Goal: Information Seeking & Learning: Find specific fact

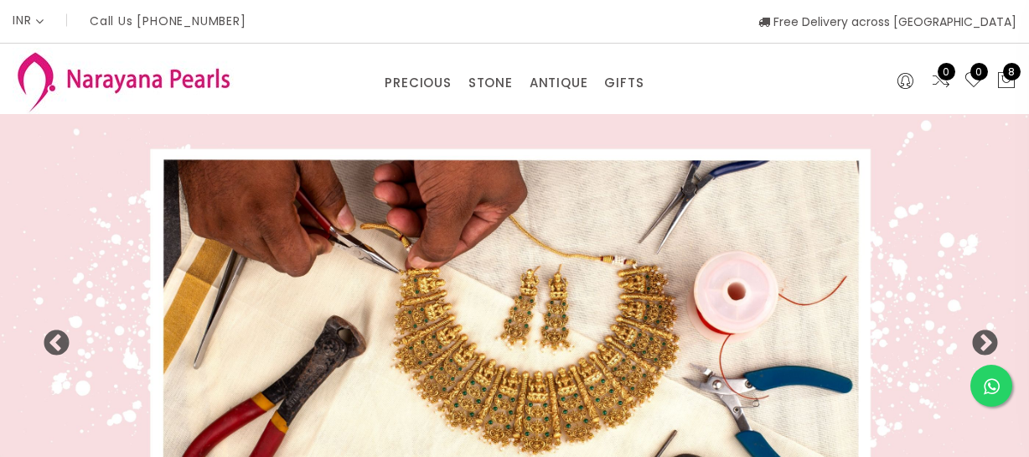
select select "INR"
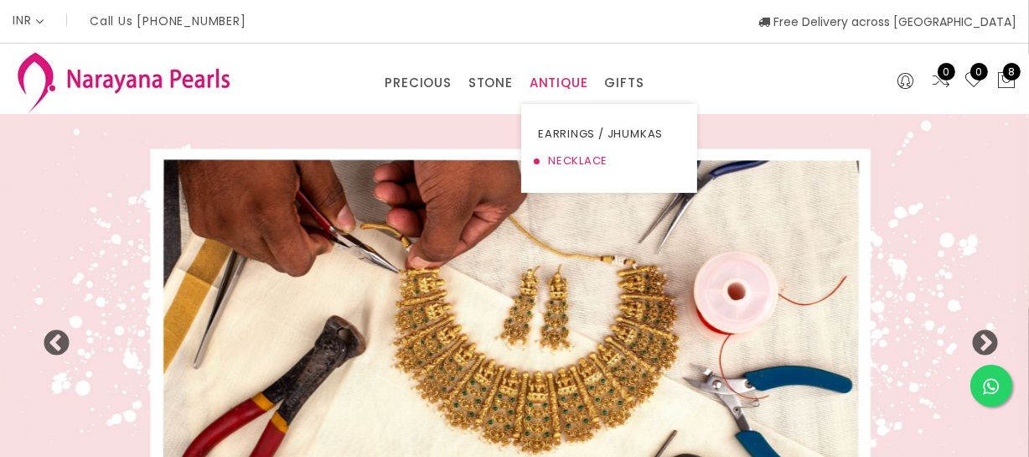
click at [565, 158] on link "NECKLACE" at bounding box center [609, 160] width 142 height 27
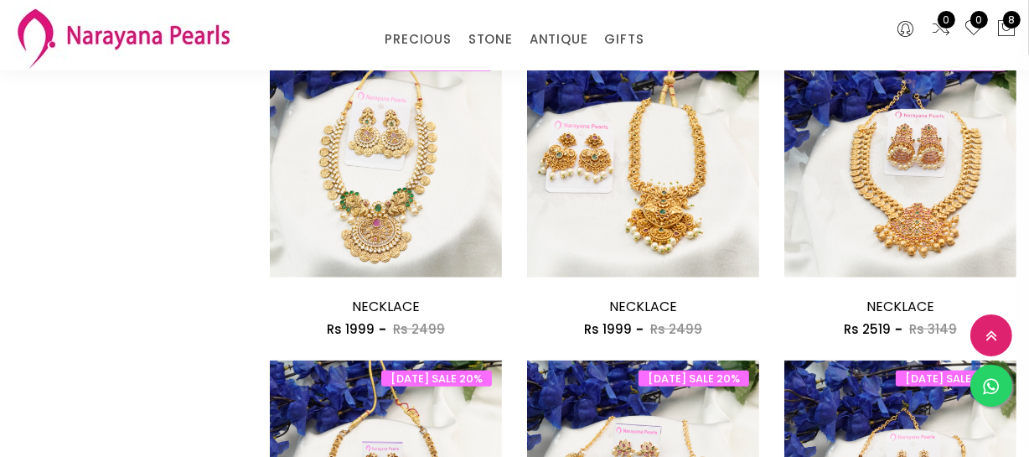
scroll to position [2132, 0]
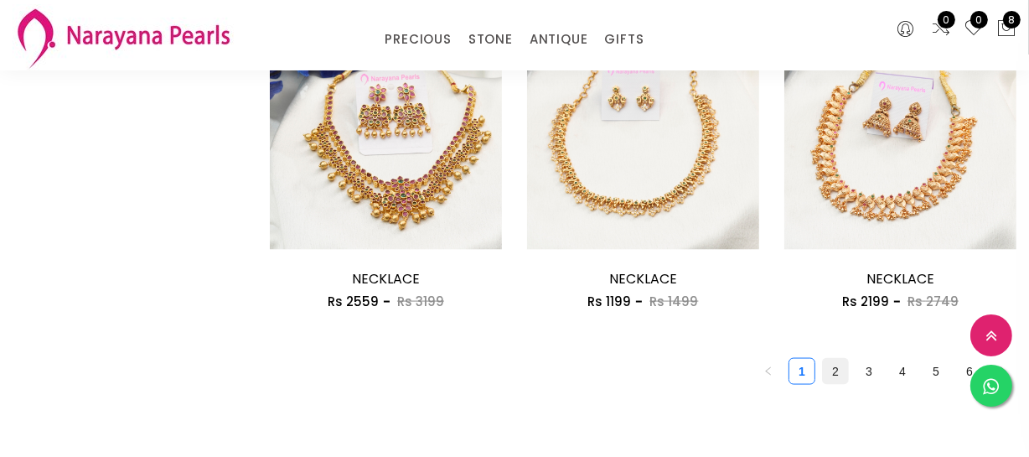
click at [827, 361] on link "2" at bounding box center [835, 371] width 25 height 25
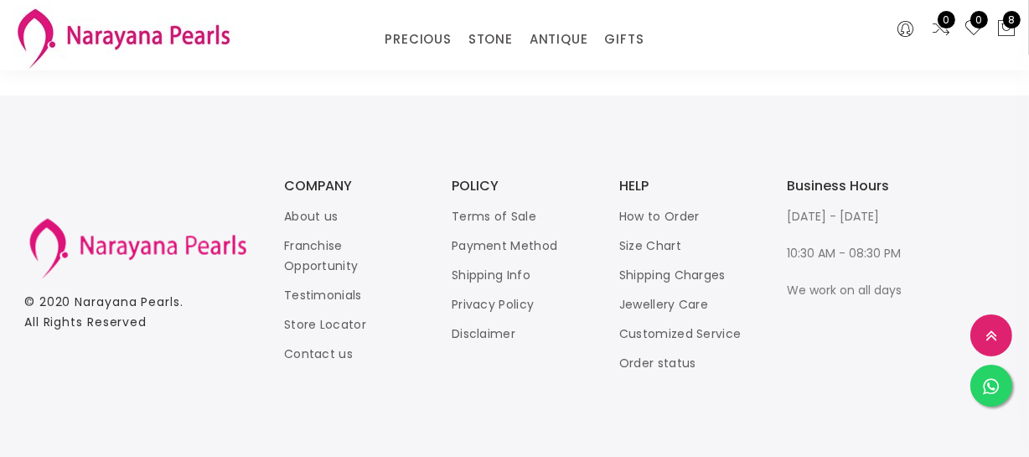
scroll to position [2360, 0]
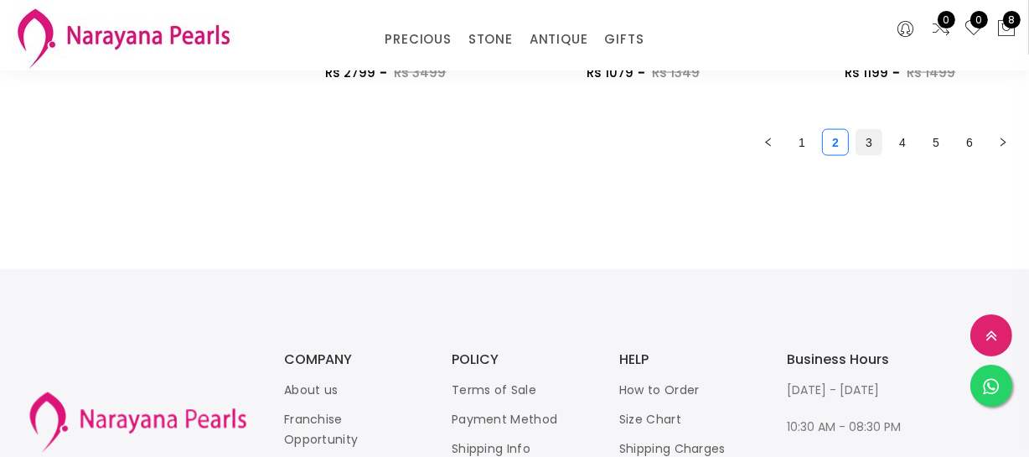
click at [876, 149] on link "3" at bounding box center [868, 142] width 25 height 25
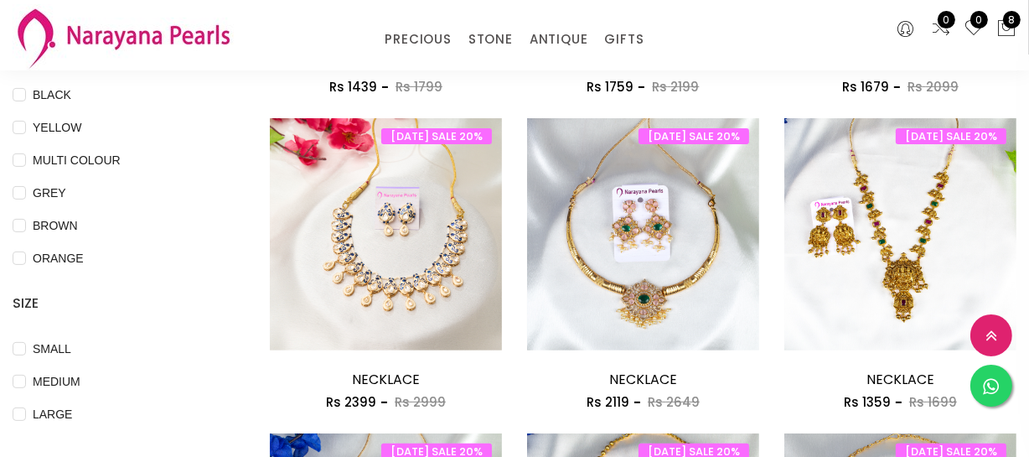
scroll to position [913, 0]
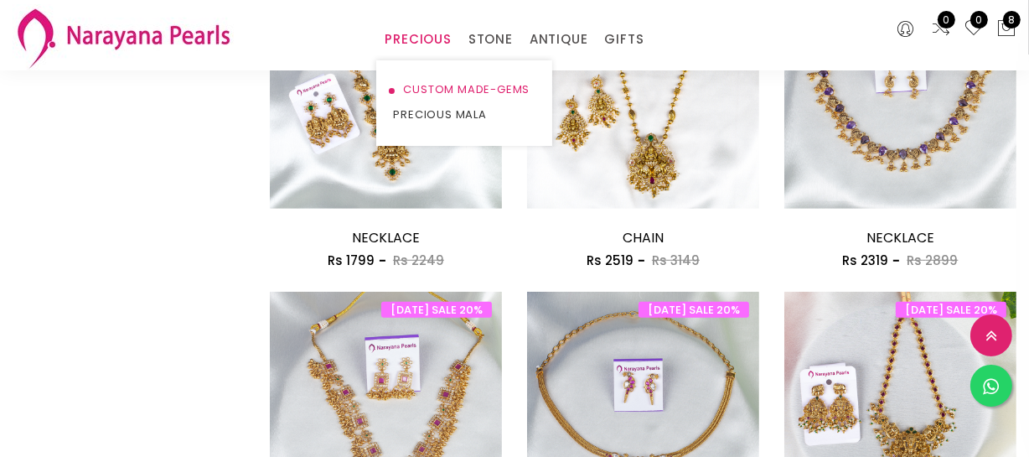
click at [435, 88] on link "CUSTOM MADE-GEMS" at bounding box center [464, 89] width 142 height 25
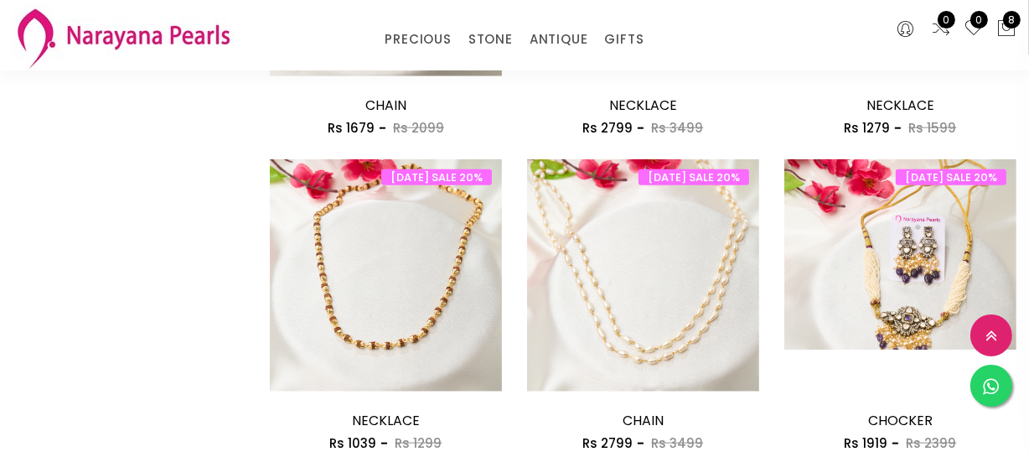
scroll to position [2132, 0]
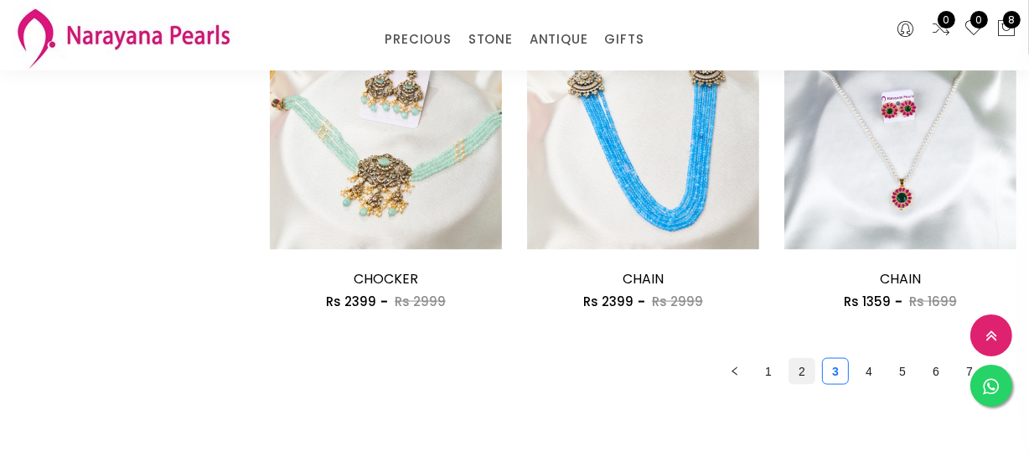
click at [795, 376] on link "2" at bounding box center [801, 371] width 25 height 25
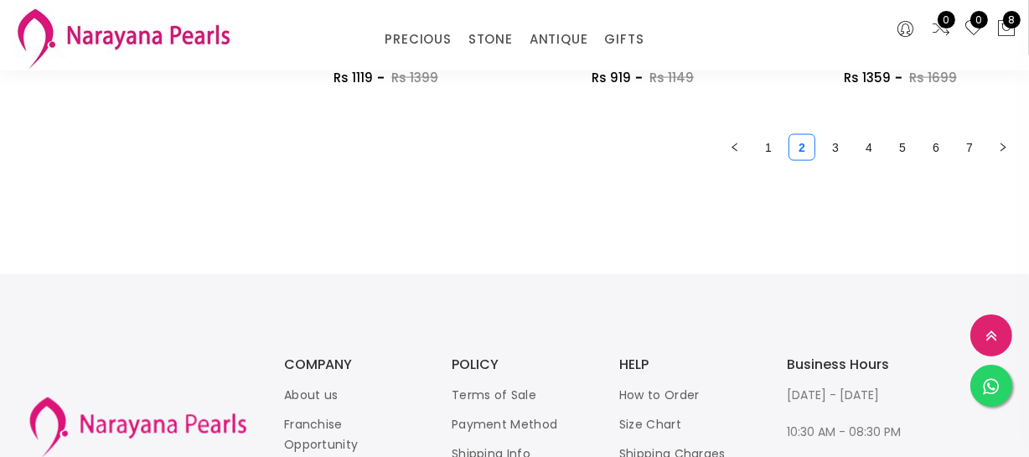
scroll to position [2360, 0]
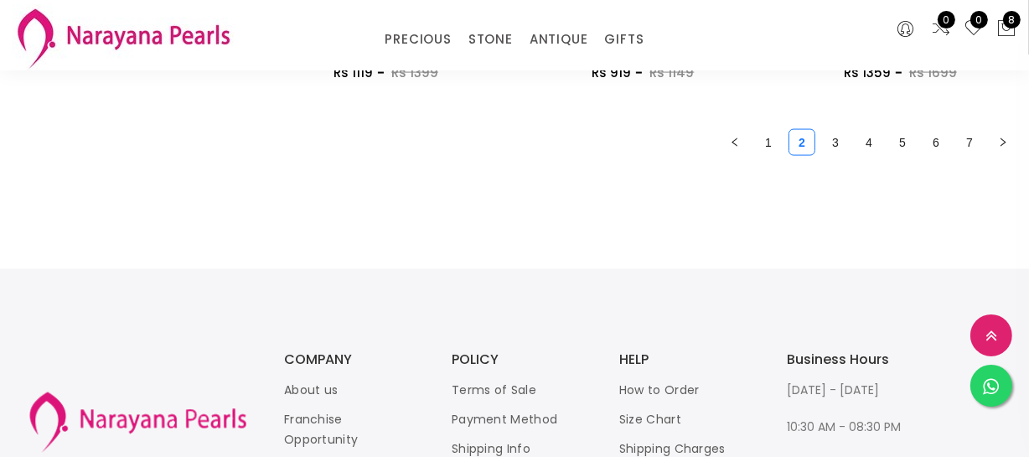
click at [829, 142] on link "3" at bounding box center [835, 142] width 25 height 25
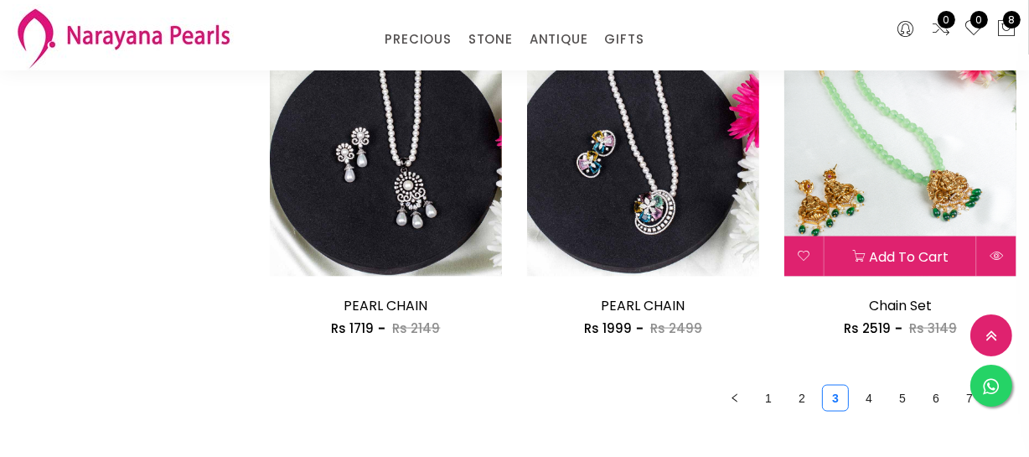
scroll to position [2132, 0]
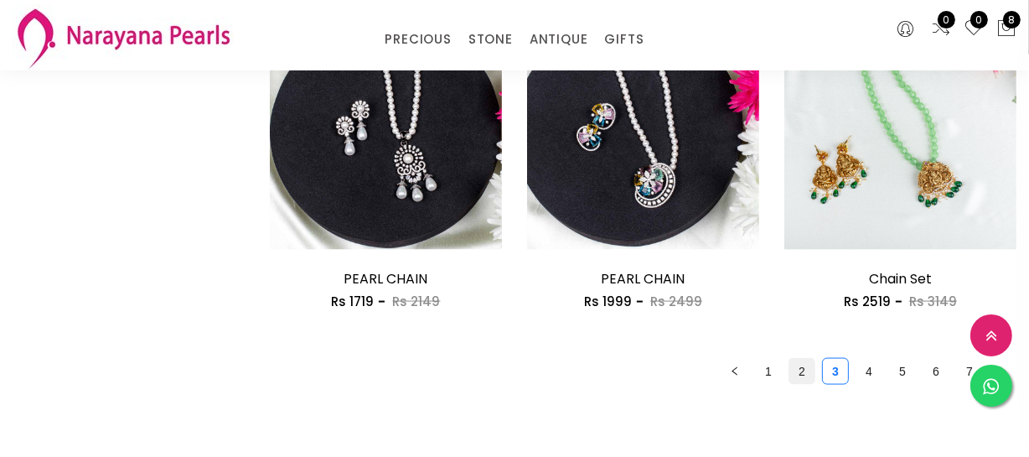
click at [805, 371] on link "2" at bounding box center [801, 371] width 25 height 25
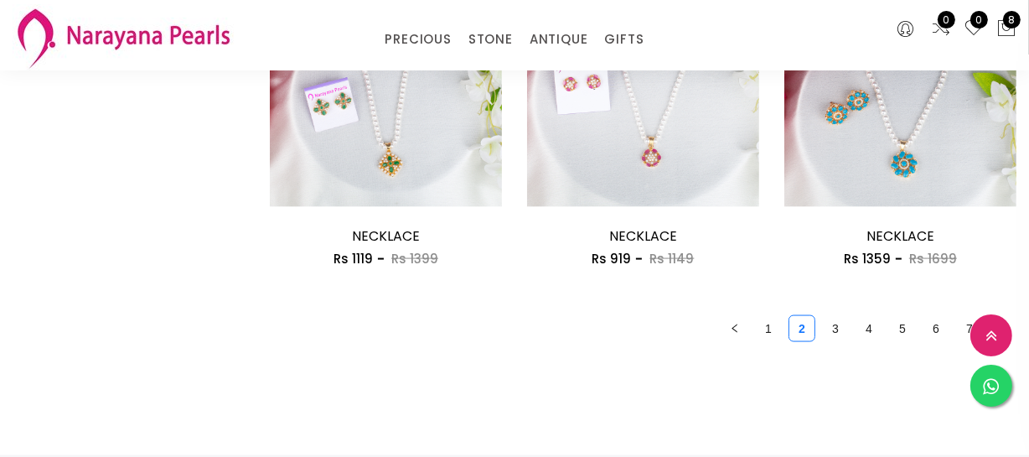
scroll to position [2360, 0]
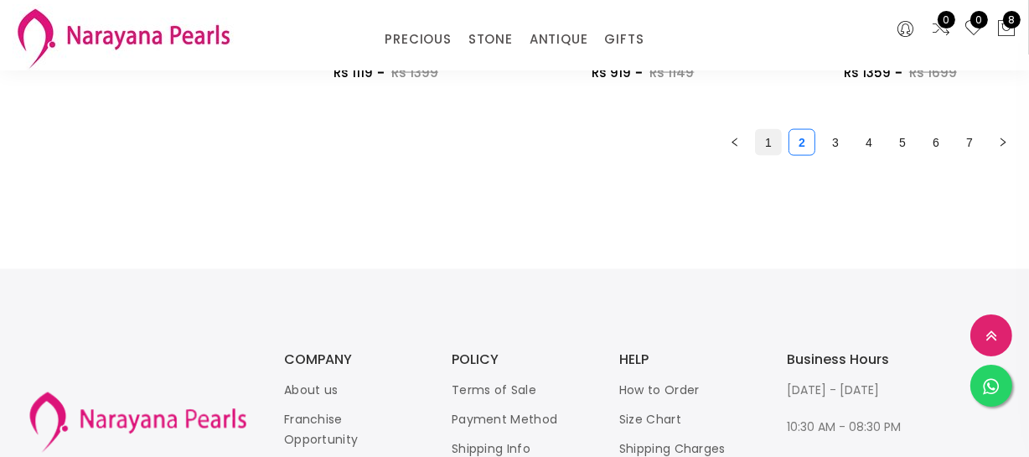
click at [773, 148] on link "1" at bounding box center [768, 142] width 25 height 25
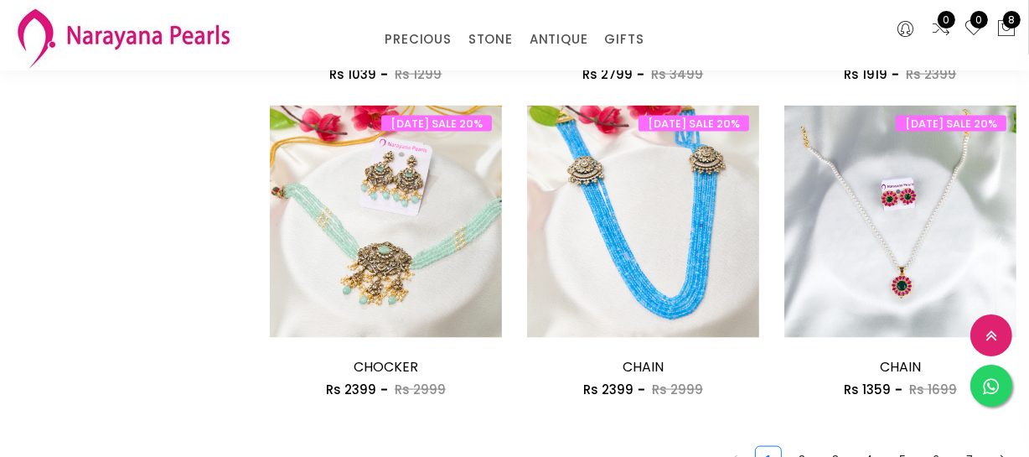
scroll to position [2056, 0]
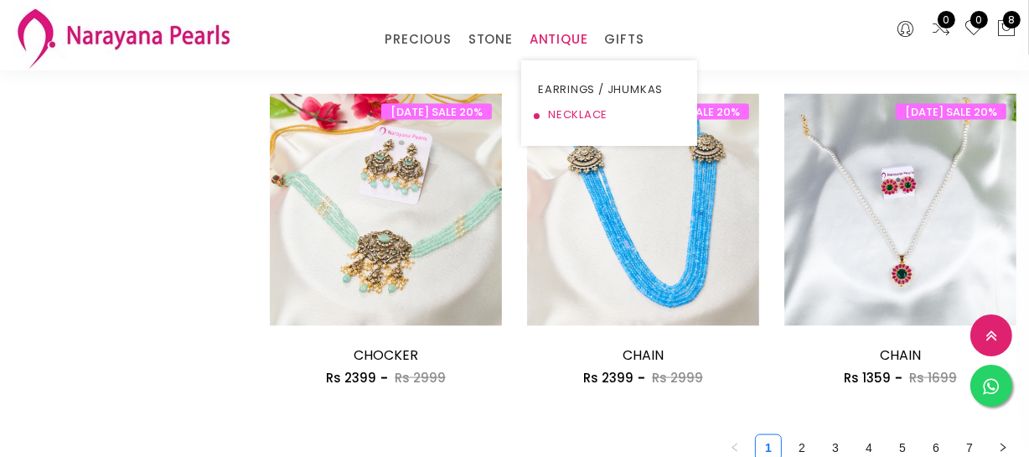
click at [558, 109] on link "NECKLACE" at bounding box center [609, 114] width 142 height 25
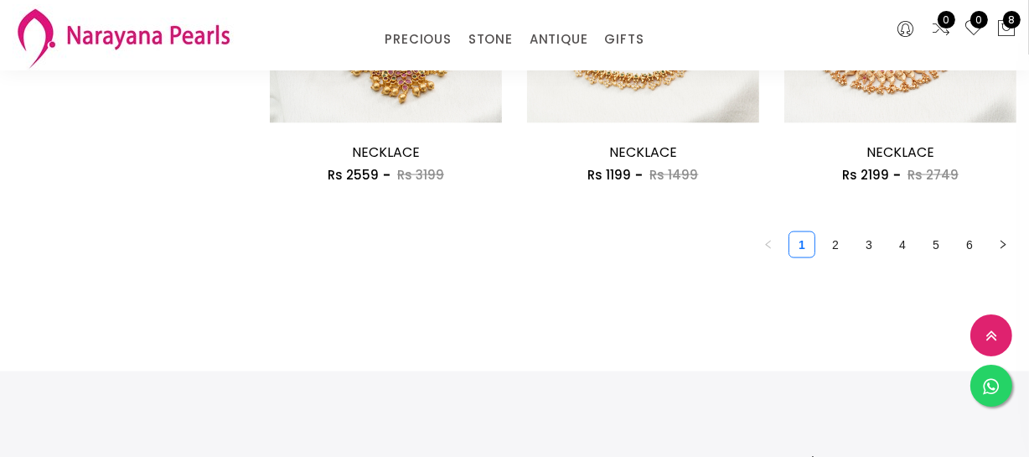
scroll to position [2284, 0]
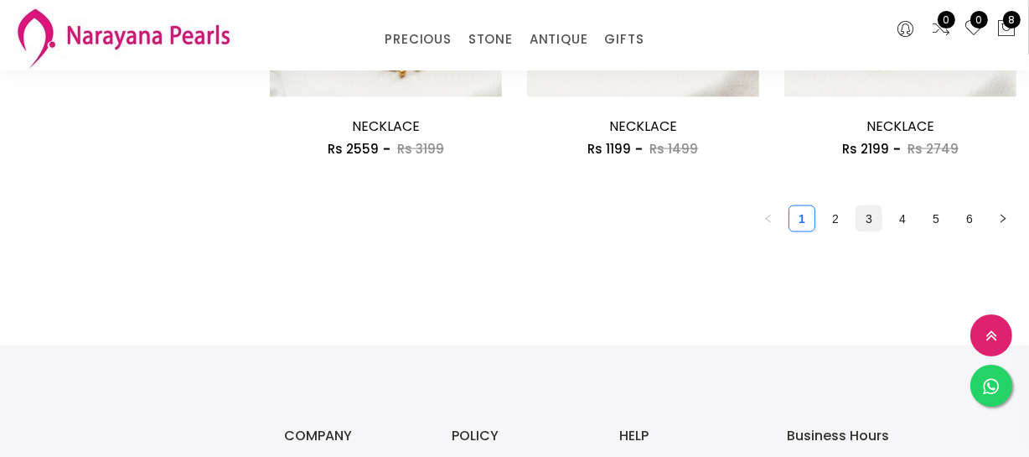
click at [874, 215] on link "3" at bounding box center [868, 218] width 25 height 25
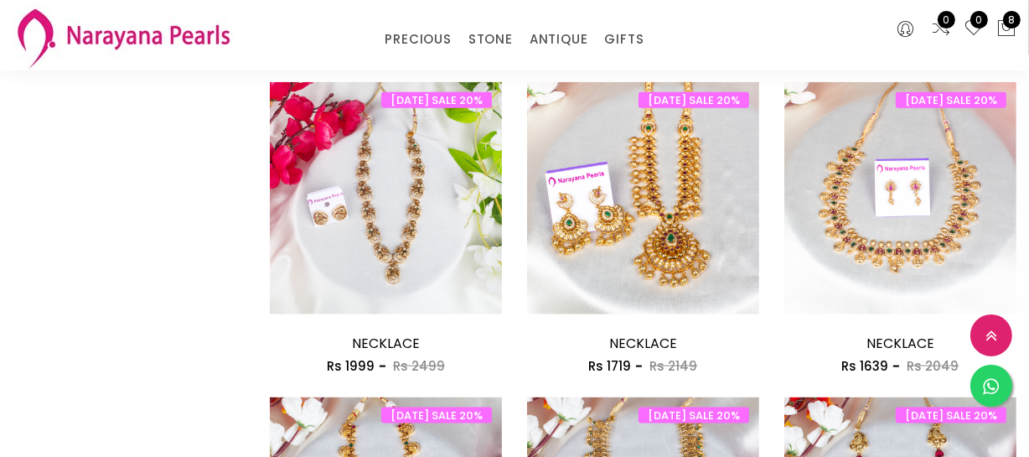
scroll to position [1827, 0]
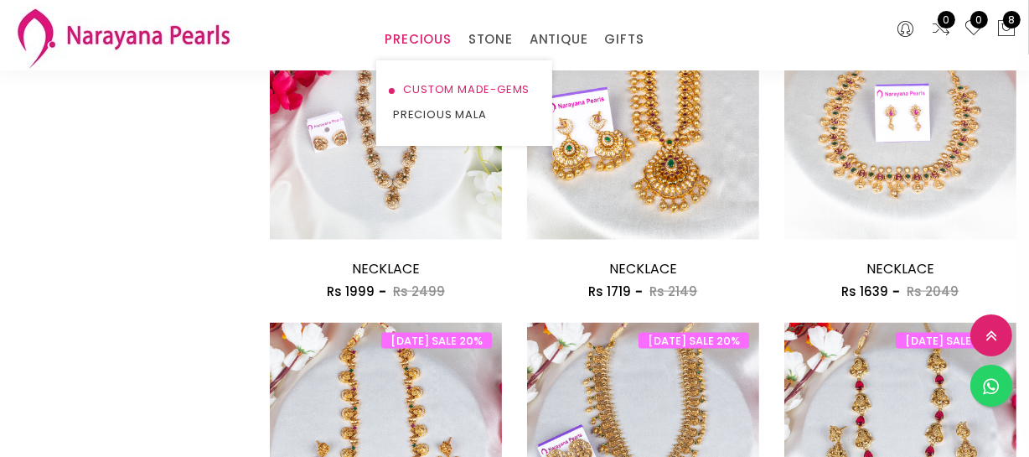
click at [428, 89] on link "CUSTOM MADE-GEMS" at bounding box center [464, 89] width 142 height 25
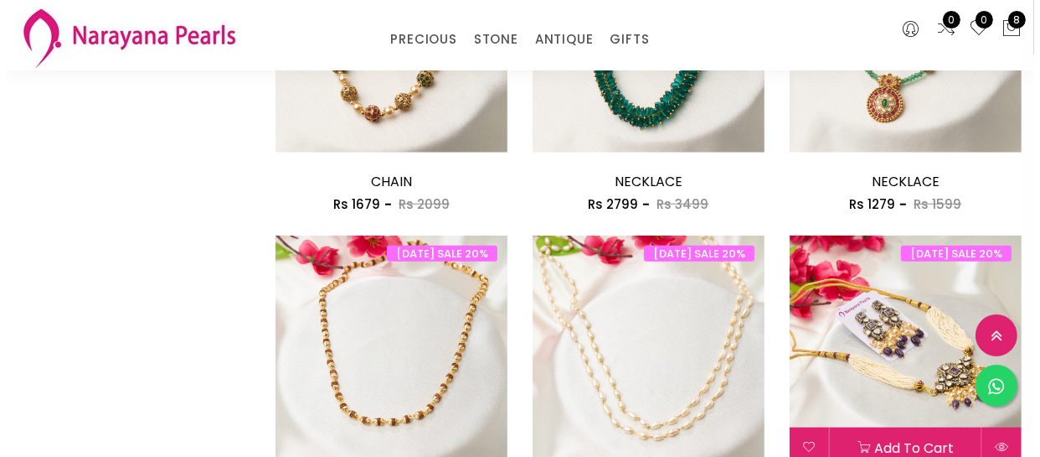
scroll to position [1675, 0]
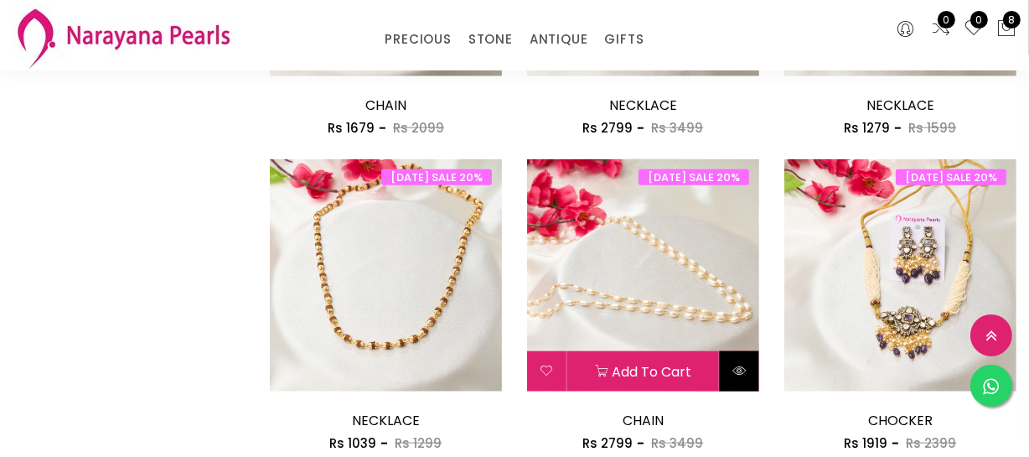
click at [736, 370] on icon at bounding box center [738, 370] width 13 height 13
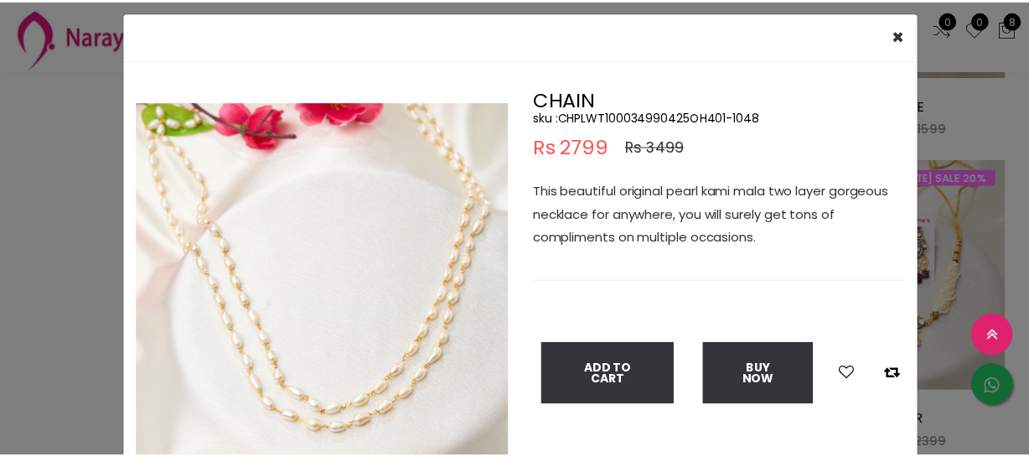
scroll to position [75, 0]
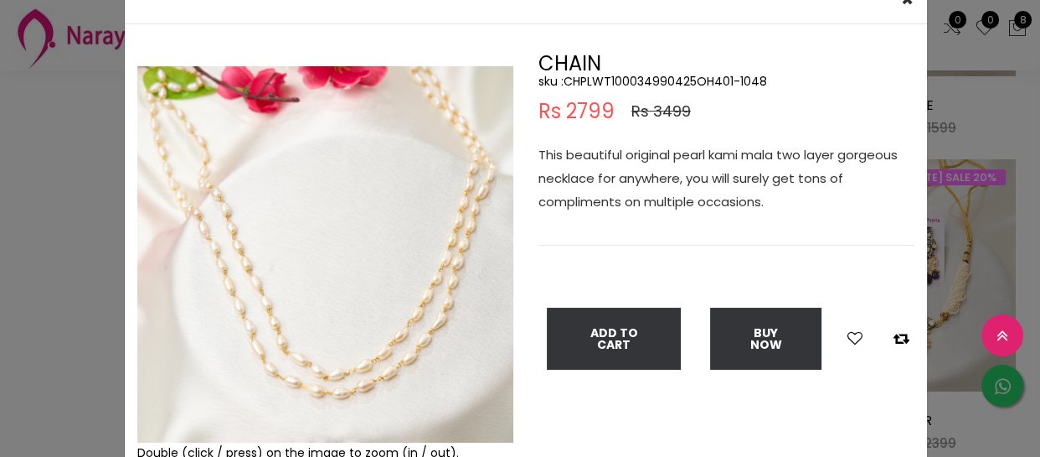
click at [66, 198] on div "× Close Double (click / press) on the image to zoom (in / out). CHAIN sku : CHP…" at bounding box center [520, 228] width 1040 height 457
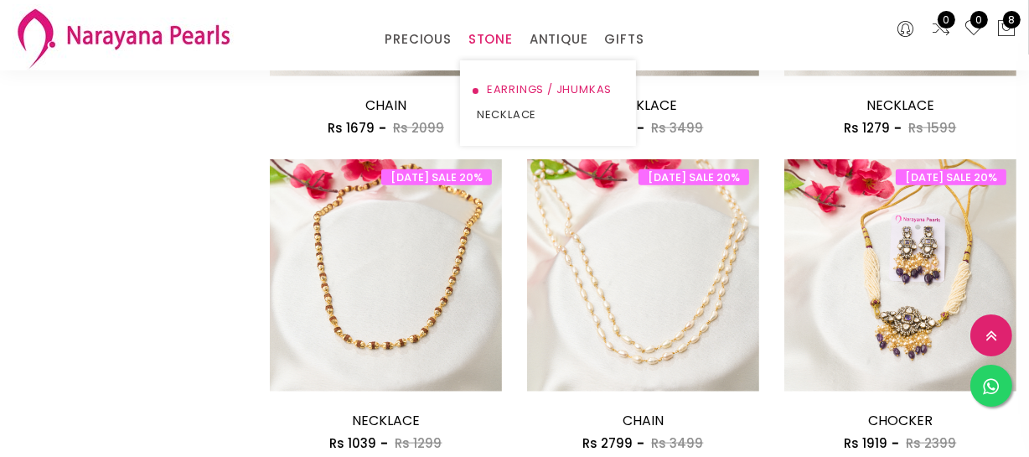
click at [498, 81] on link "EARRINGS / JHUMKAS" at bounding box center [548, 89] width 142 height 25
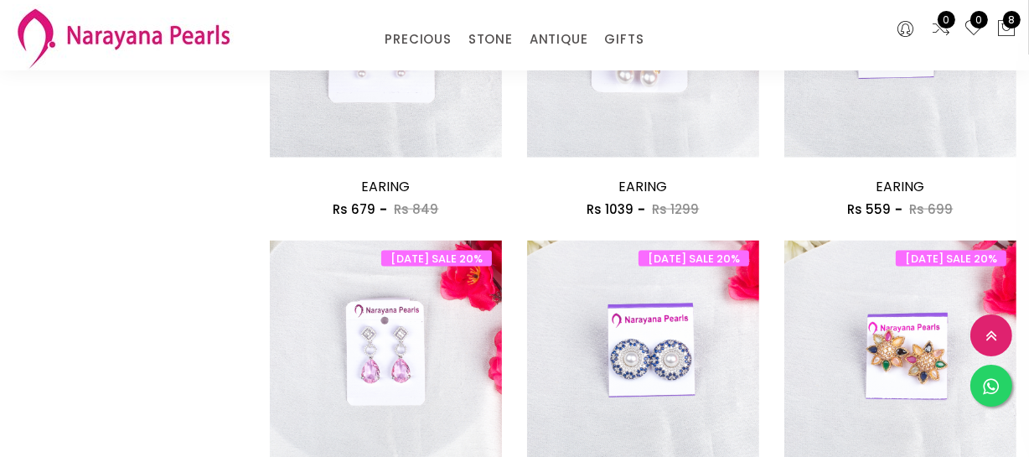
scroll to position [2142, 0]
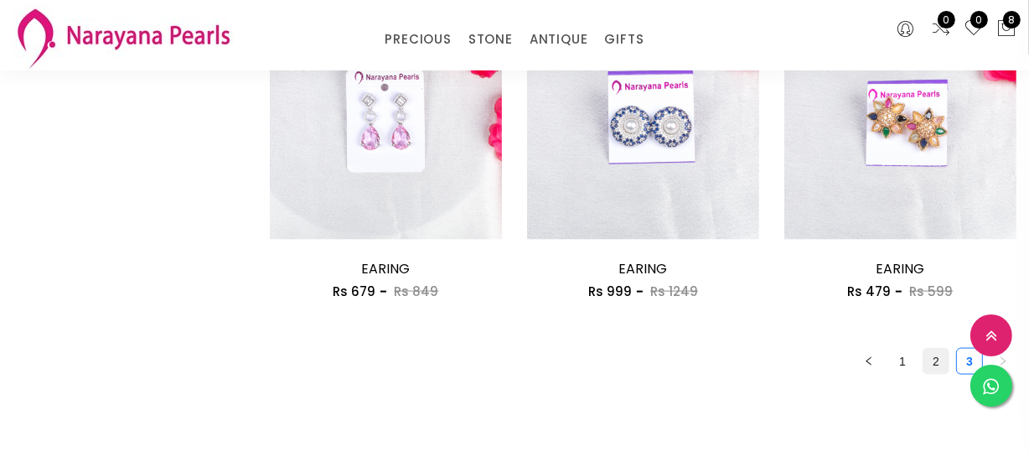
click at [930, 367] on link "2" at bounding box center [935, 360] width 25 height 25
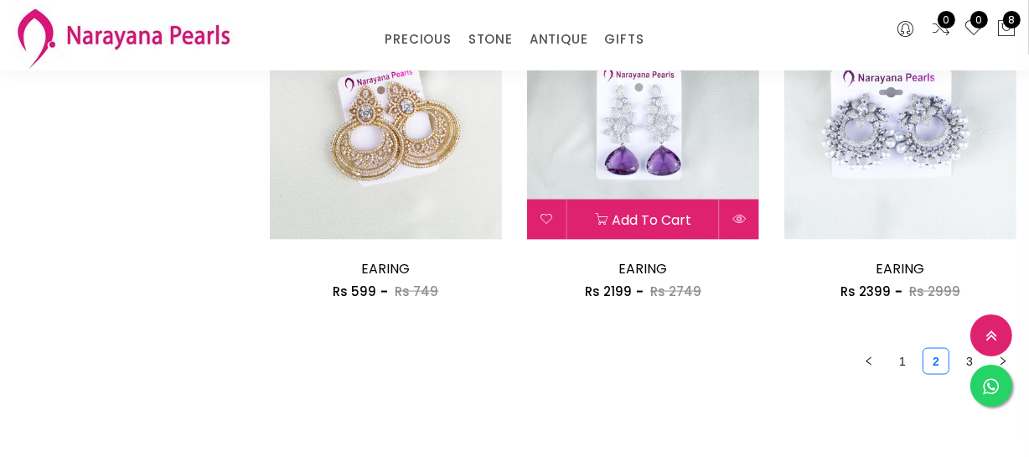
scroll to position [2284, 0]
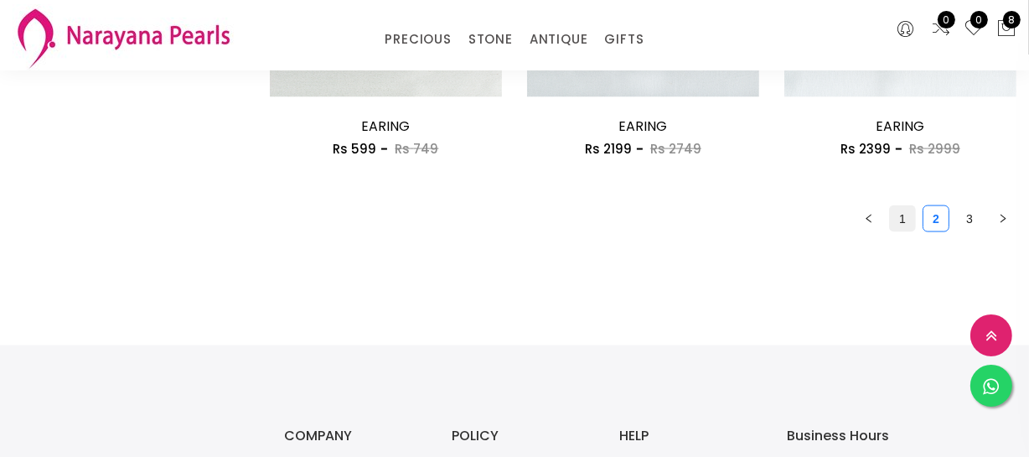
click at [896, 219] on link "1" at bounding box center [902, 218] width 25 height 25
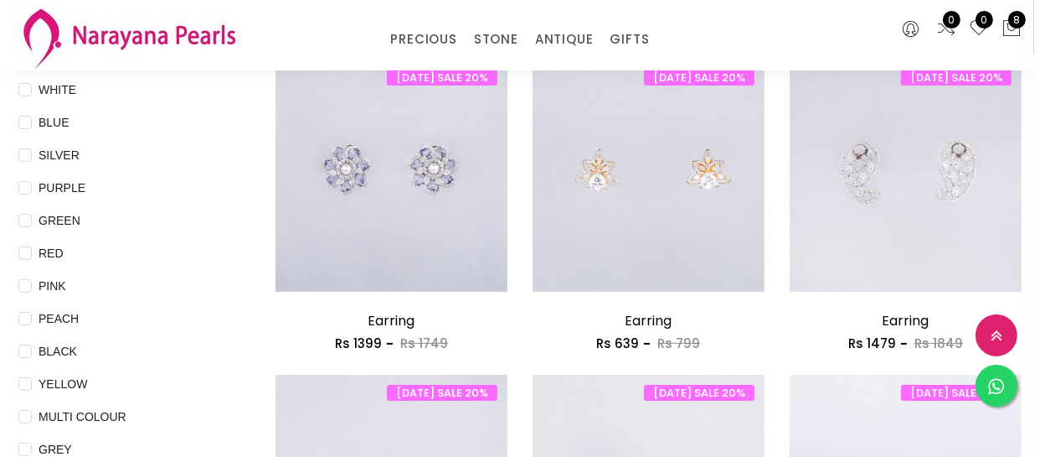
scroll to position [228, 0]
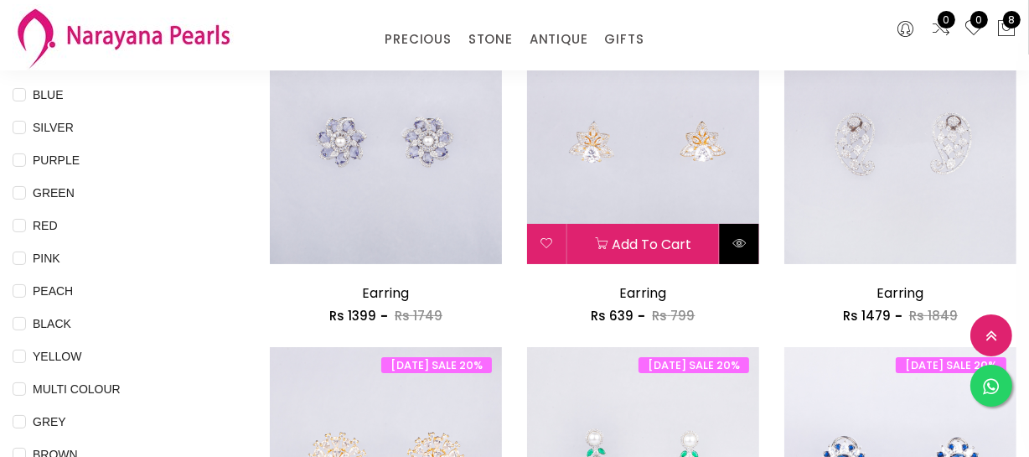
click at [729, 236] on button at bounding box center [739, 244] width 39 height 40
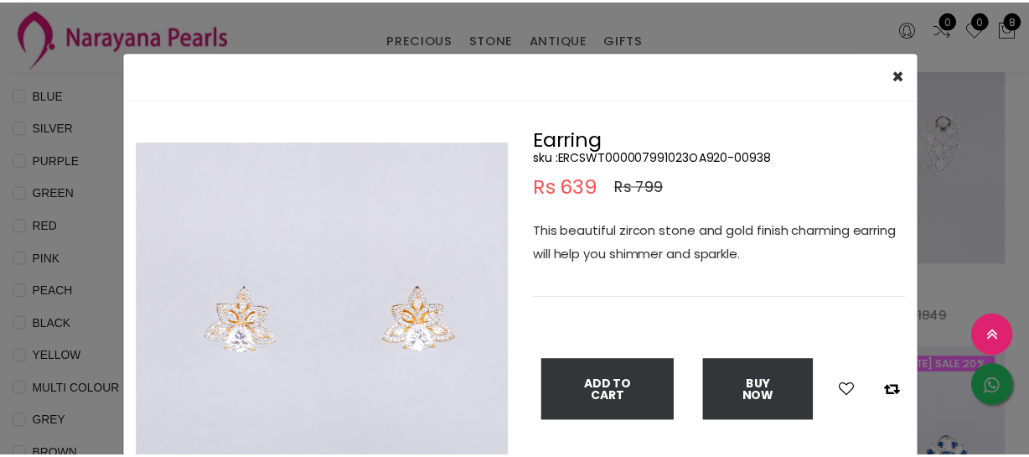
scroll to position [75, 0]
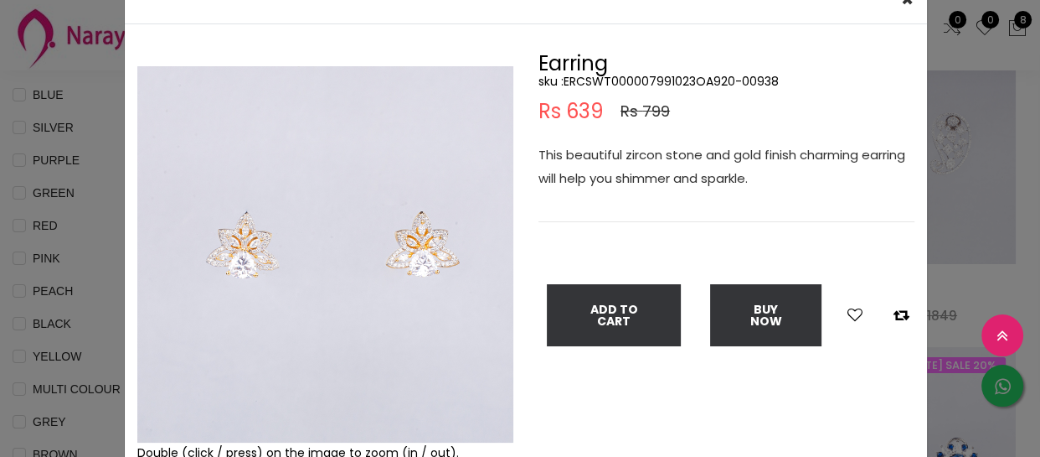
click at [992, 209] on div "× Close Double (click / press) on the image to zoom (in / out). Earring sku : E…" at bounding box center [520, 228] width 1040 height 457
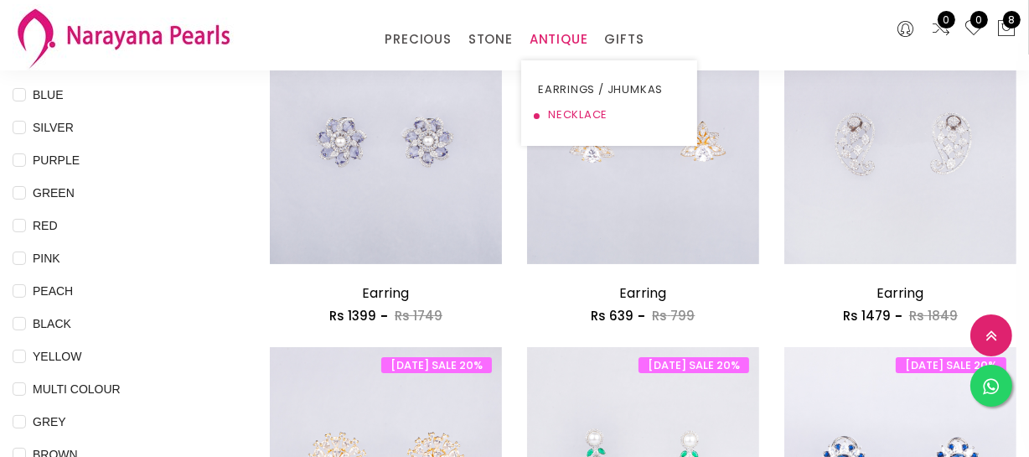
click at [570, 111] on link "NECKLACE" at bounding box center [609, 114] width 142 height 25
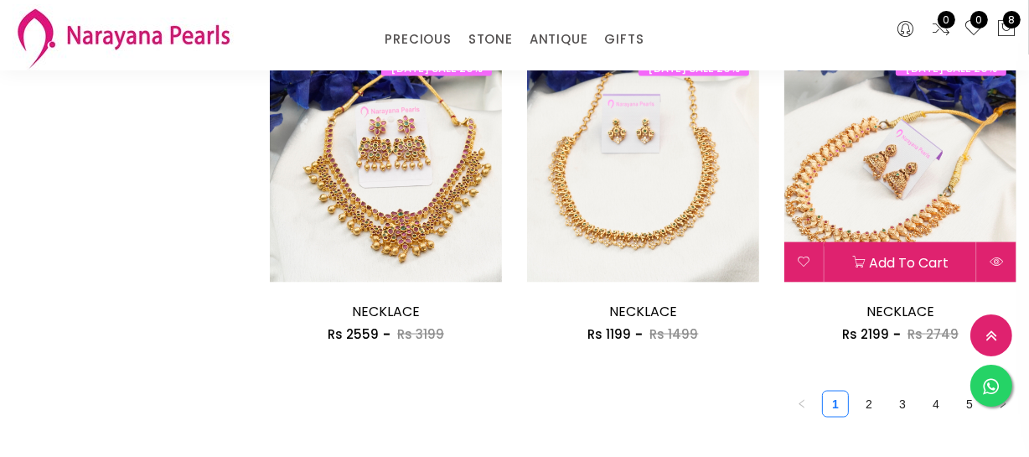
scroll to position [2208, 0]
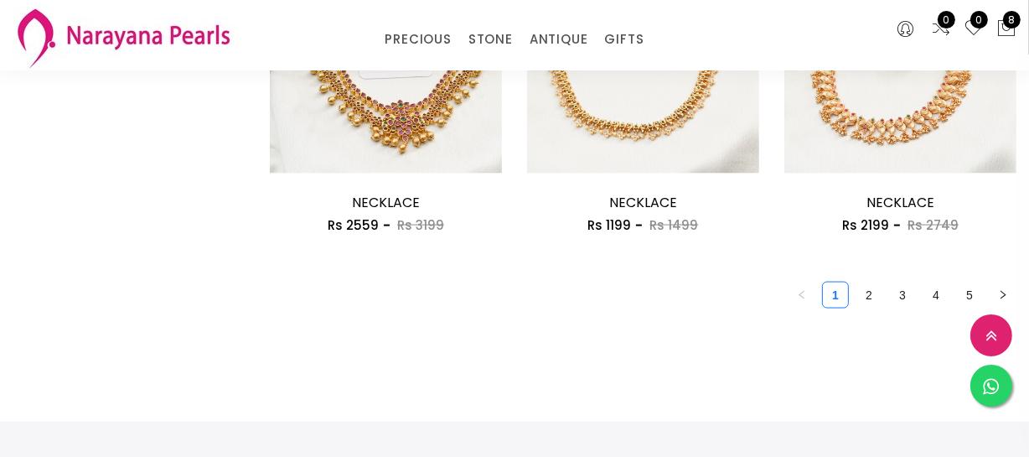
drag, startPoint x: 931, startPoint y: 297, endPoint x: 850, endPoint y: 298, distance: 80.4
click at [931, 297] on link "4" at bounding box center [935, 294] width 25 height 25
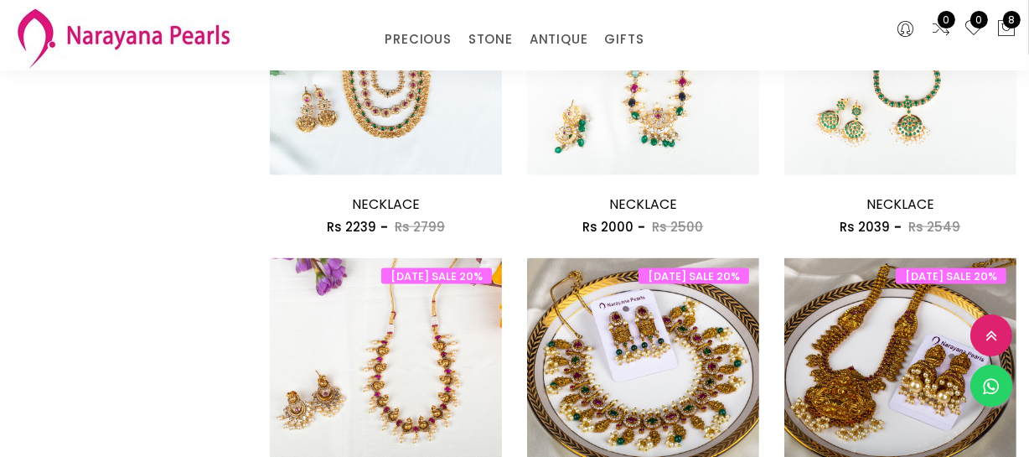
scroll to position [2132, 0]
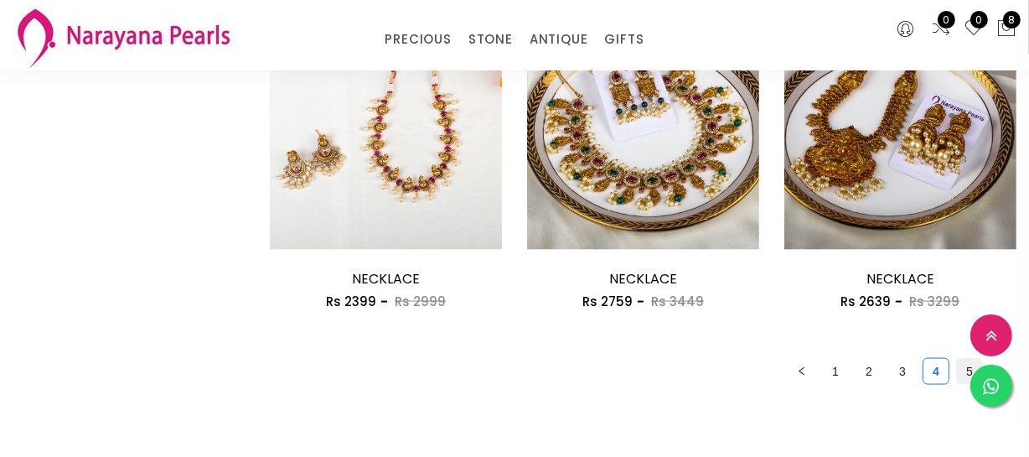
click at [962, 364] on link "5" at bounding box center [969, 371] width 25 height 25
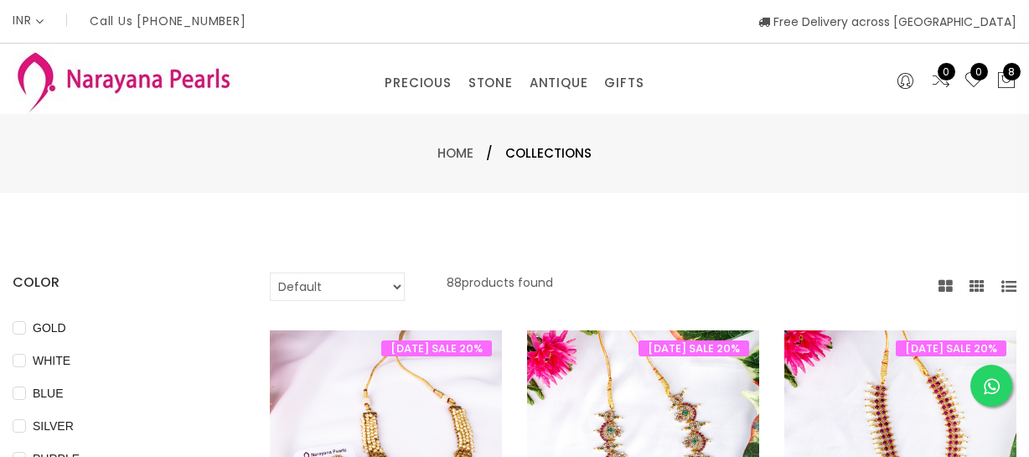
select select "INR"
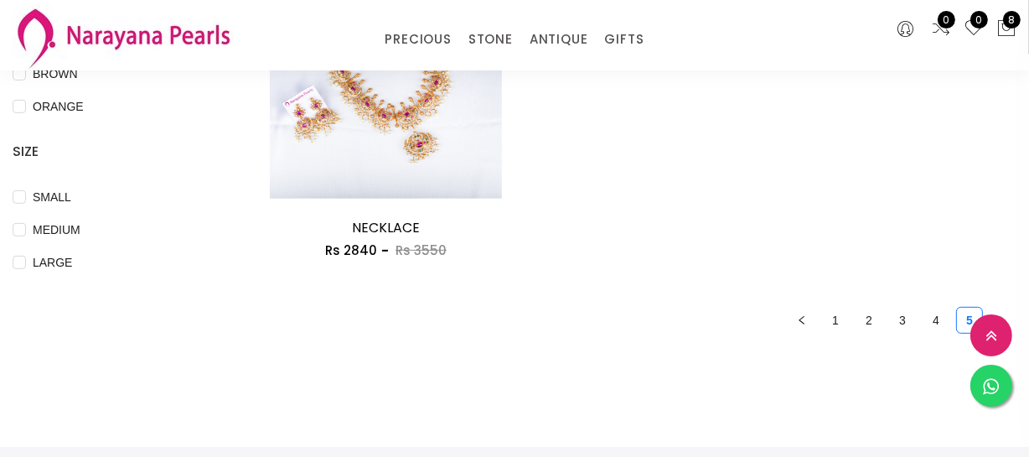
scroll to position [609, 0]
click at [926, 320] on link "4" at bounding box center [935, 319] width 25 height 25
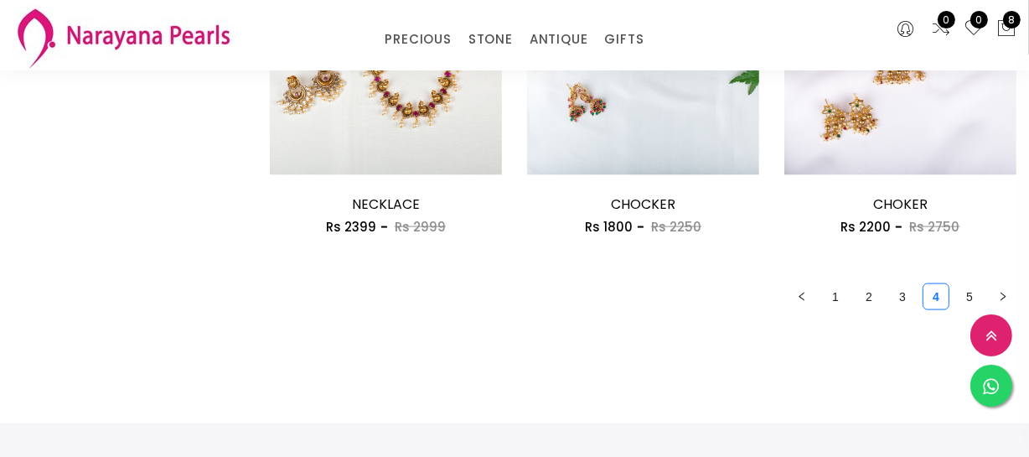
scroll to position [2208, 0]
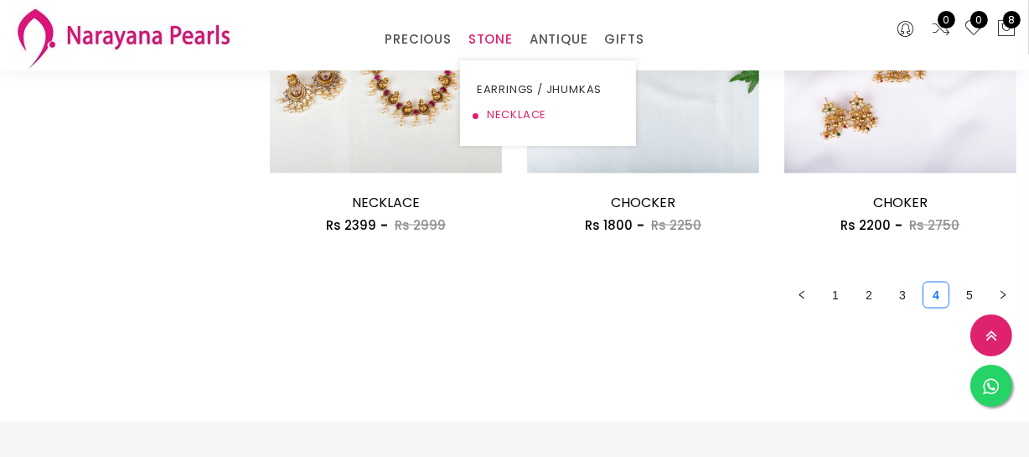
click at [487, 109] on link "NECKLACE" at bounding box center [548, 114] width 142 height 25
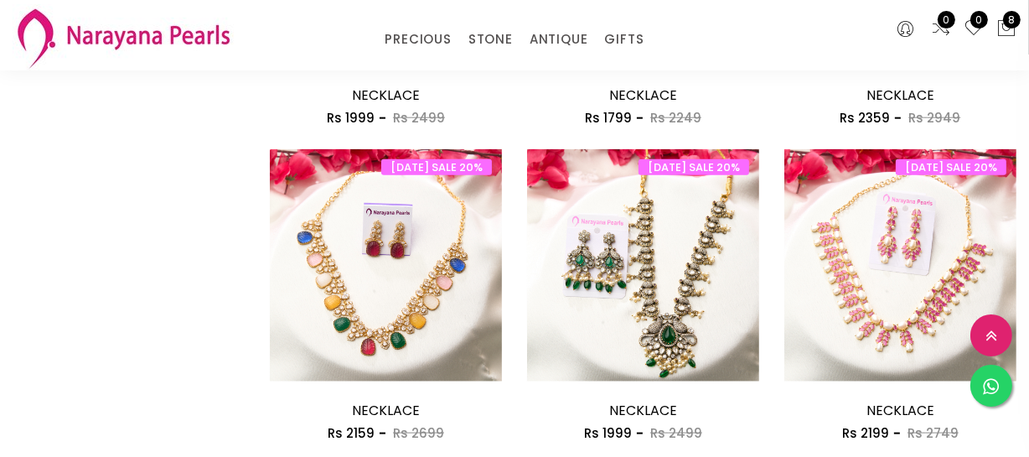
scroll to position [2208, 0]
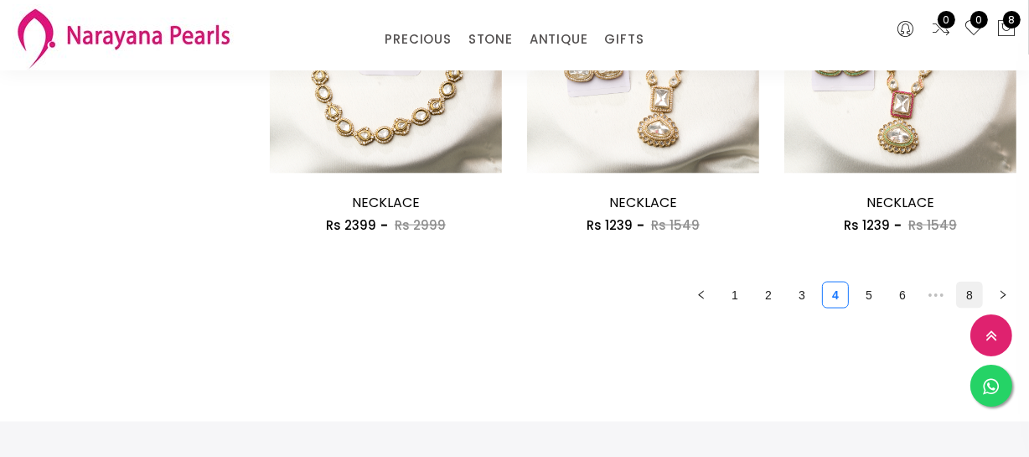
click at [958, 285] on link "8" at bounding box center [969, 294] width 25 height 25
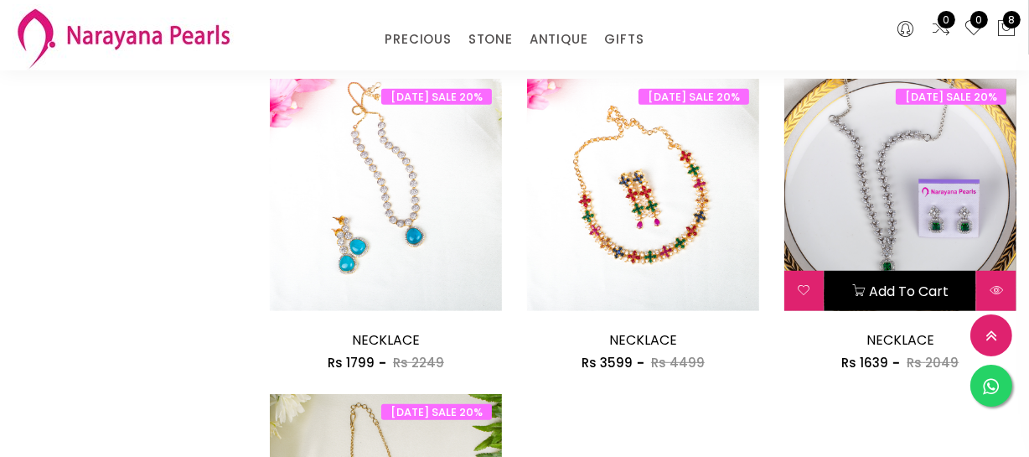
scroll to position [838, 0]
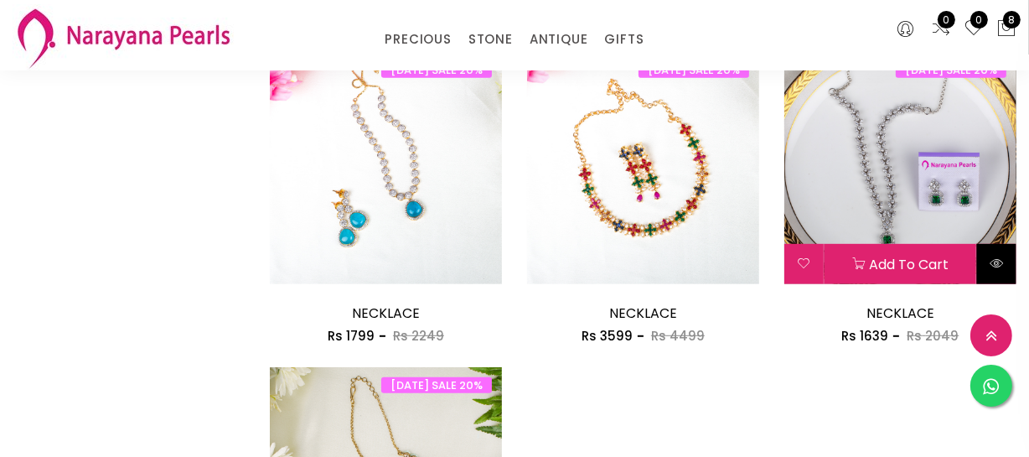
click at [984, 257] on button at bounding box center [996, 264] width 39 height 40
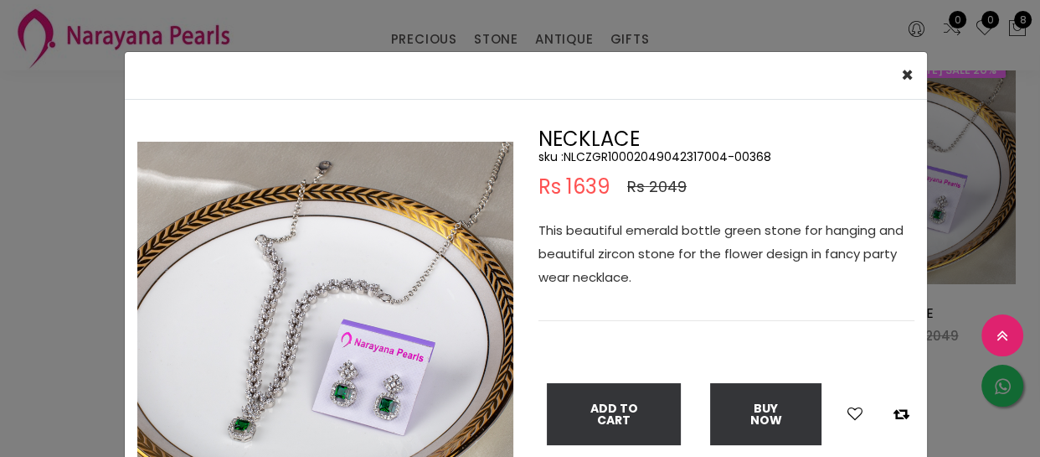
click at [75, 264] on div "× Close Double (click / press) on the image to zoom (in / out). NECKLACE sku : …" at bounding box center [520, 228] width 1040 height 457
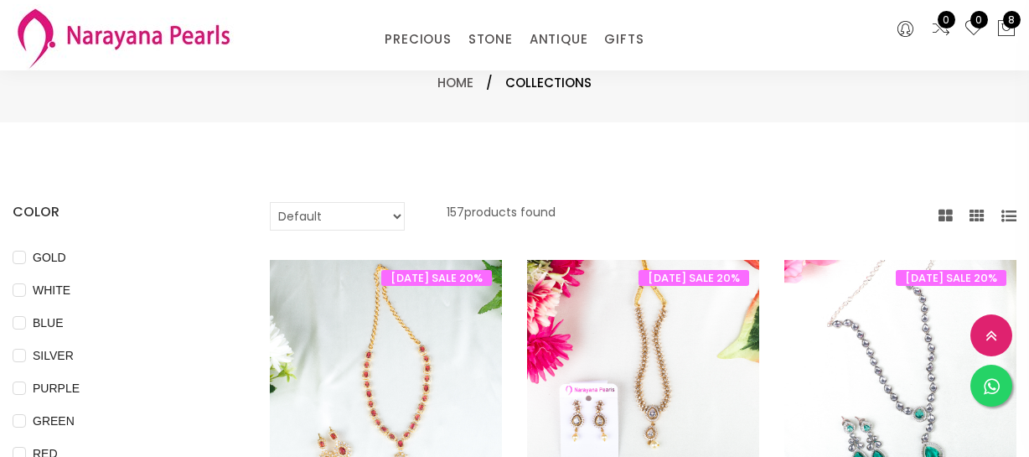
select select "INR"
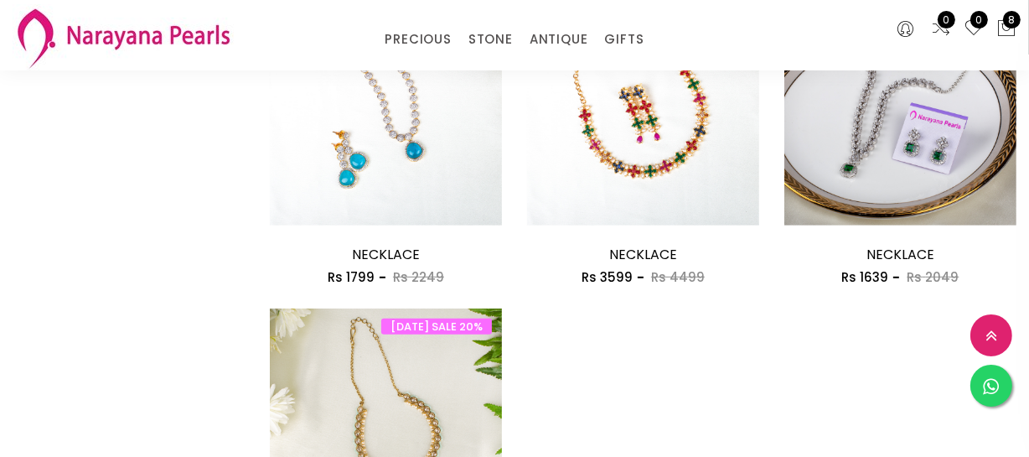
scroll to position [913, 0]
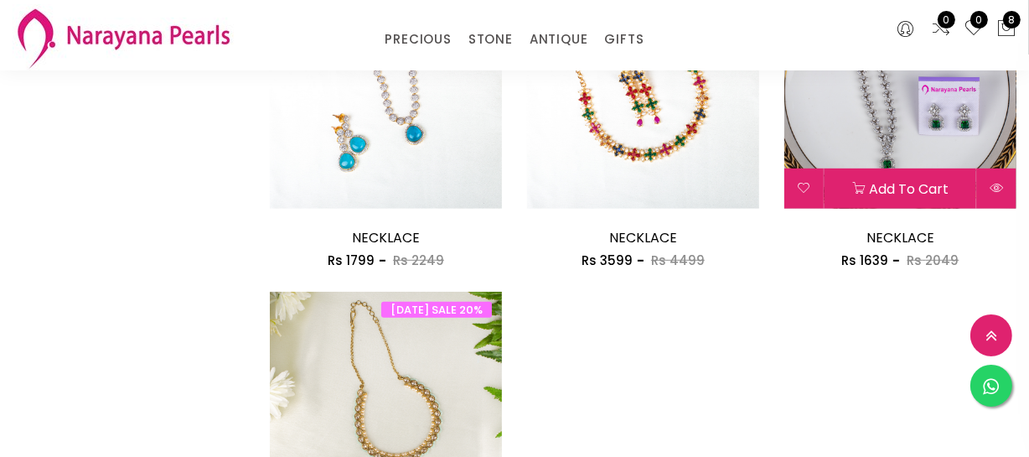
click at [1002, 199] on button at bounding box center [996, 188] width 39 height 40
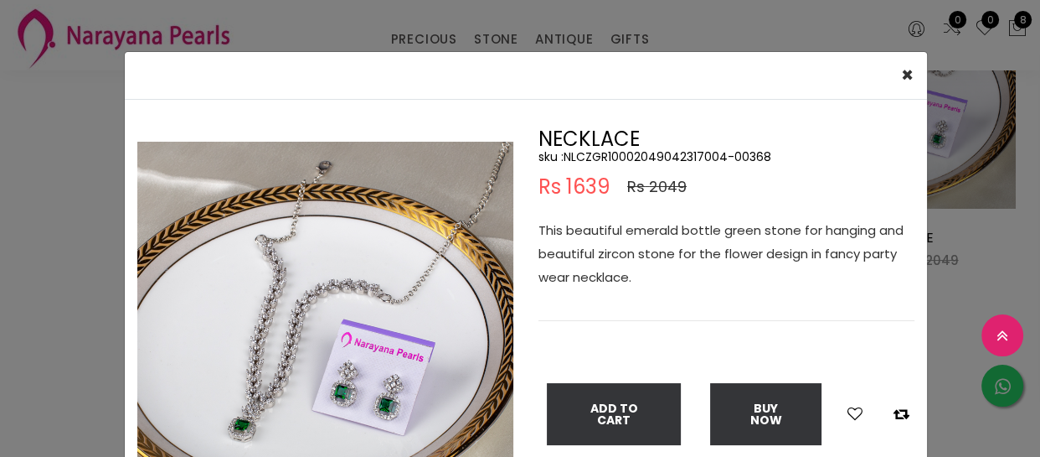
click at [77, 279] on div "× Close Double (click / press) on the image to zoom (in / out). NECKLACE sku : …" at bounding box center [520, 228] width 1040 height 457
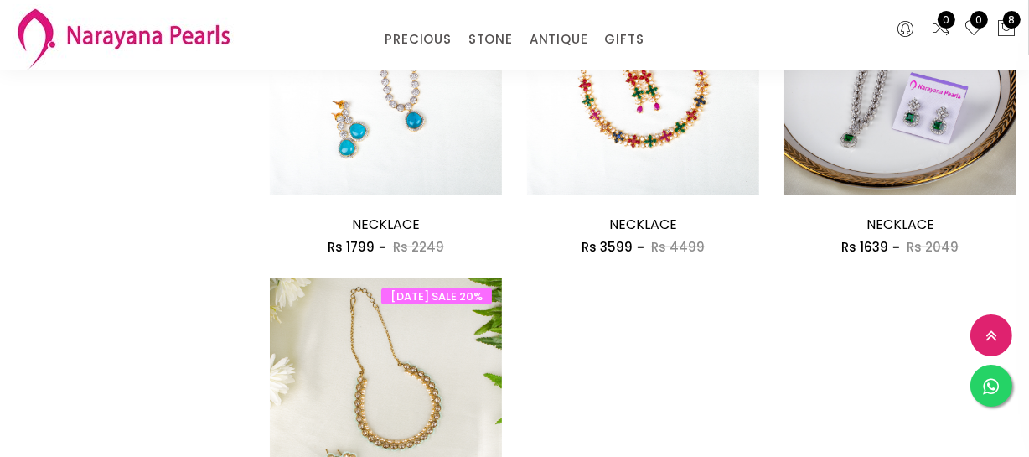
scroll to position [1065, 0]
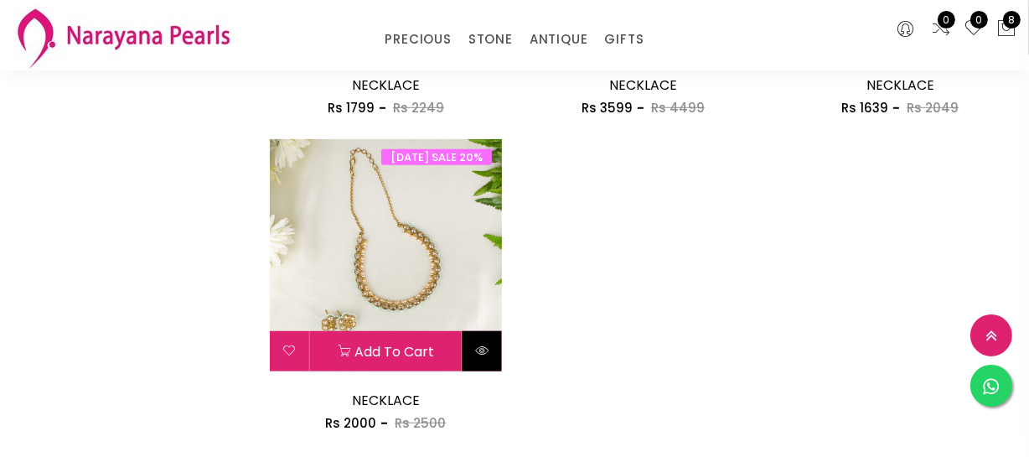
click at [497, 347] on button at bounding box center [481, 351] width 39 height 40
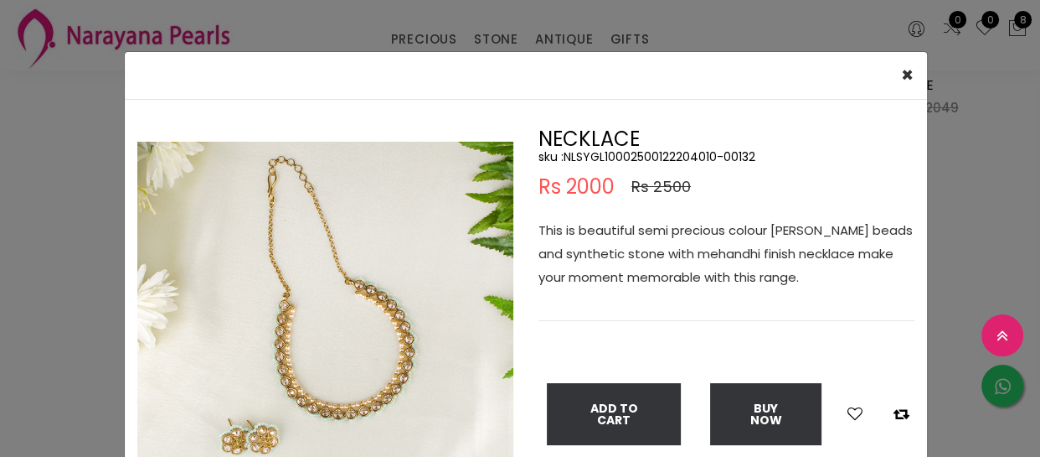
click at [71, 362] on div "× Close Double (click / press) on the image to zoom (in / out). NECKLACE sku : …" at bounding box center [520, 228] width 1040 height 457
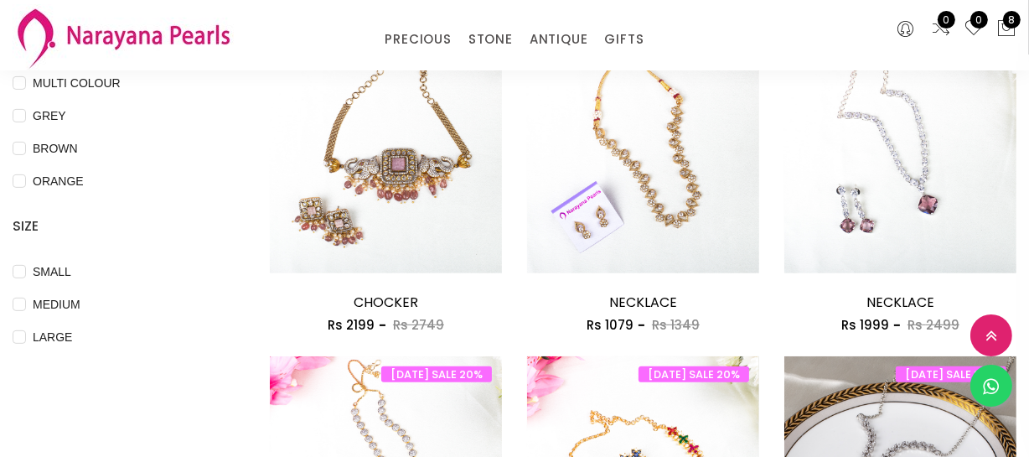
scroll to position [533, 0]
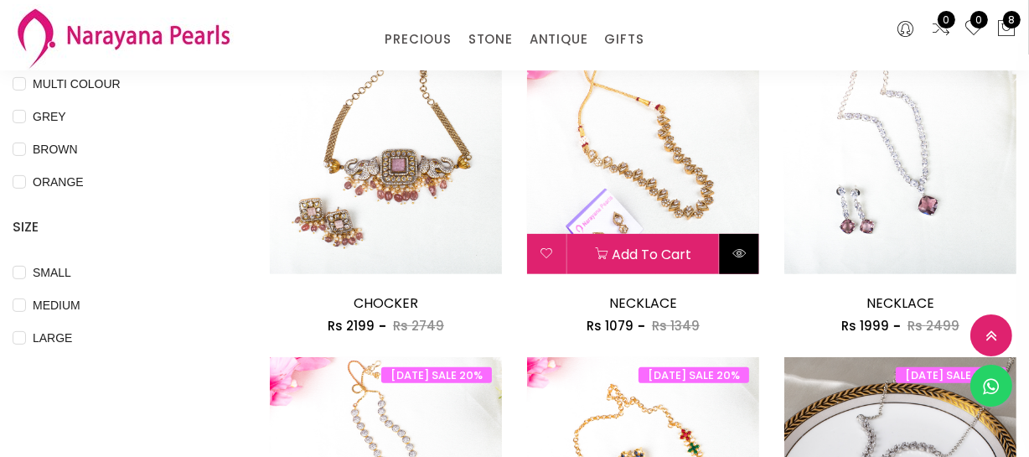
click at [737, 257] on icon at bounding box center [738, 252] width 13 height 13
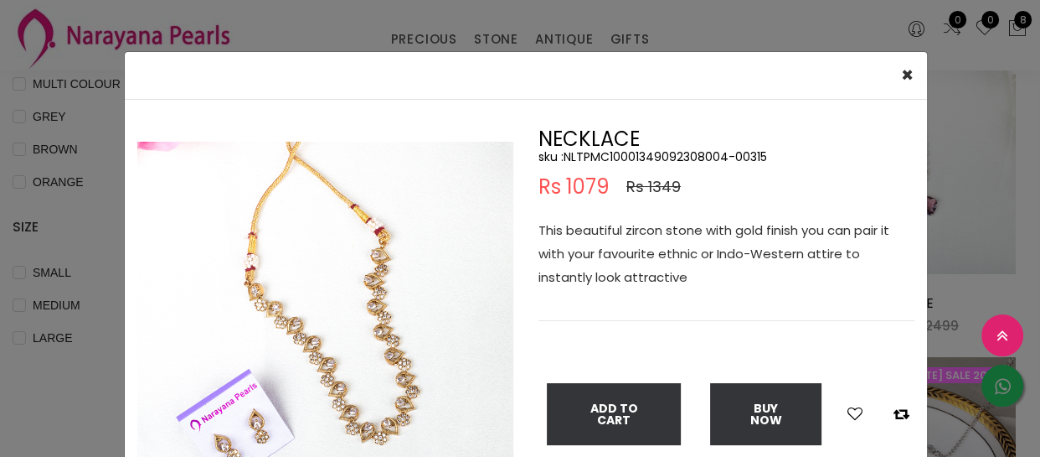
click at [0, 421] on div "× Close Double (click / press) on the image to zoom (in / out). NECKLACE sku : …" at bounding box center [520, 228] width 1040 height 457
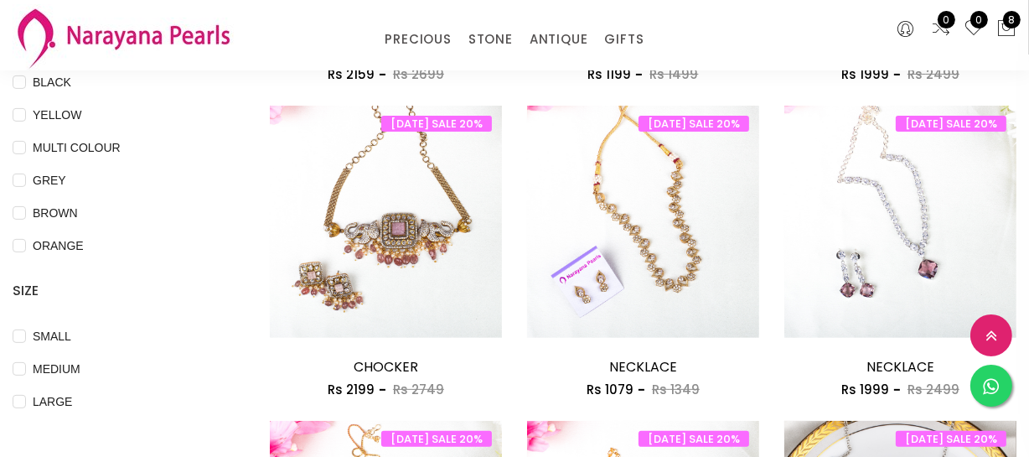
scroll to position [457, 0]
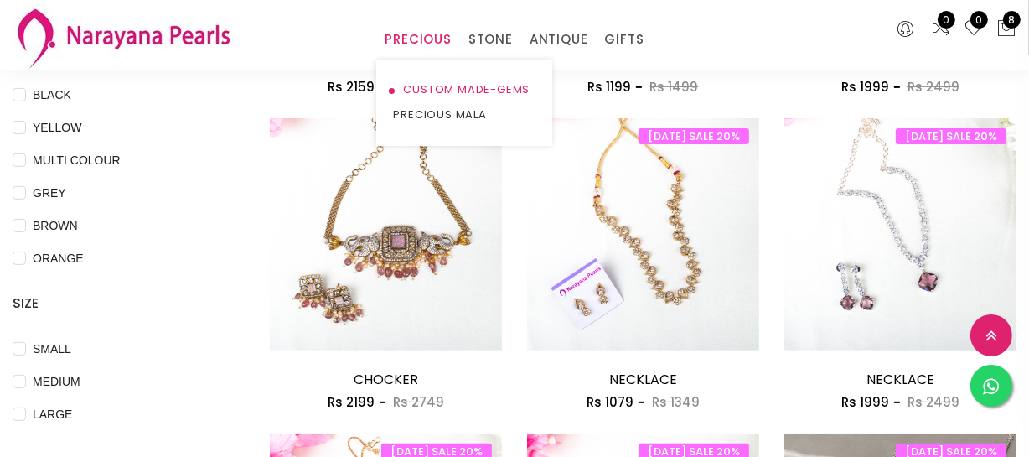
click at [443, 83] on link "CUSTOM MADE-GEMS" at bounding box center [464, 89] width 142 height 25
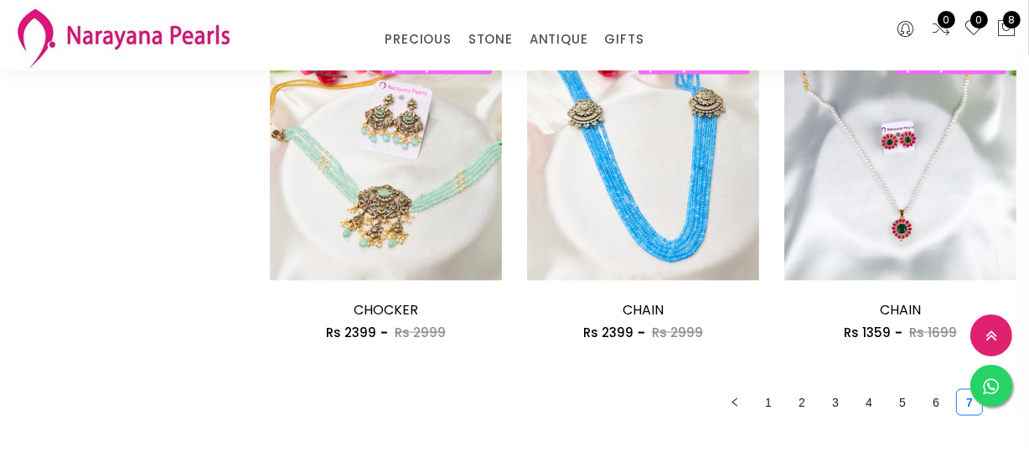
scroll to position [2208, 0]
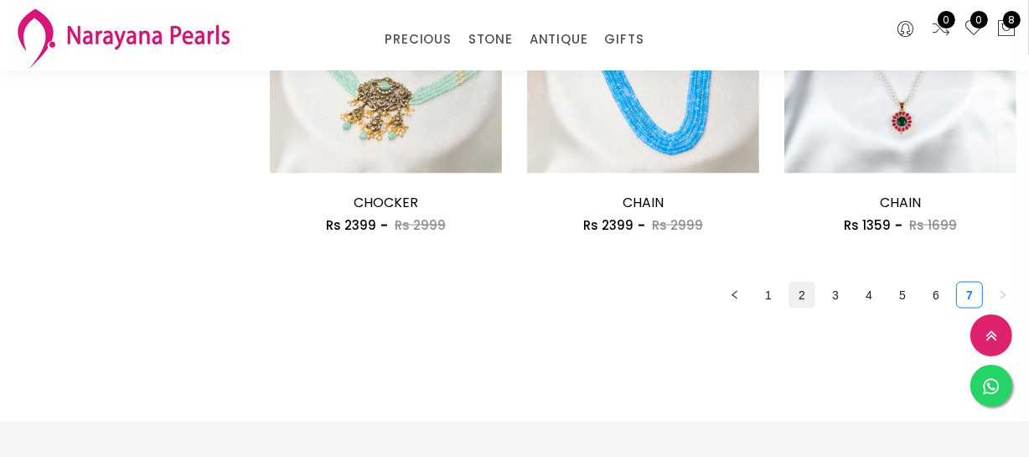
click at [801, 293] on link "2" at bounding box center [801, 294] width 25 height 25
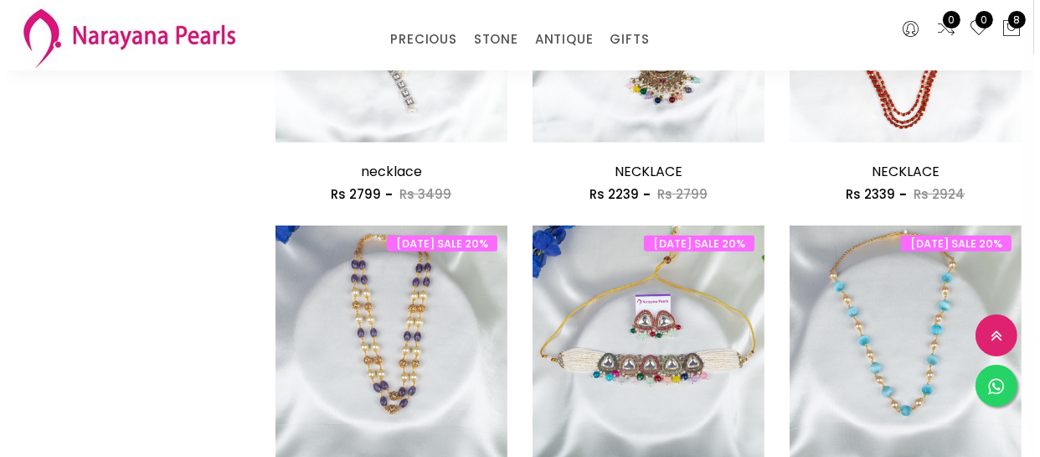
scroll to position [1065, 0]
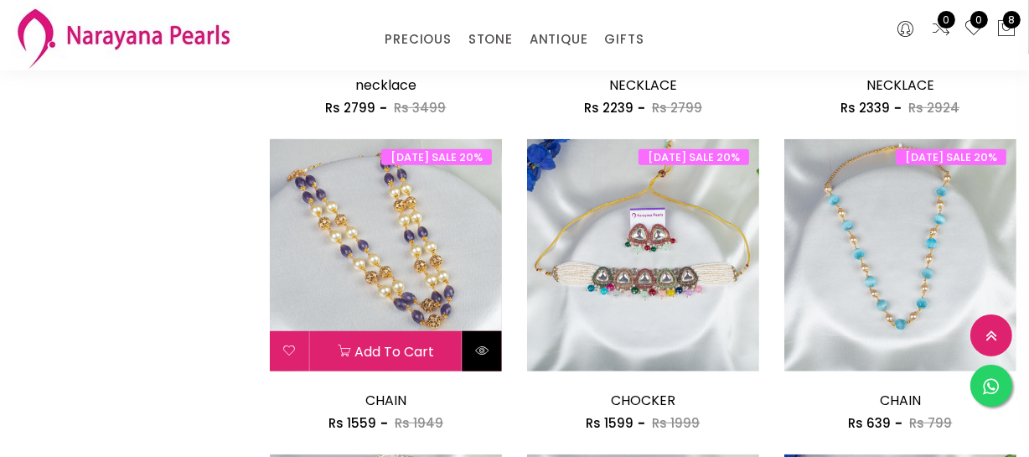
click at [498, 352] on button at bounding box center [481, 351] width 39 height 40
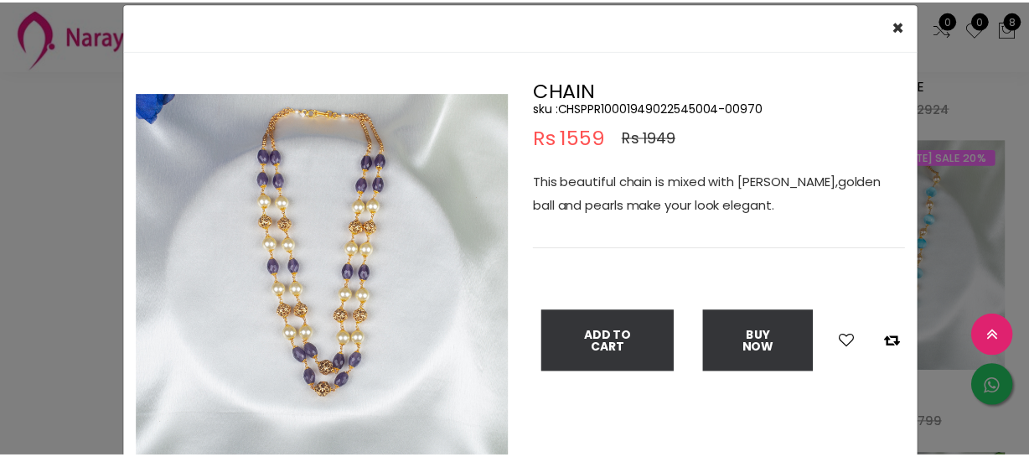
scroll to position [75, 0]
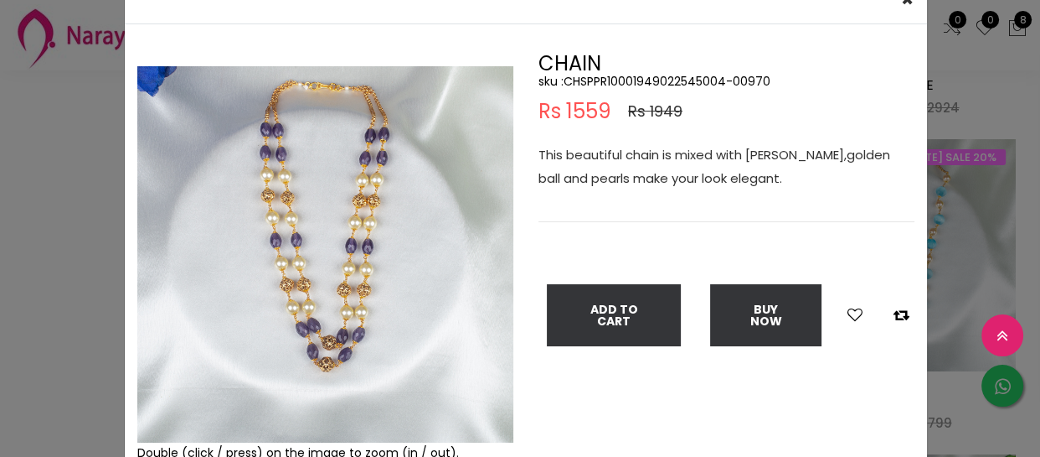
click at [70, 124] on div "× Close Double (click / press) on the image to zoom (in / out). CHAIN sku : CHS…" at bounding box center [520, 228] width 1040 height 457
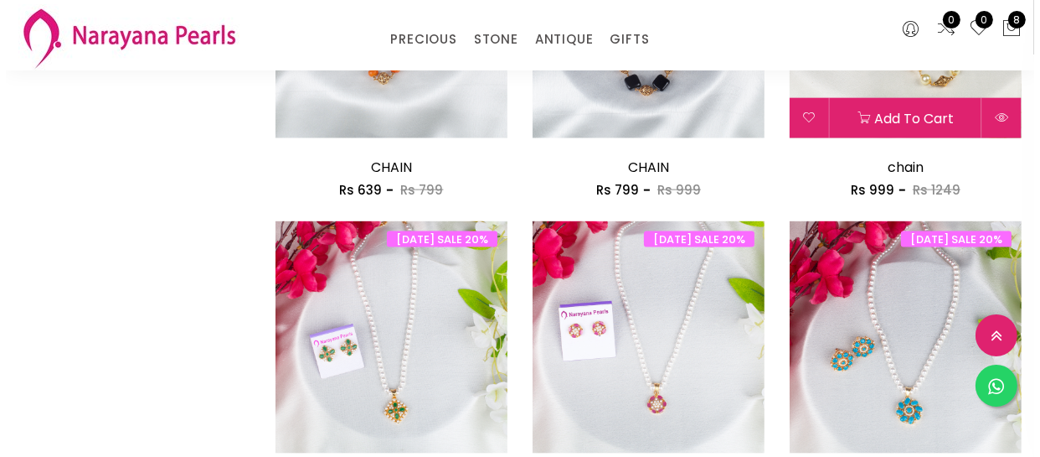
scroll to position [1903, 0]
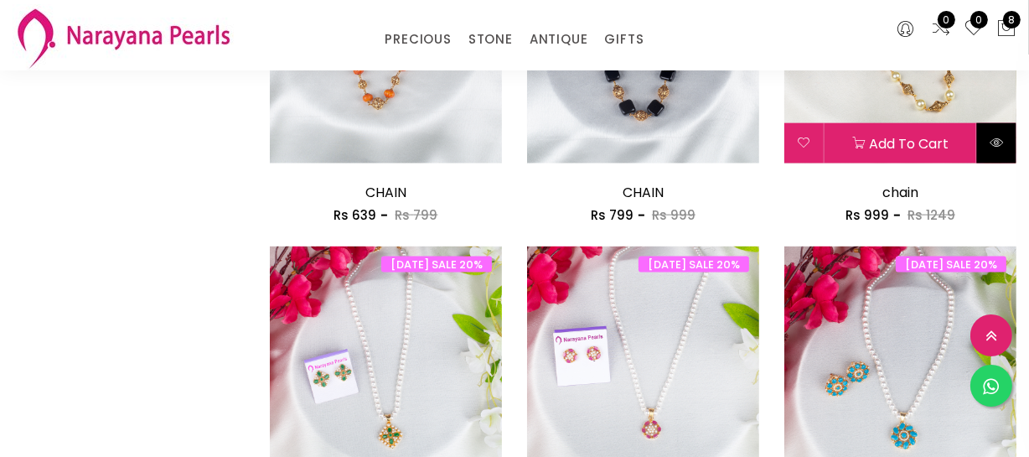
click at [988, 145] on button at bounding box center [996, 143] width 39 height 40
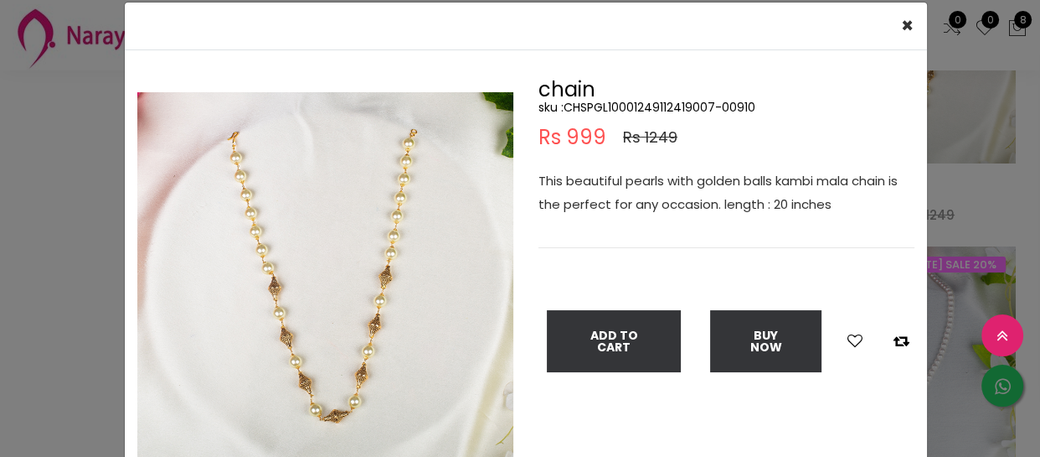
scroll to position [75, 0]
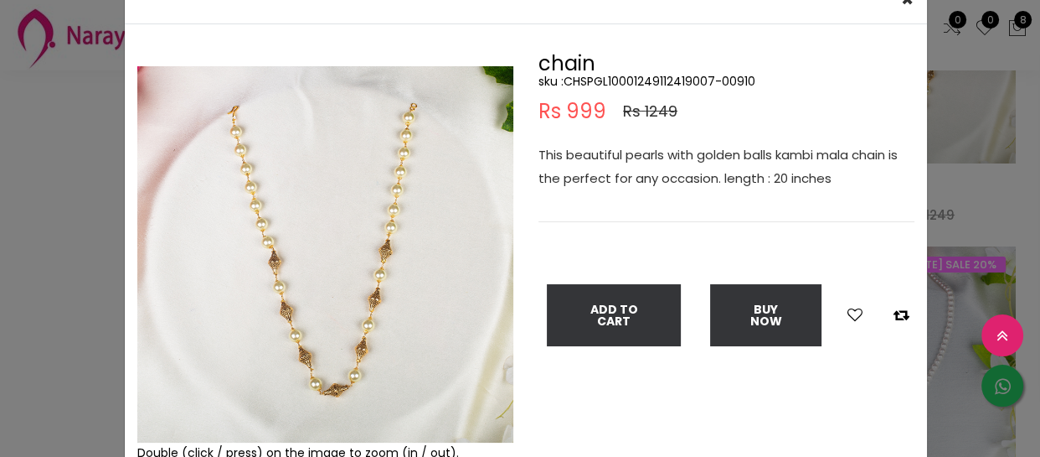
click at [519, 407] on div "Double (click / press) on the image to zoom (in / out). chain sku : CHSPGL10001…" at bounding box center [526, 258] width 802 height 409
click at [62, 173] on div "× Close Double (click / press) on the image to zoom (in / out). chain sku : CHS…" at bounding box center [520, 228] width 1040 height 457
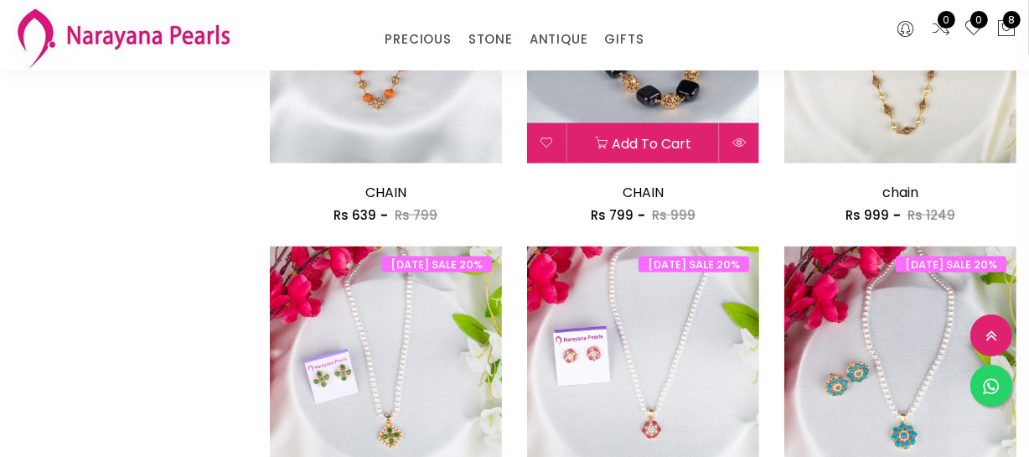
click at [738, 151] on button at bounding box center [739, 143] width 39 height 40
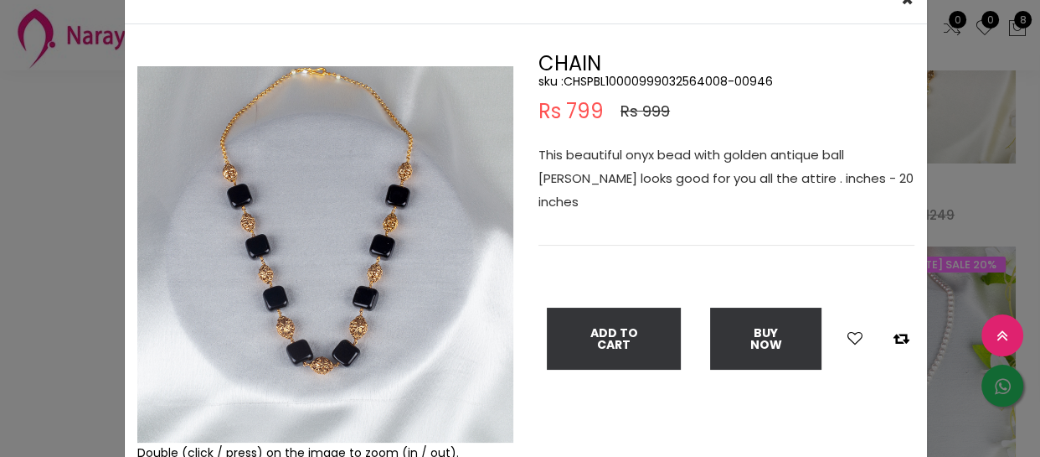
click at [46, 163] on div "× Close Double (click / press) on the image to zoom (in / out). CHAIN sku : CHS…" at bounding box center [520, 228] width 1040 height 457
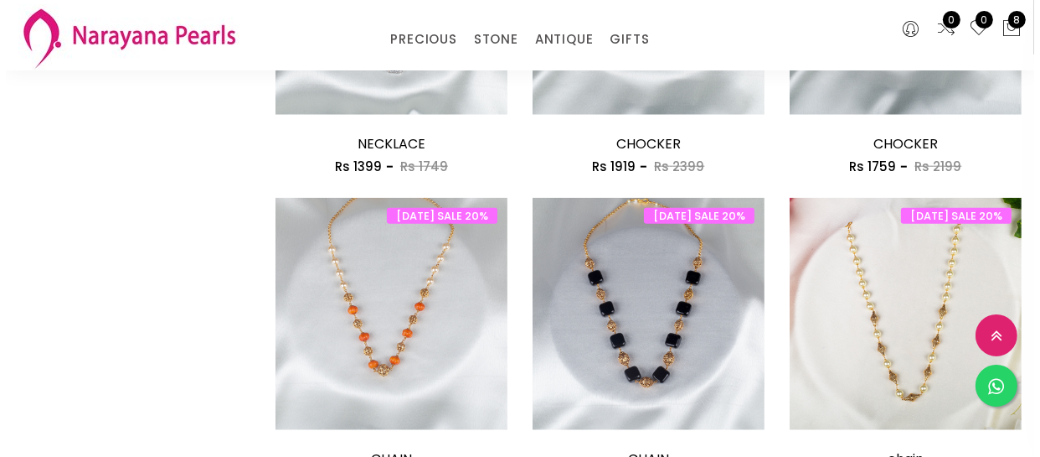
scroll to position [1751, 0]
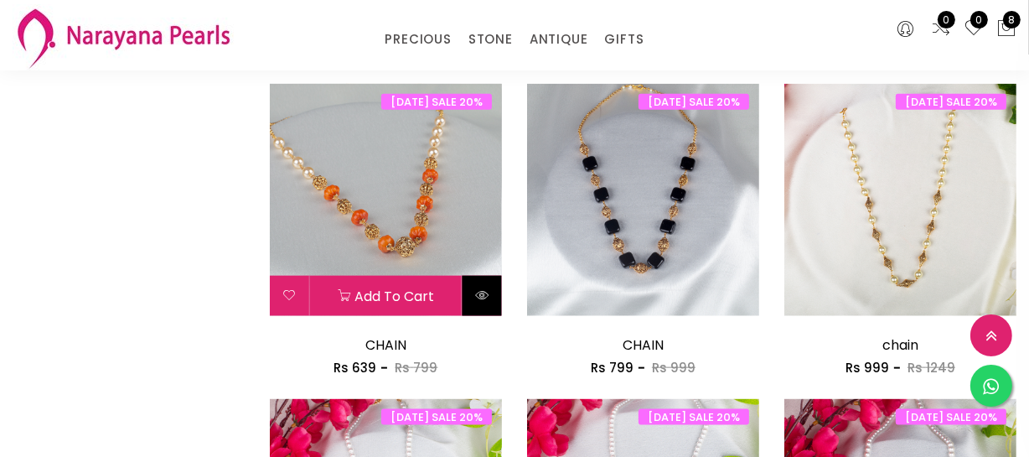
click at [492, 301] on button at bounding box center [481, 296] width 39 height 40
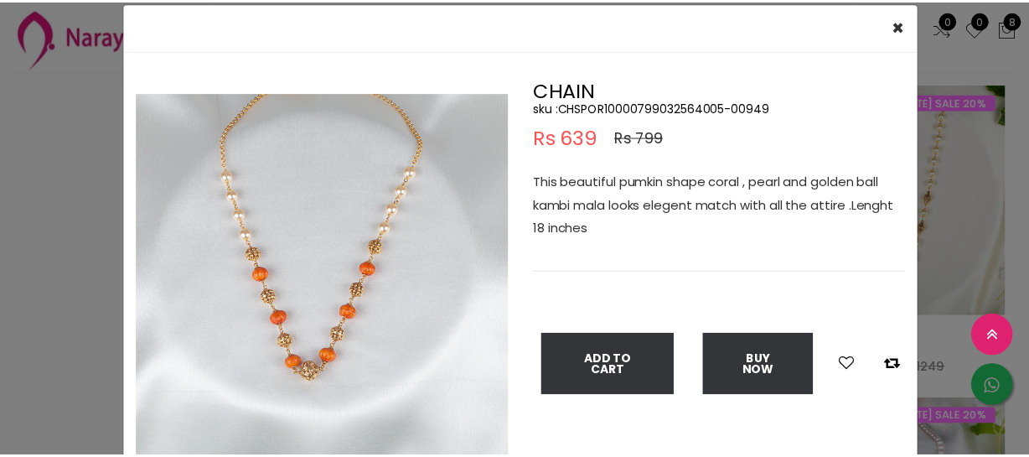
scroll to position [75, 0]
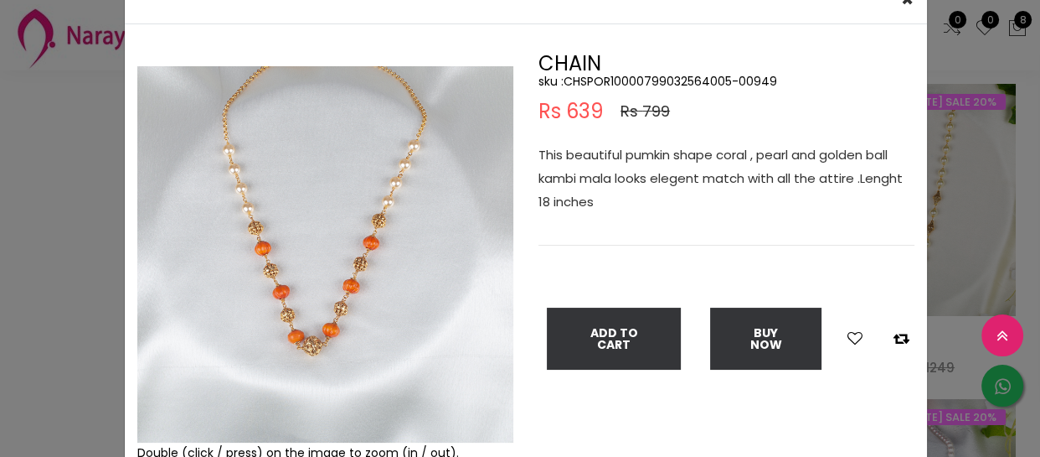
click at [108, 145] on div "× Close Double (click / press) on the image to zoom (in / out). CHAIN sku : CHS…" at bounding box center [520, 228] width 1040 height 457
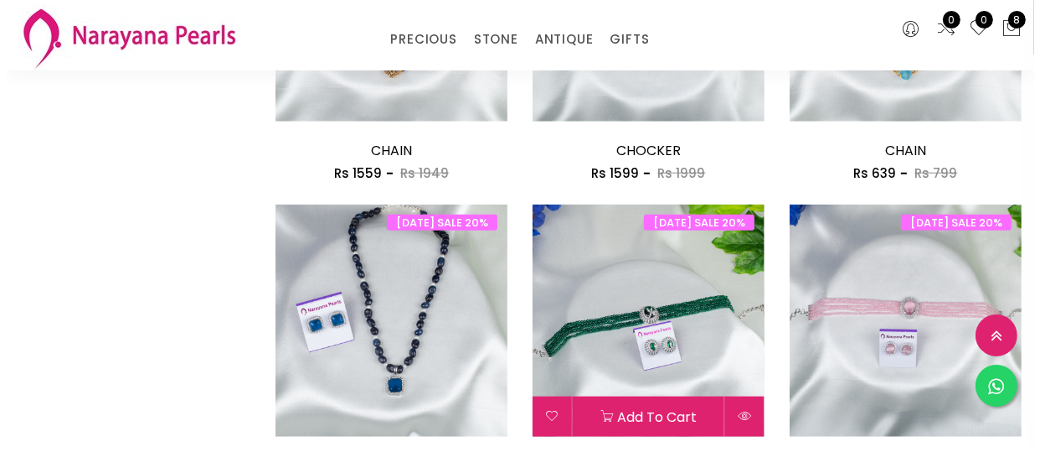
scroll to position [1142, 0]
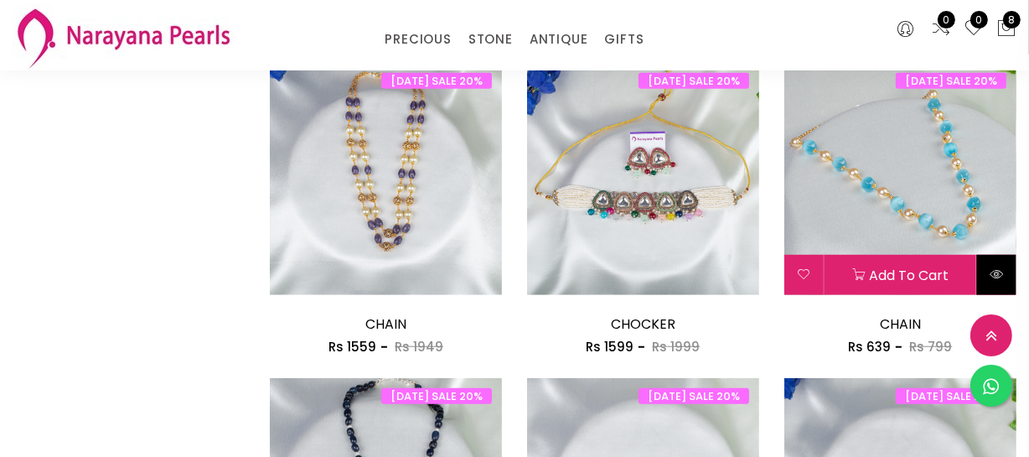
click at [991, 276] on icon at bounding box center [995, 273] width 13 height 13
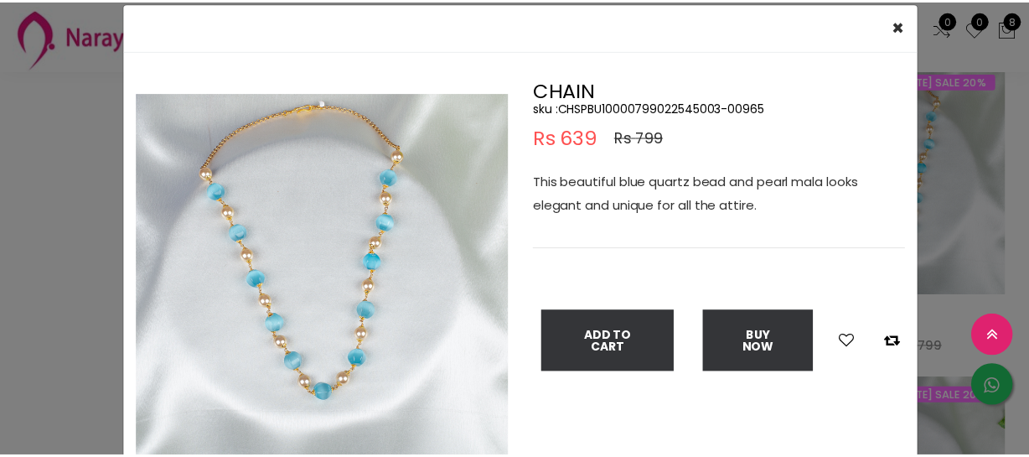
scroll to position [75, 0]
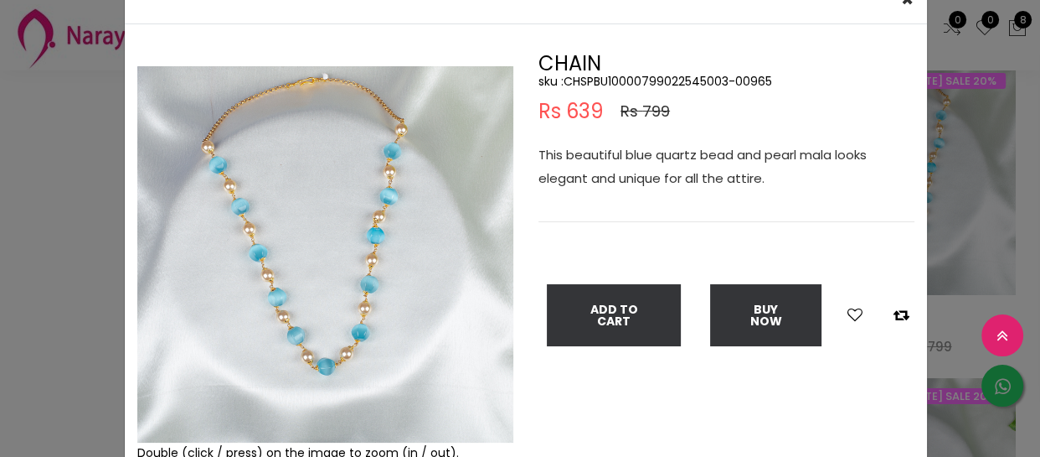
click at [64, 151] on div "× Close Double (click / press) on the image to zoom (in / out). CHAIN sku : CHS…" at bounding box center [520, 228] width 1040 height 457
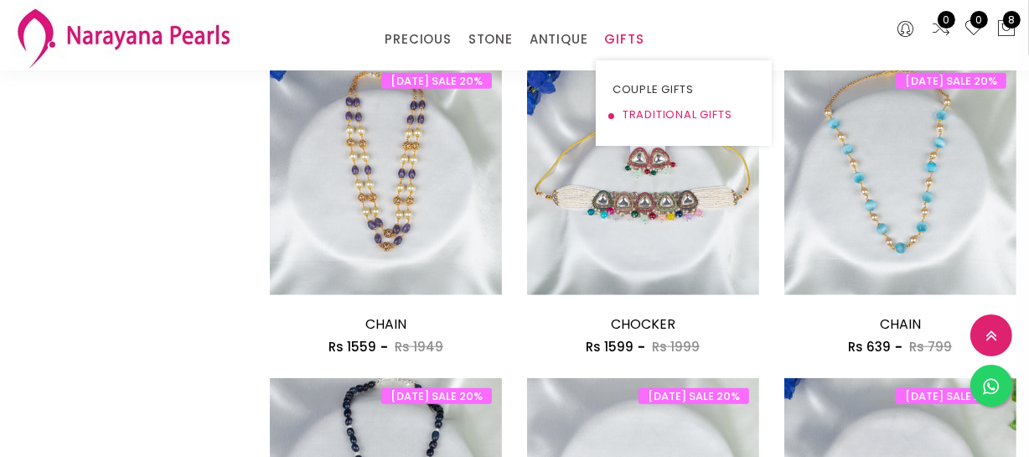
click at [632, 125] on link "TRADITIONAL GIFTS" at bounding box center [683, 114] width 142 height 25
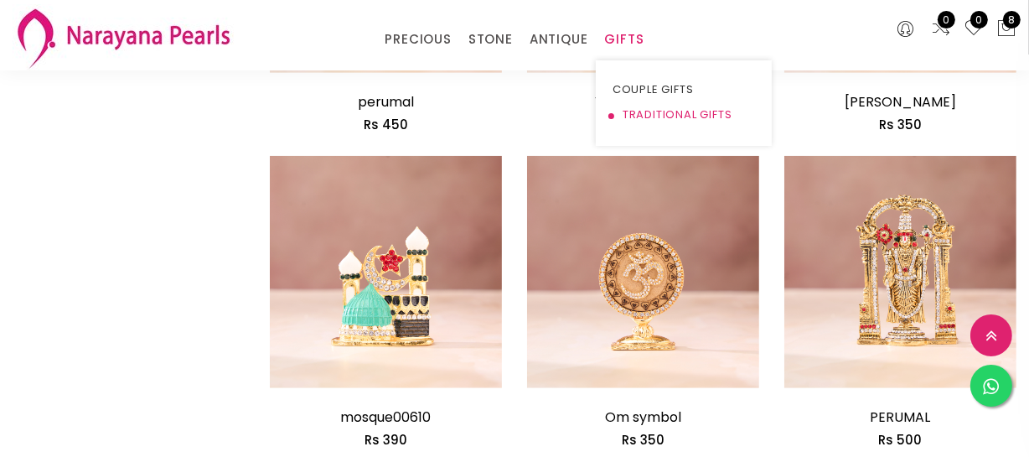
scroll to position [1142, 0]
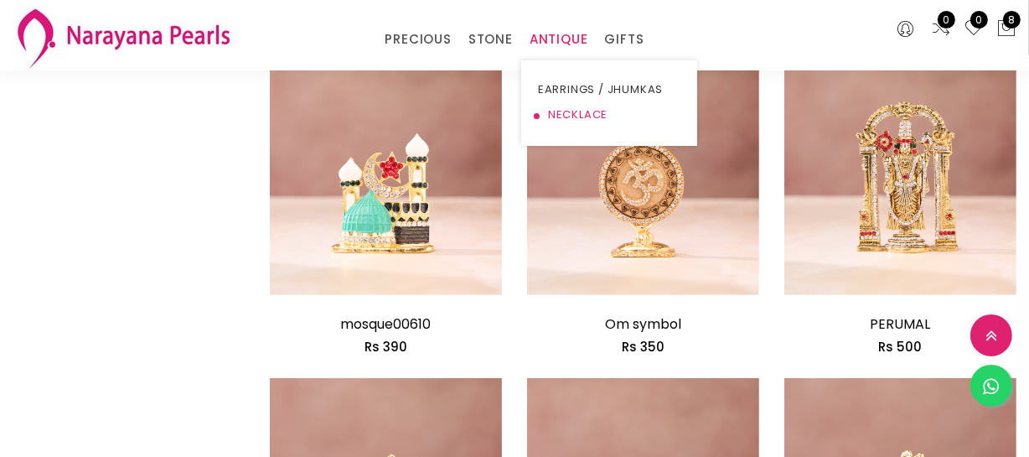
click at [567, 106] on link "NECKLACE" at bounding box center [609, 114] width 142 height 25
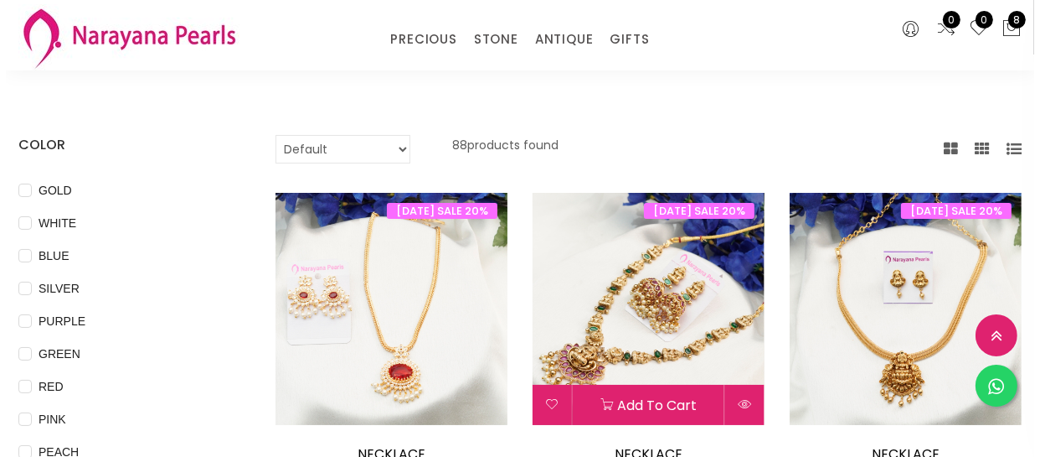
scroll to position [152, 0]
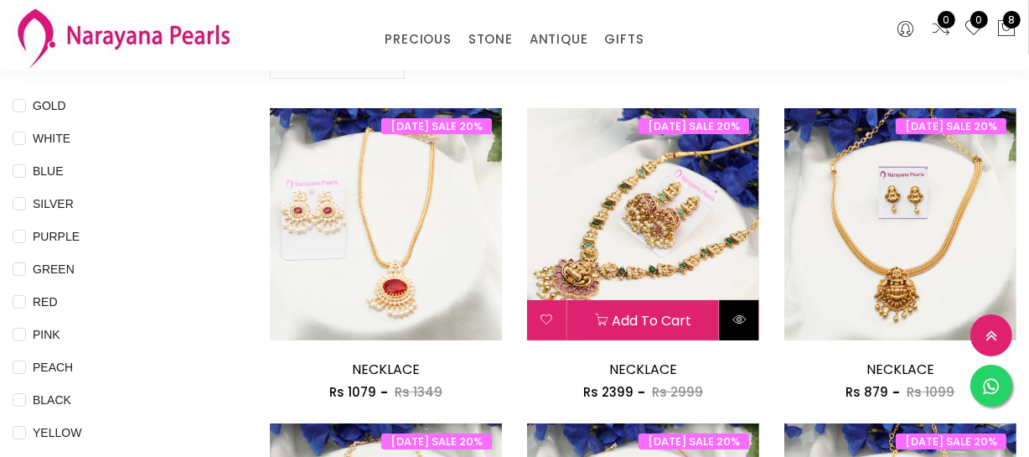
click at [749, 322] on button at bounding box center [739, 320] width 39 height 40
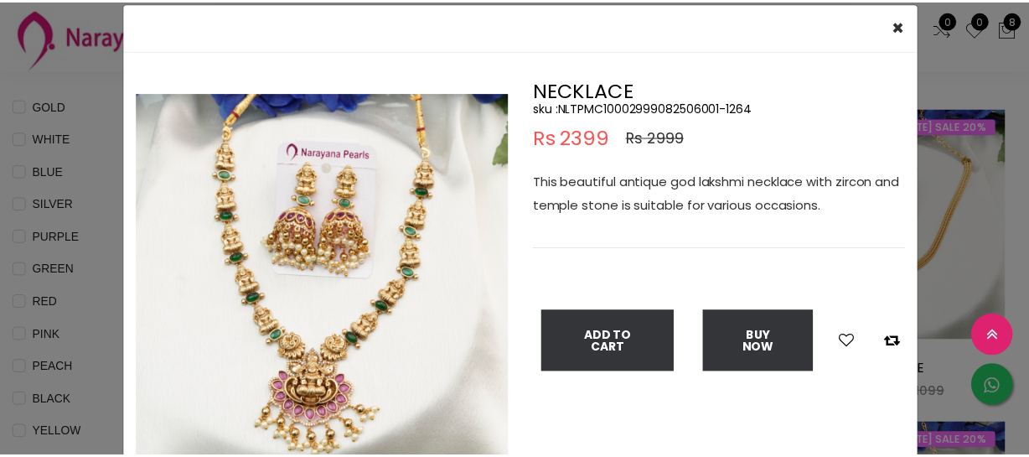
scroll to position [75, 0]
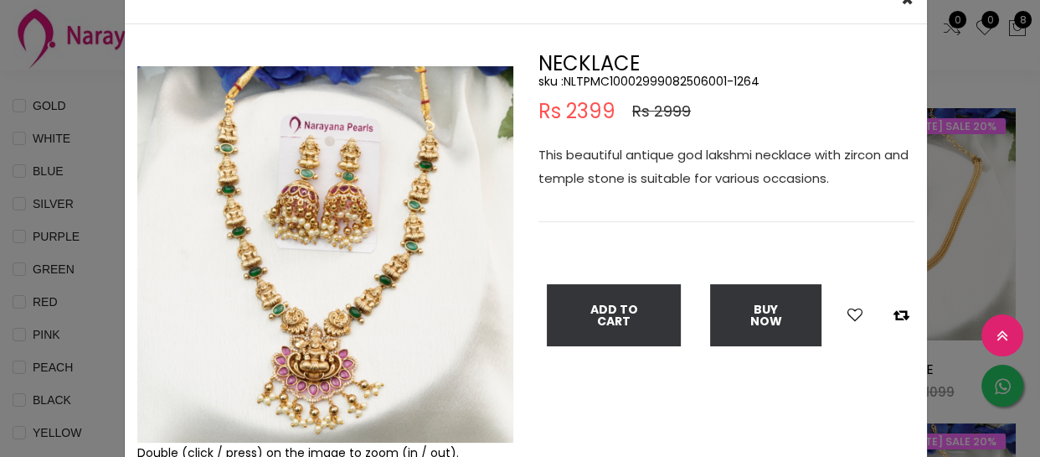
click at [17, 179] on div "× Close Double (click / press) on the image to zoom (in / out). NECKLACE sku : …" at bounding box center [520, 228] width 1040 height 457
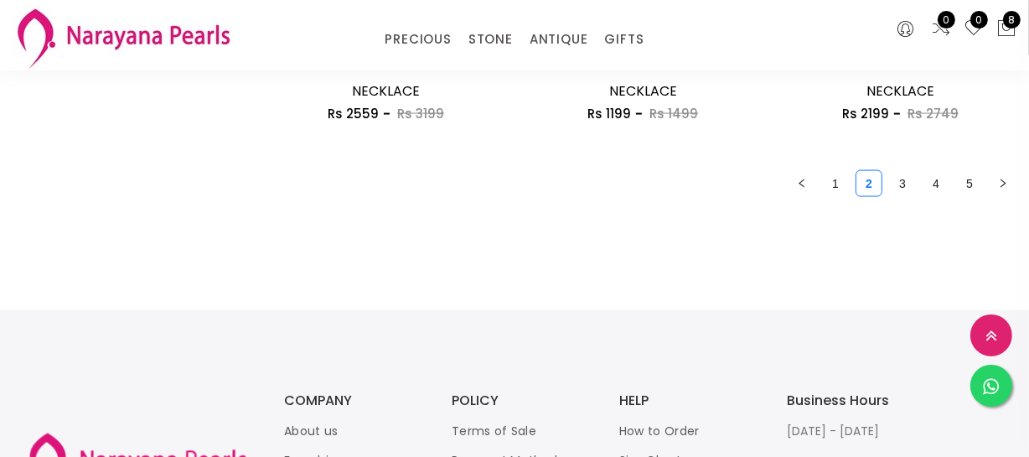
scroll to position [2208, 0]
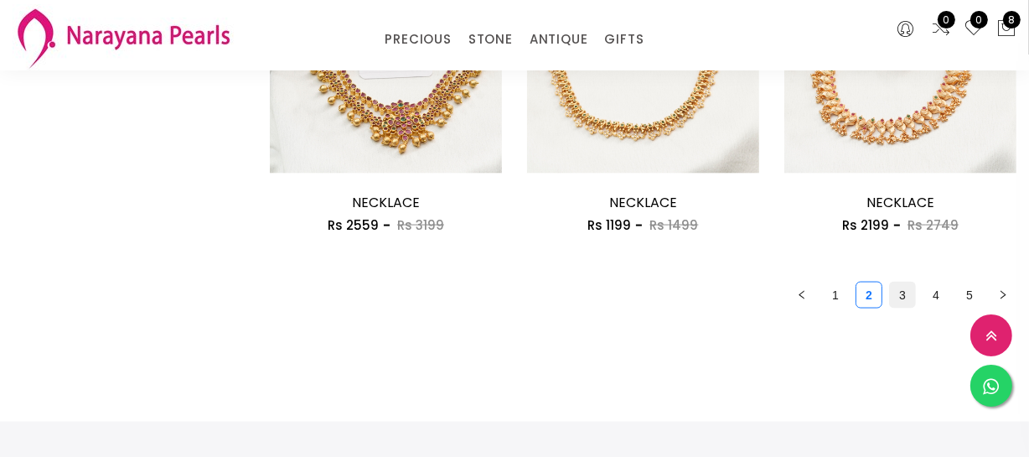
click at [910, 298] on link "3" at bounding box center [902, 294] width 25 height 25
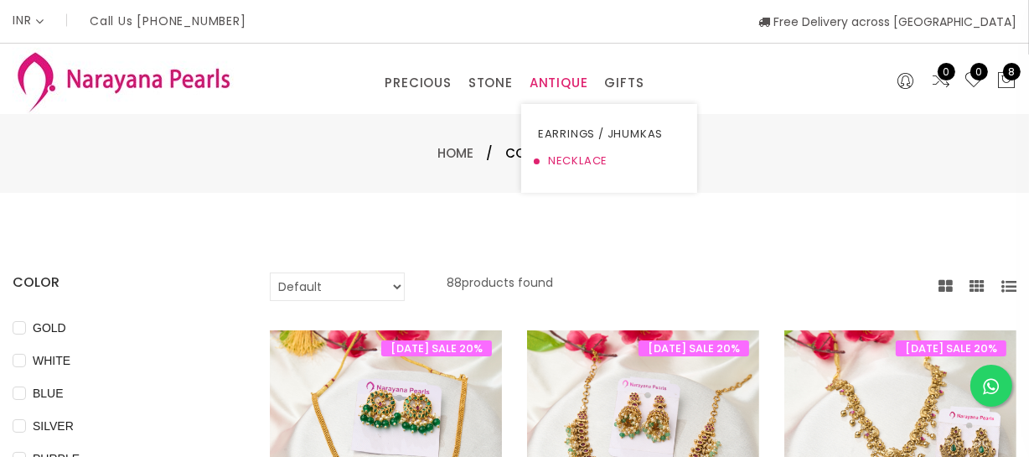
click at [568, 158] on link "NECKLACE" at bounding box center [609, 160] width 142 height 27
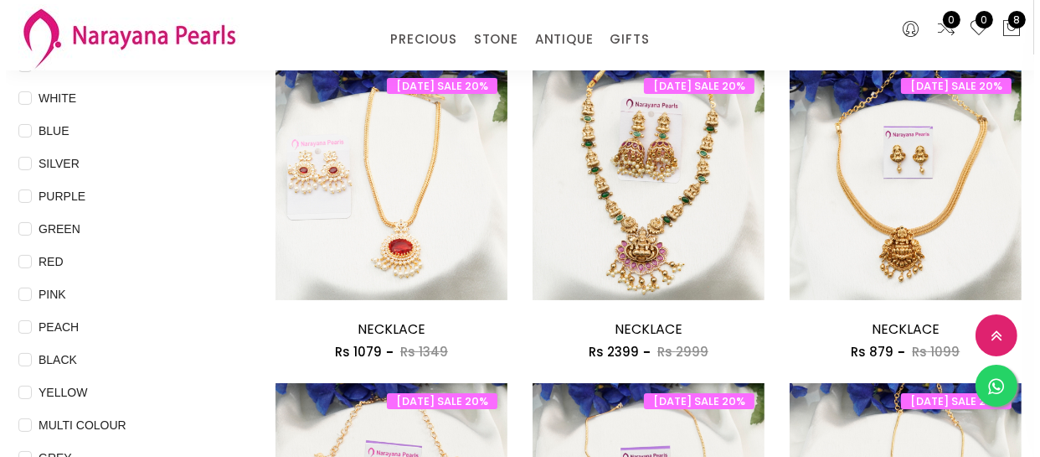
scroll to position [228, 0]
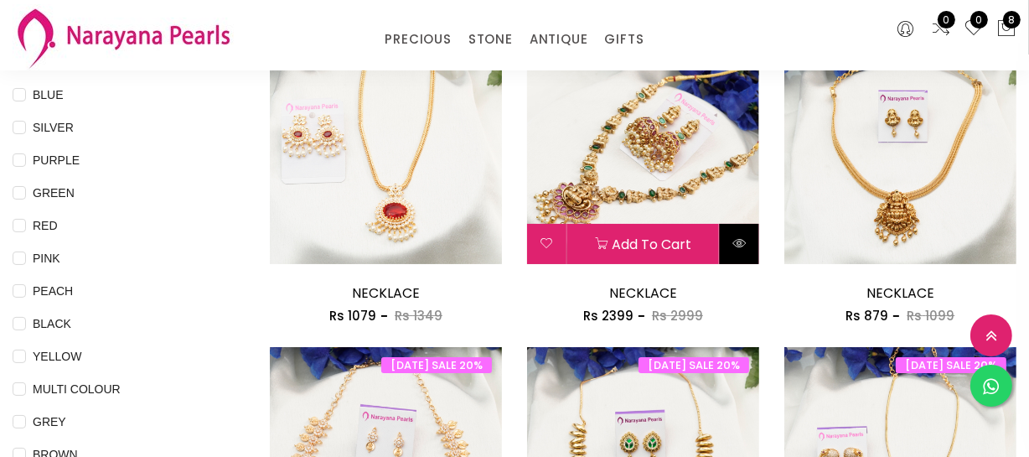
click at [743, 243] on icon at bounding box center [738, 242] width 13 height 13
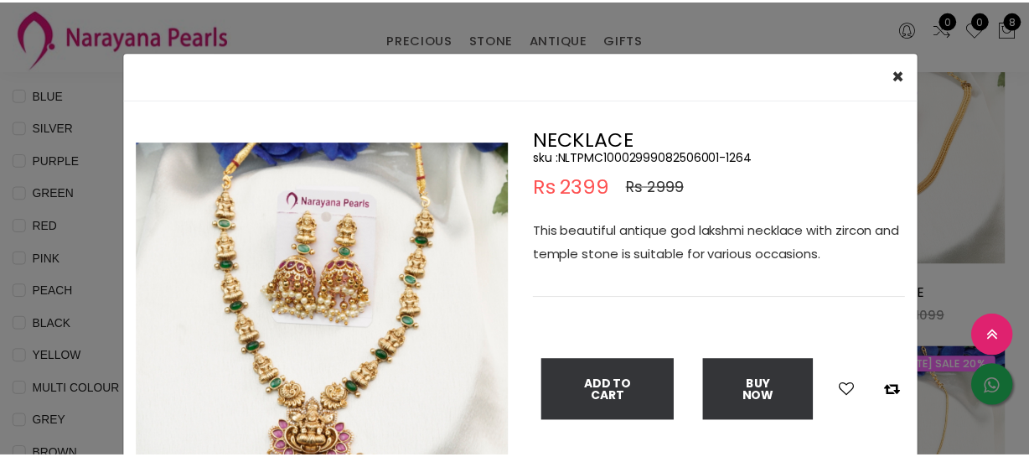
scroll to position [75, 0]
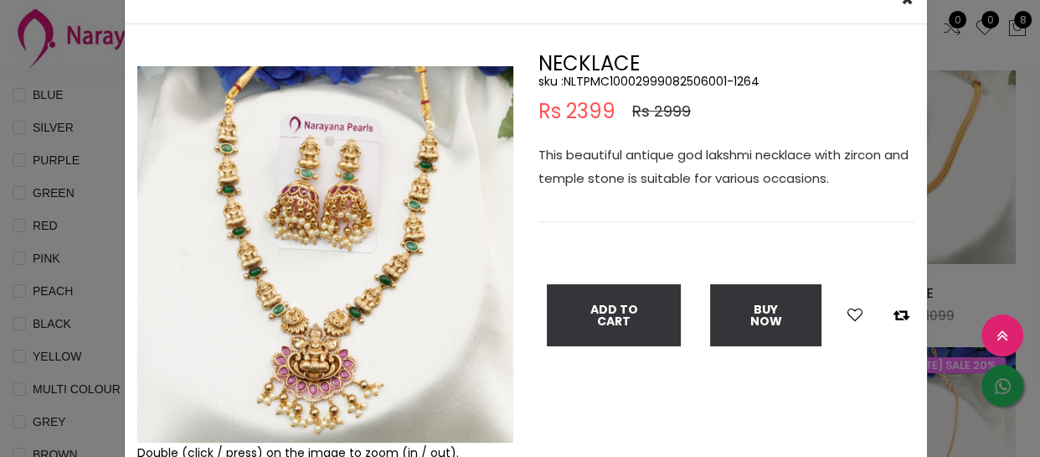
click at [302, 302] on img at bounding box center [325, 254] width 376 height 376
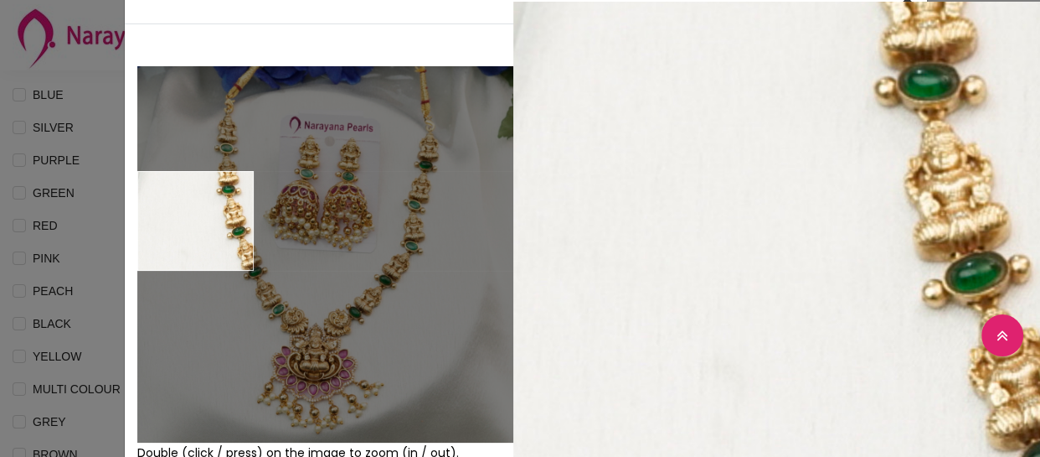
click at [68, 226] on div "× Close Double (click / press) on the image to zoom (in / out). NECKLACE sku : …" at bounding box center [520, 228] width 1040 height 457
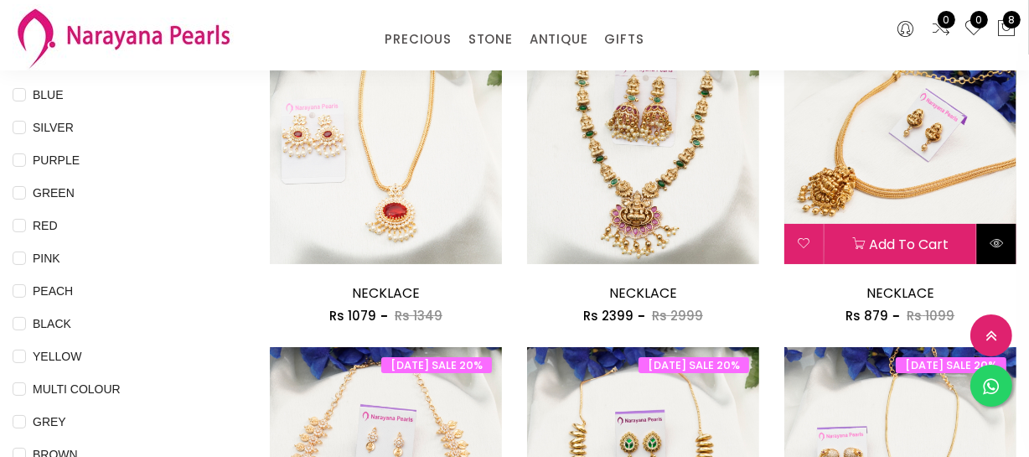
click at [998, 231] on button at bounding box center [996, 244] width 39 height 40
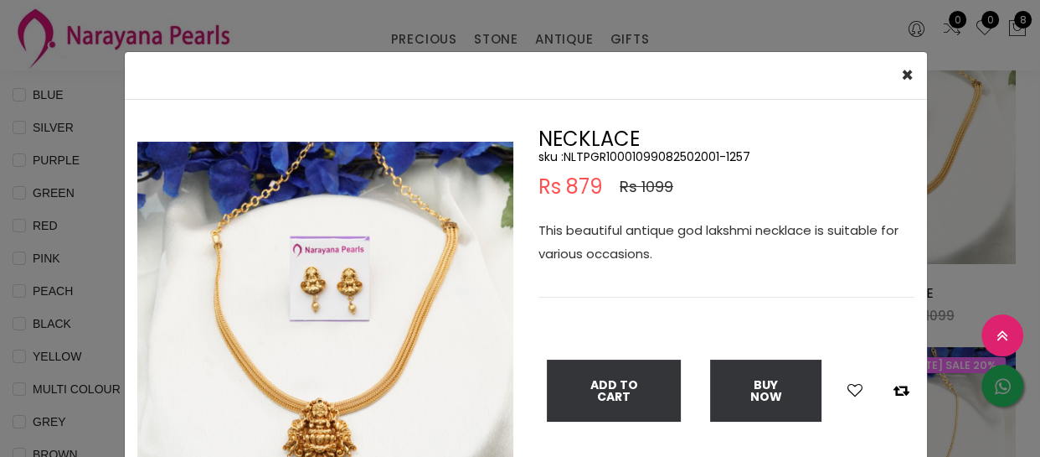
click at [287, 426] on img at bounding box center [325, 330] width 376 height 376
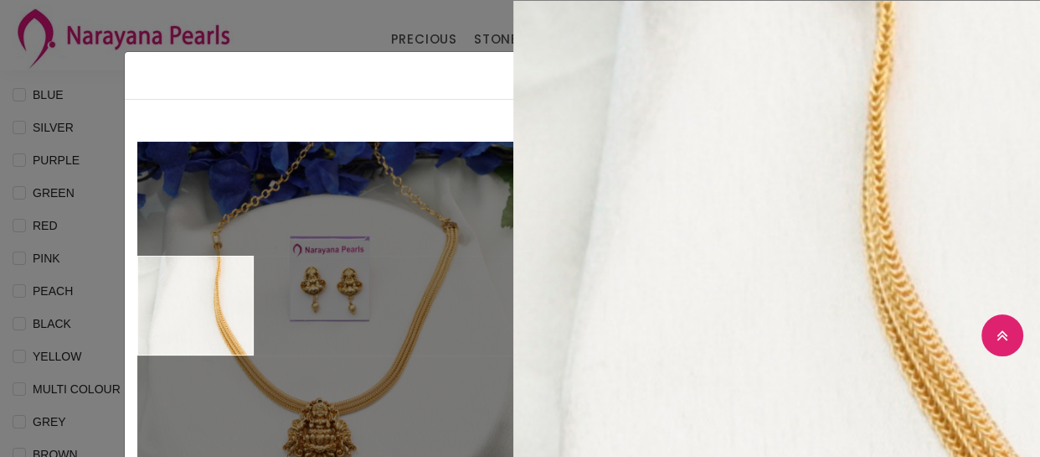
click at [37, 306] on div "× Close Double (click / press) on the image to zoom (in / out). NECKLACE sku : …" at bounding box center [520, 228] width 1040 height 457
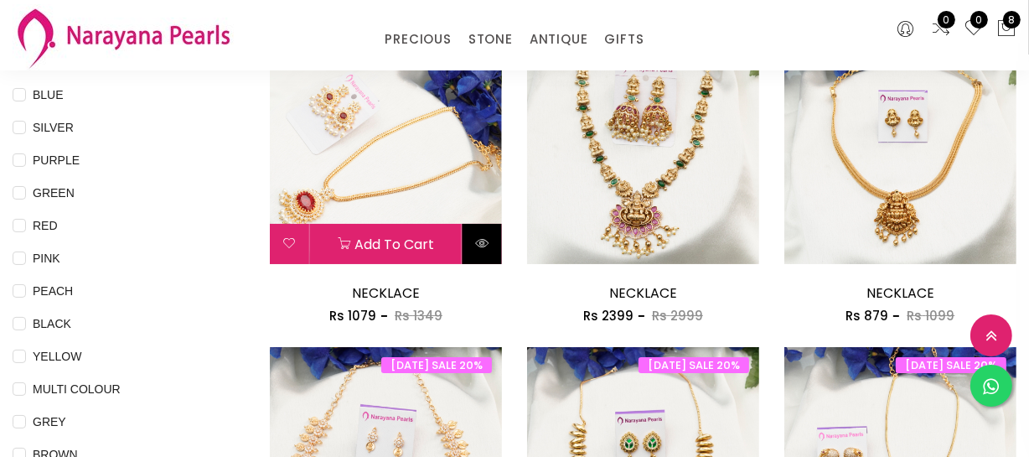
click at [482, 243] on icon at bounding box center [481, 242] width 13 height 13
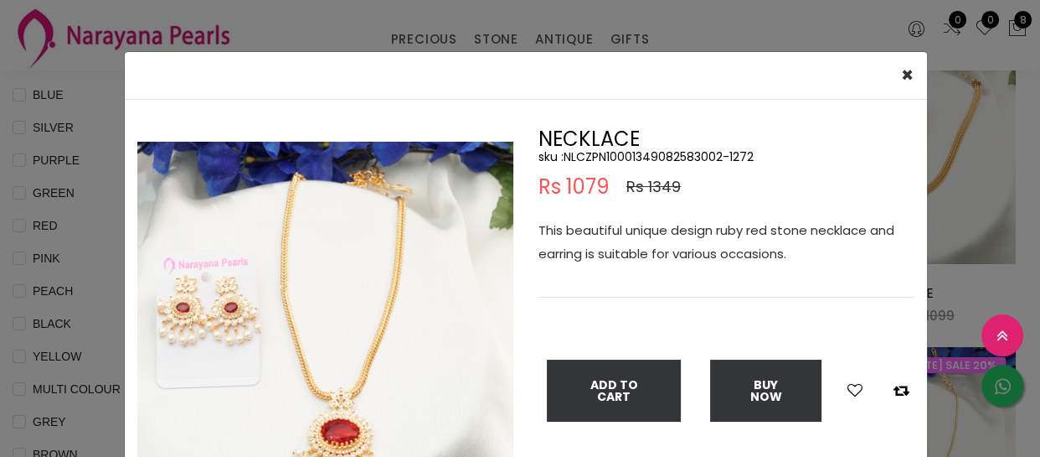
click at [332, 437] on img at bounding box center [325, 330] width 376 height 376
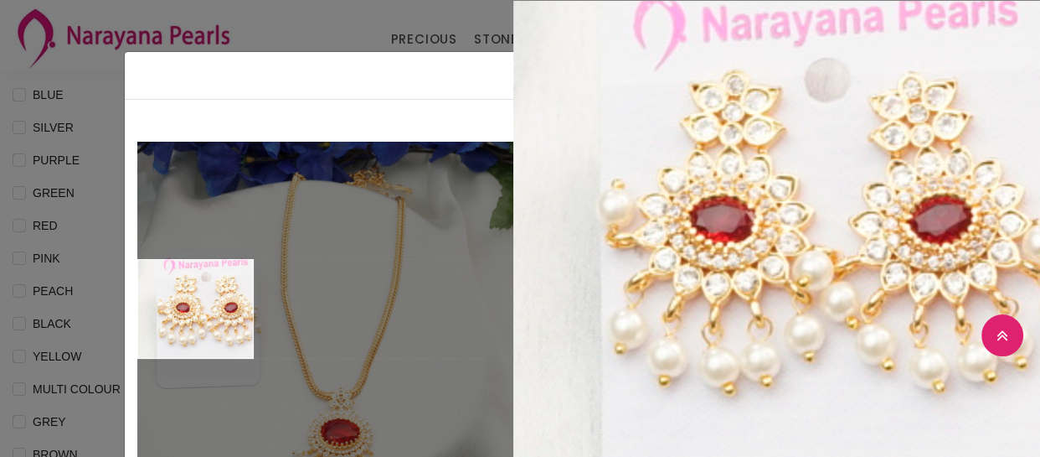
click at [63, 319] on div "× Close Double (click / press) on the image to zoom (in / out). NECKLACE sku : …" at bounding box center [520, 228] width 1040 height 457
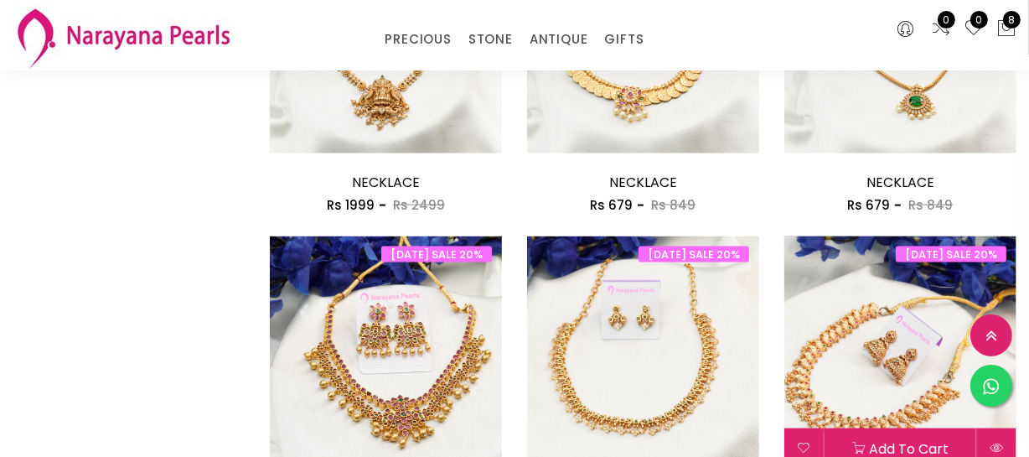
scroll to position [2056, 0]
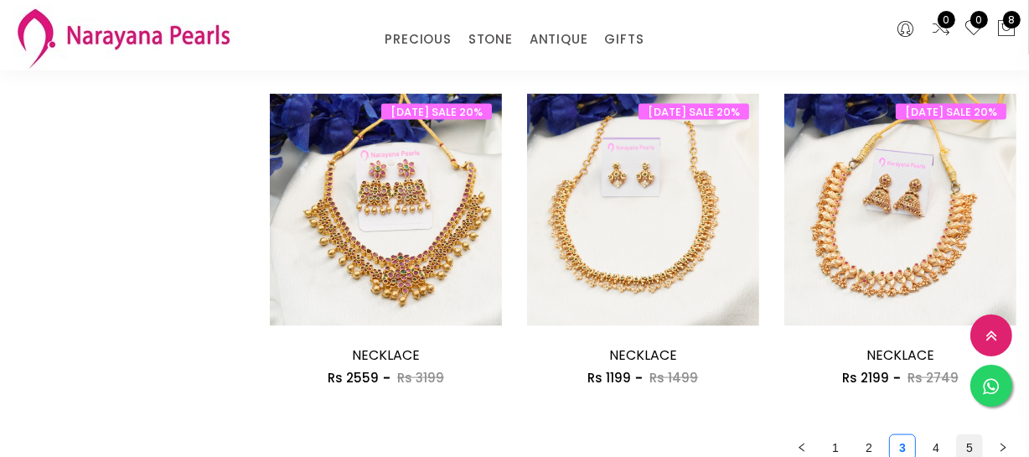
click at [965, 446] on link "5" at bounding box center [969, 447] width 25 height 25
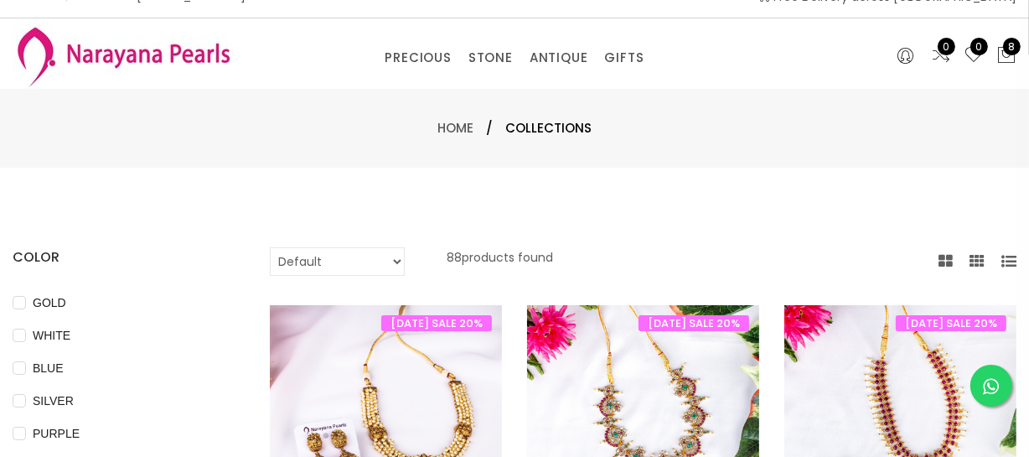
scroll to position [228, 0]
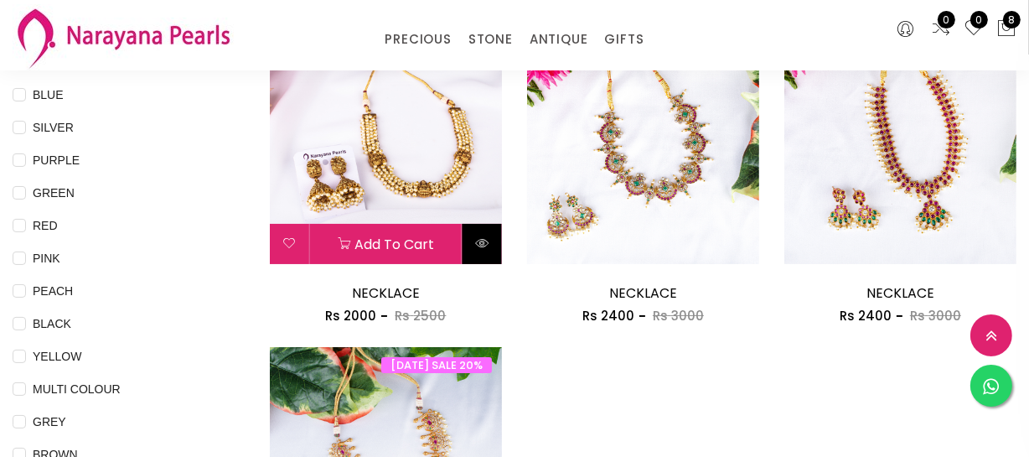
click at [494, 247] on button at bounding box center [481, 244] width 39 height 40
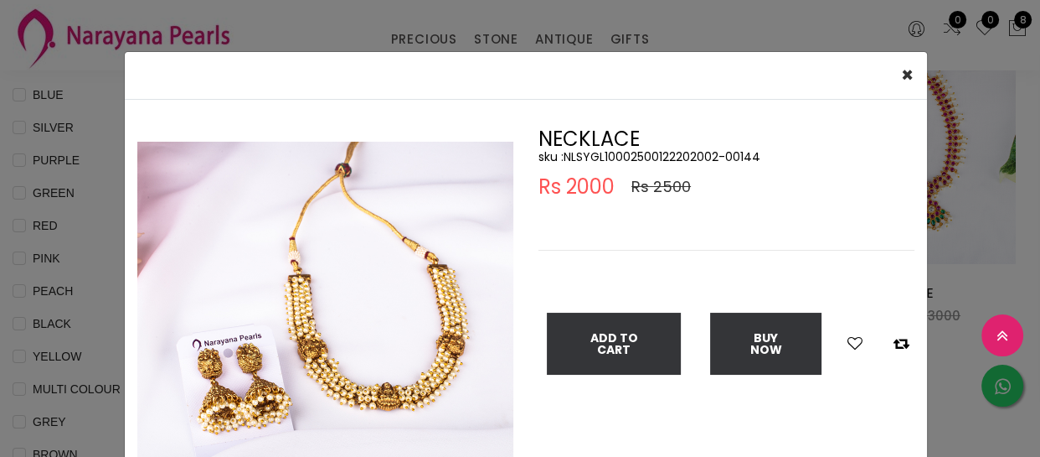
click at [378, 351] on img at bounding box center [325, 330] width 376 height 376
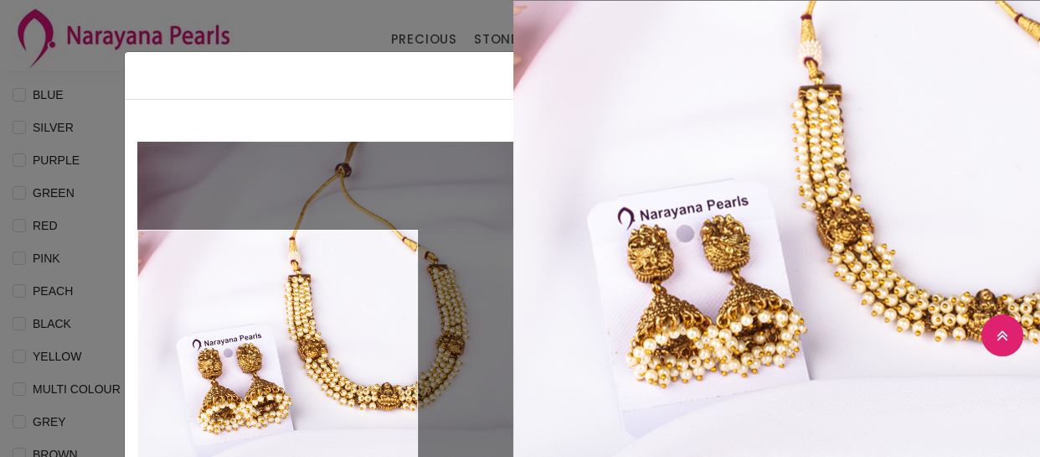
click at [91, 335] on div "× Close Double (click / press) on the image to zoom (in / out). NECKLACE sku : …" at bounding box center [520, 228] width 1040 height 457
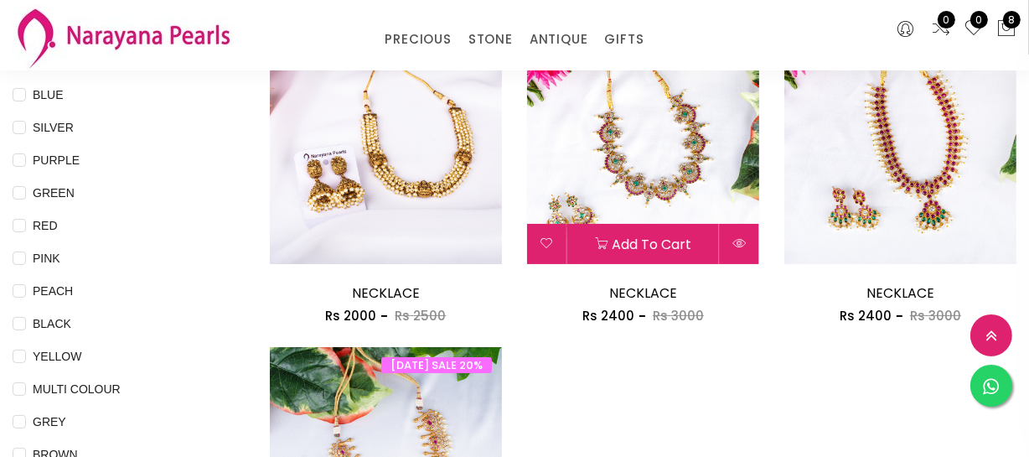
click at [738, 233] on button at bounding box center [739, 244] width 39 height 40
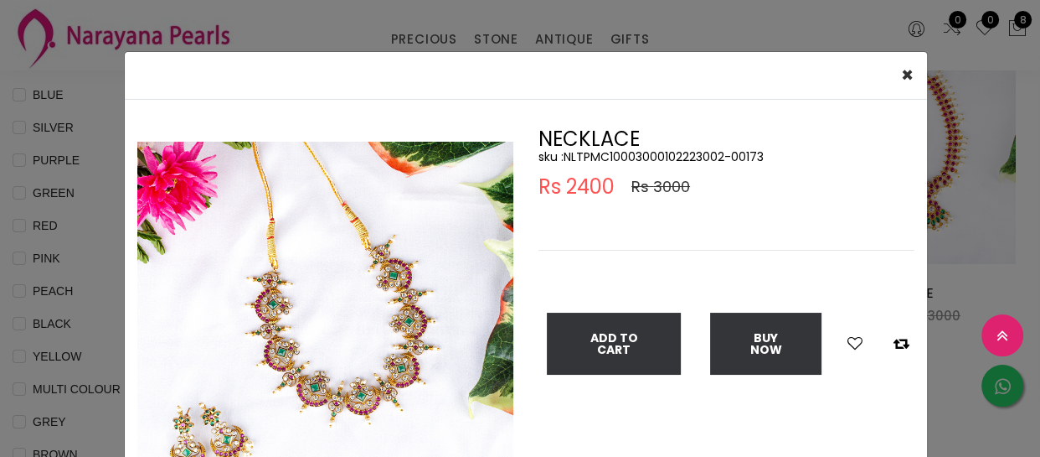
click at [291, 349] on img at bounding box center [325, 330] width 376 height 376
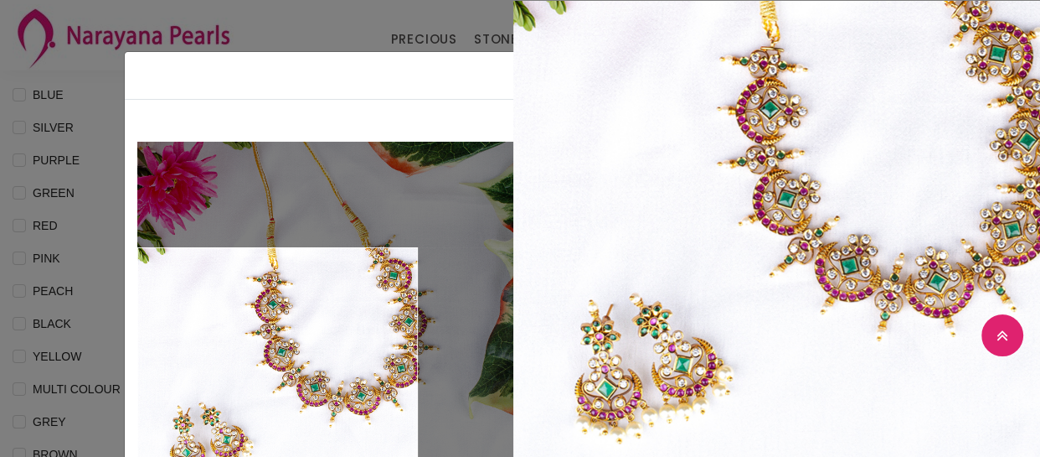
click at [51, 353] on div "× Close Double (click / press) on the image to zoom (in / out). NECKLACE sku : …" at bounding box center [520, 228] width 1040 height 457
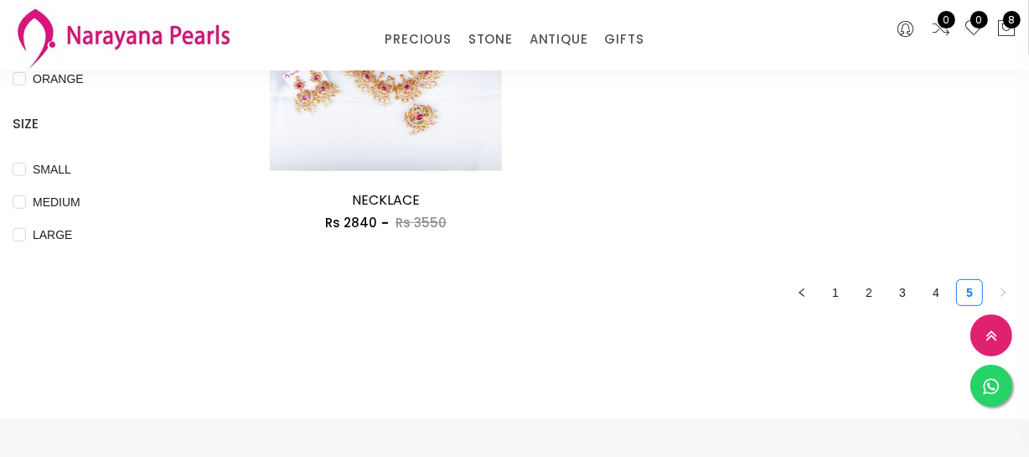
scroll to position [838, 0]
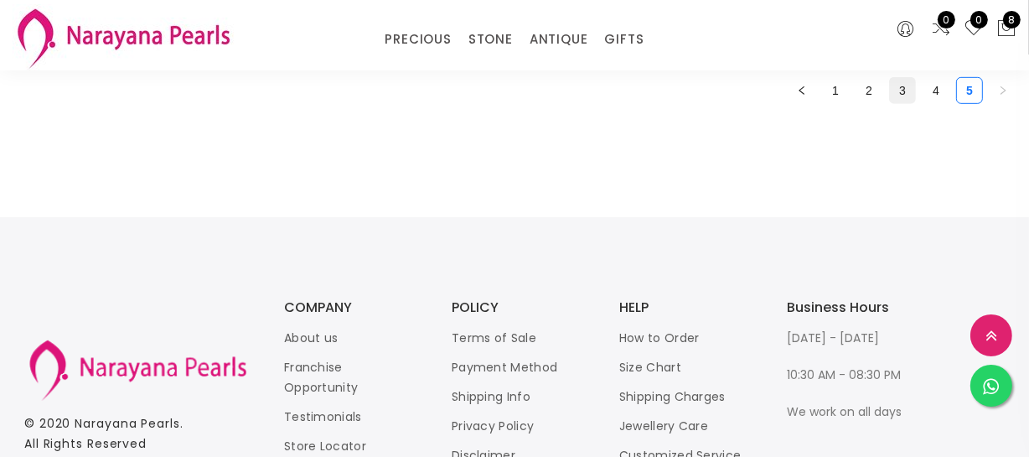
click at [905, 95] on link "3" at bounding box center [902, 90] width 25 height 25
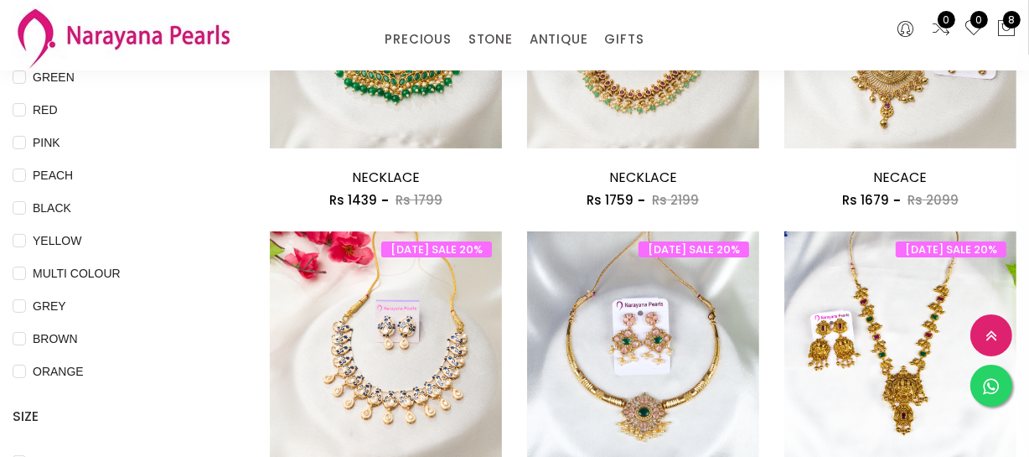
scroll to position [457, 0]
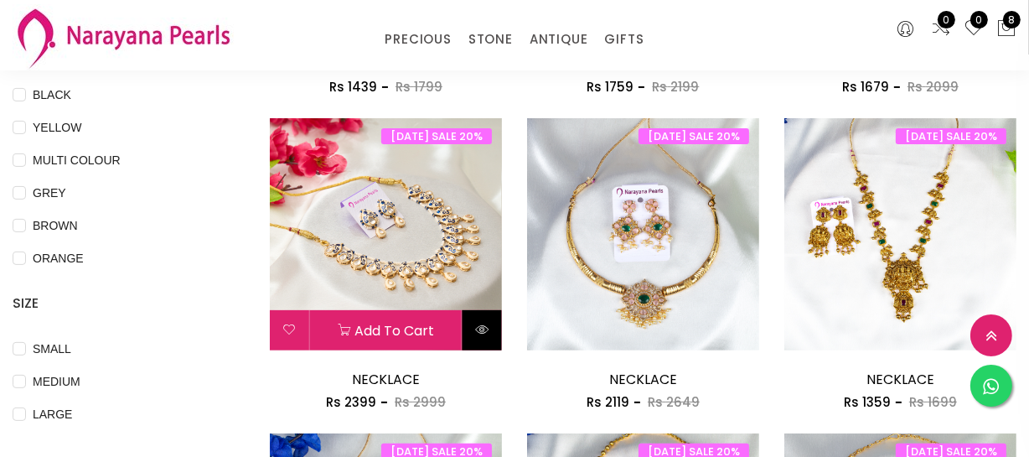
click at [478, 317] on button at bounding box center [481, 330] width 39 height 40
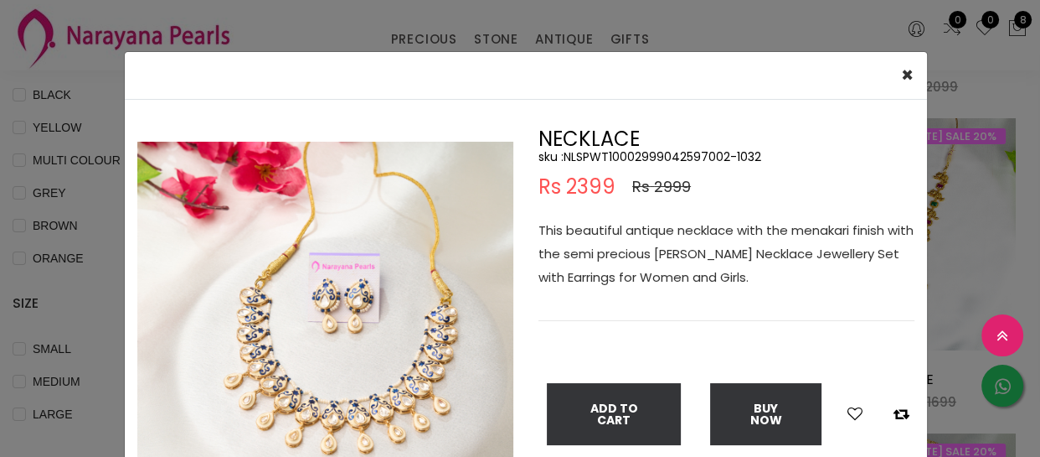
click at [362, 279] on img at bounding box center [325, 330] width 376 height 376
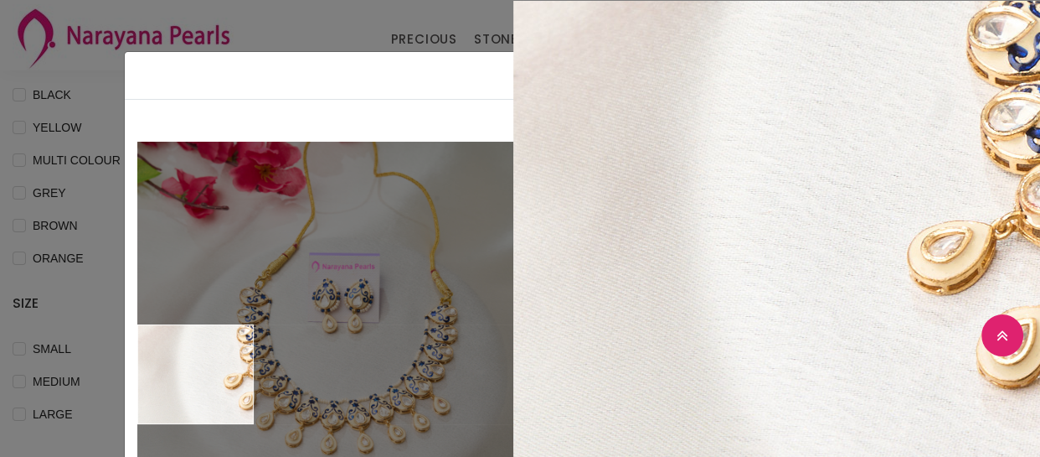
drag, startPoint x: 81, startPoint y: 353, endPoint x: 508, endPoint y: 359, distance: 426.4
click at [80, 353] on div "× Close Double (click / press) on the image to zoom (in / out). NECKLACE sku : …" at bounding box center [520, 228] width 1040 height 457
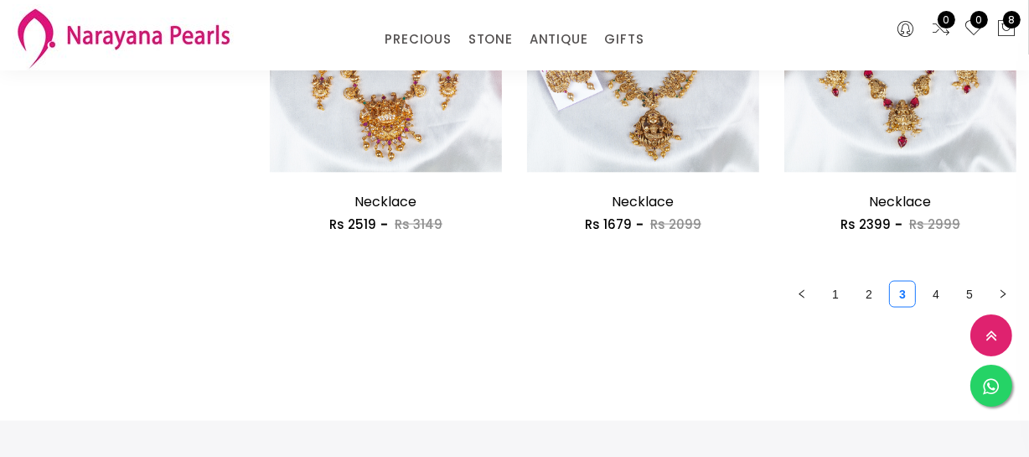
scroll to position [2208, 0]
click at [868, 284] on link "2" at bounding box center [868, 294] width 25 height 25
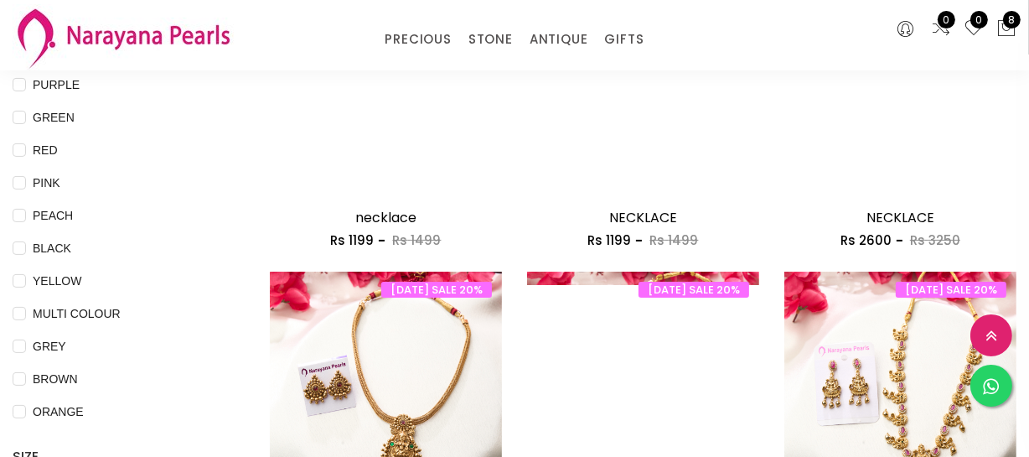
scroll to position [304, 0]
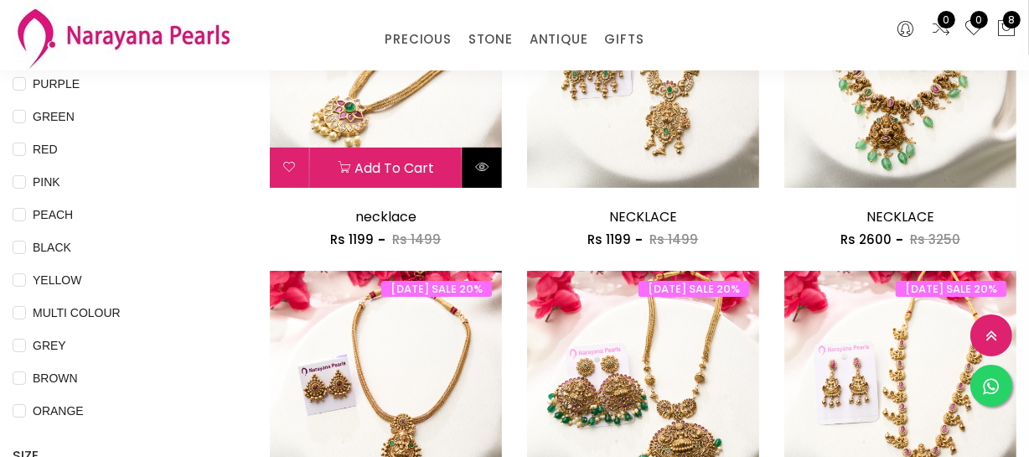
click at [472, 171] on button at bounding box center [481, 167] width 39 height 40
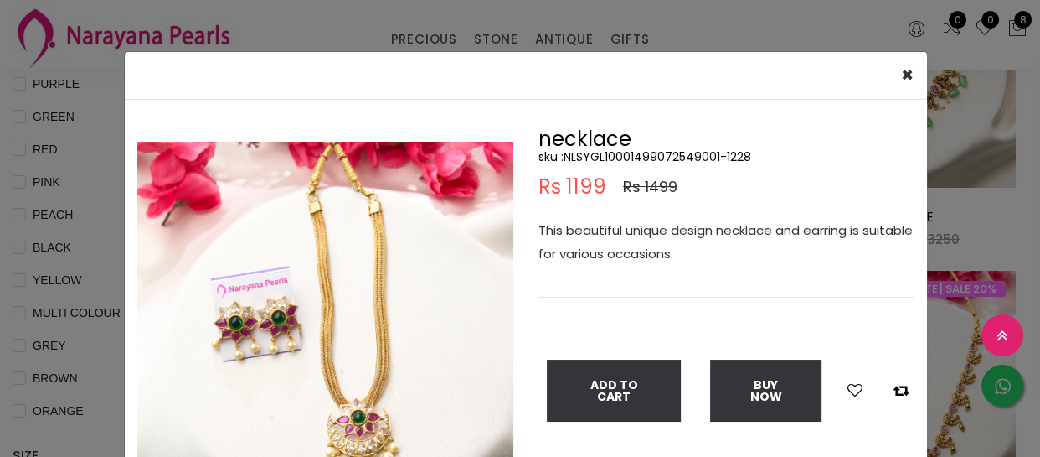
click at [300, 351] on img at bounding box center [325, 330] width 376 height 376
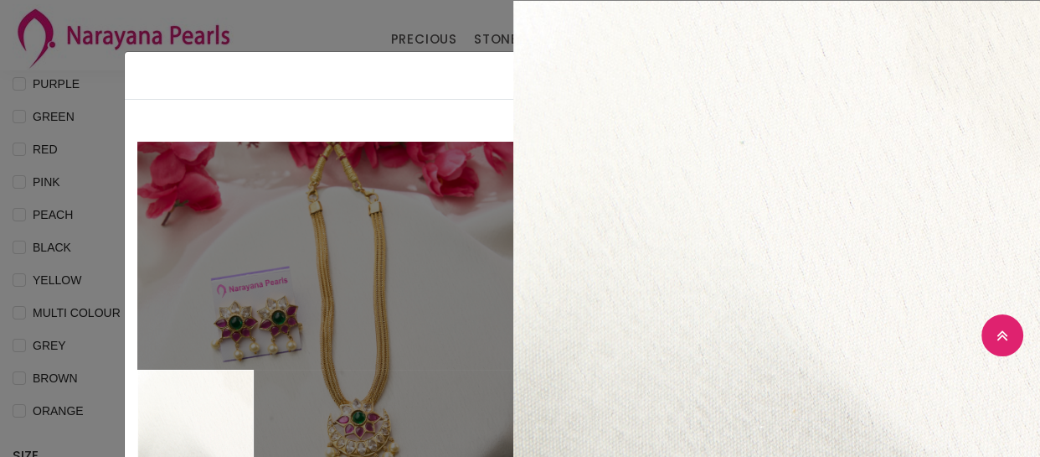
drag, startPoint x: 64, startPoint y: 398, endPoint x: 385, endPoint y: 379, distance: 321.3
click at [70, 391] on div "× Close Double (click / press) on the image to zoom (in / out). necklace sku : …" at bounding box center [520, 228] width 1040 height 457
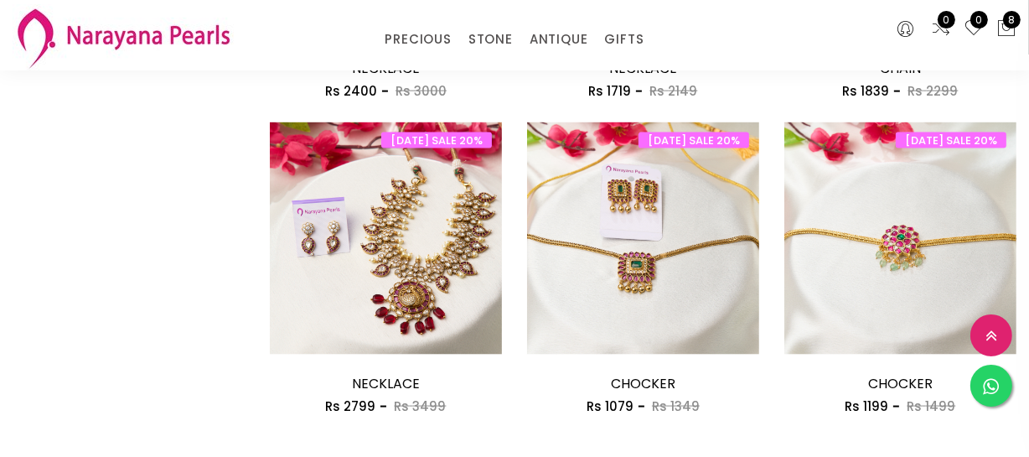
scroll to position [2132, 0]
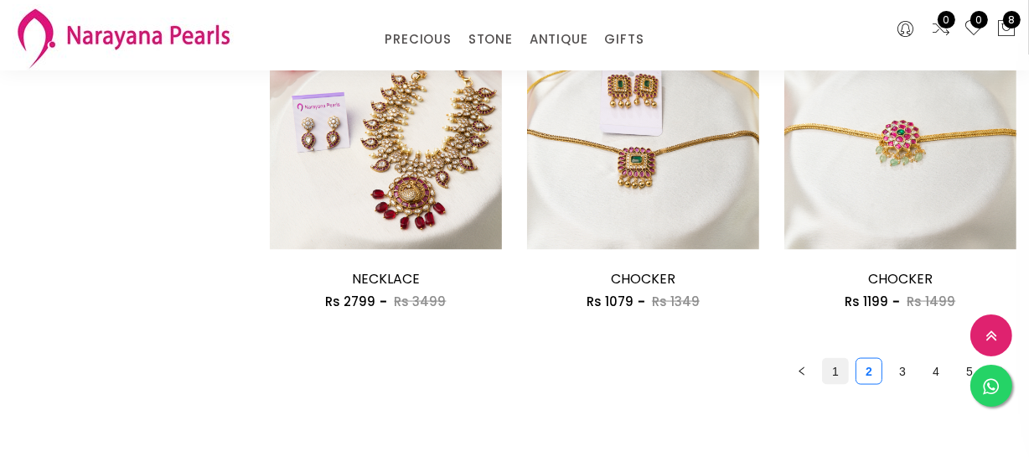
click at [837, 379] on link "1" at bounding box center [835, 371] width 25 height 25
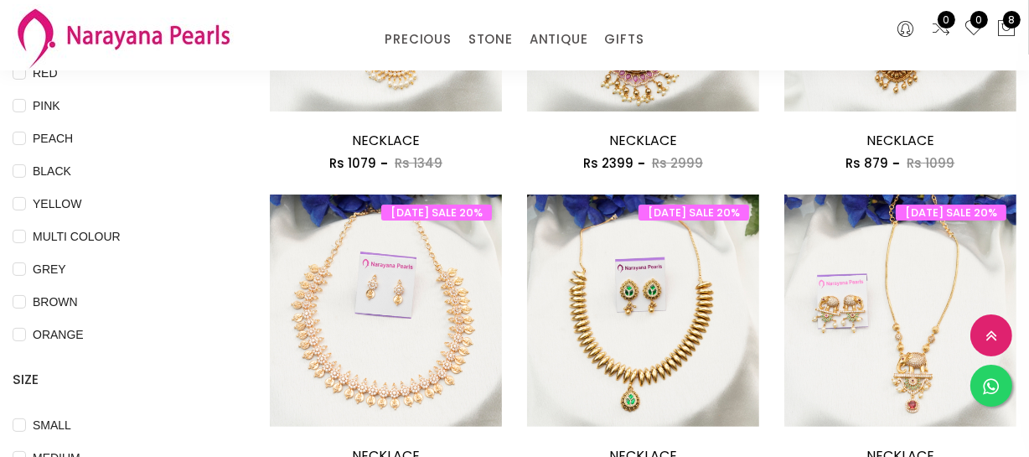
scroll to position [533, 0]
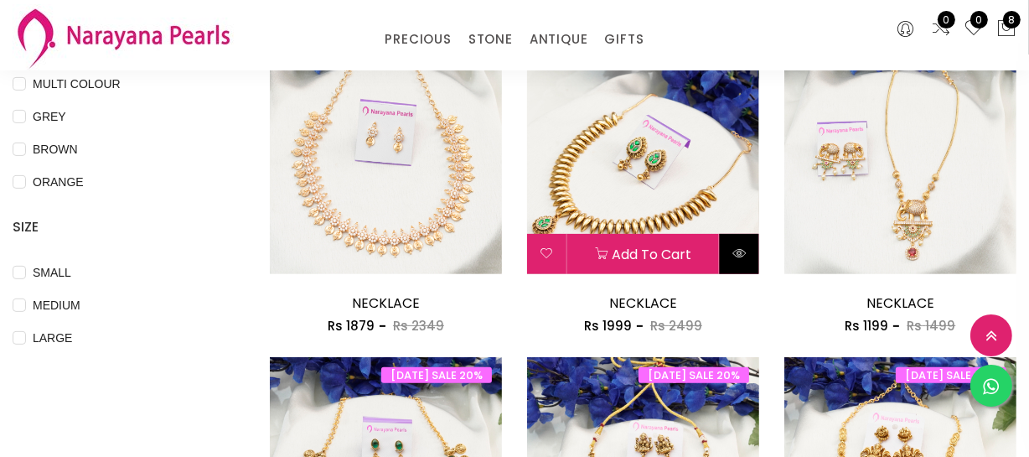
click at [734, 266] on button at bounding box center [739, 254] width 39 height 40
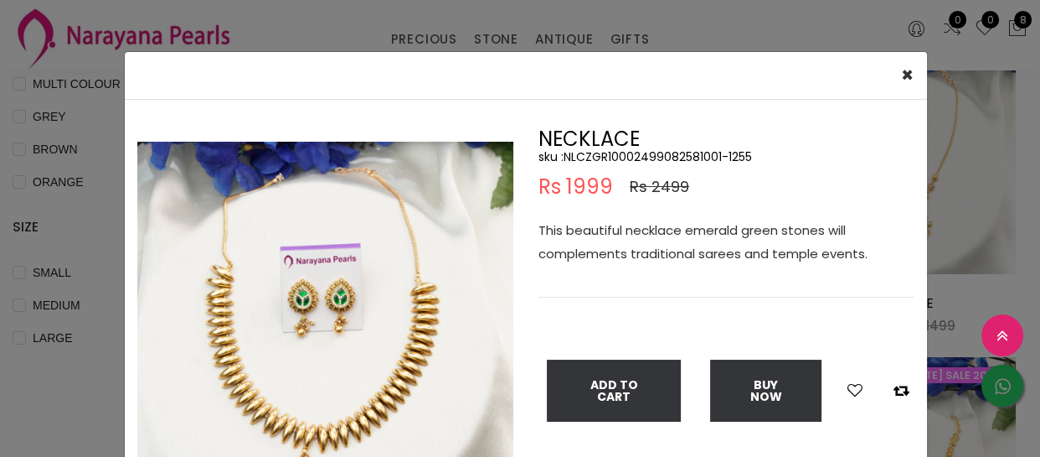
click at [326, 418] on img at bounding box center [325, 330] width 376 height 376
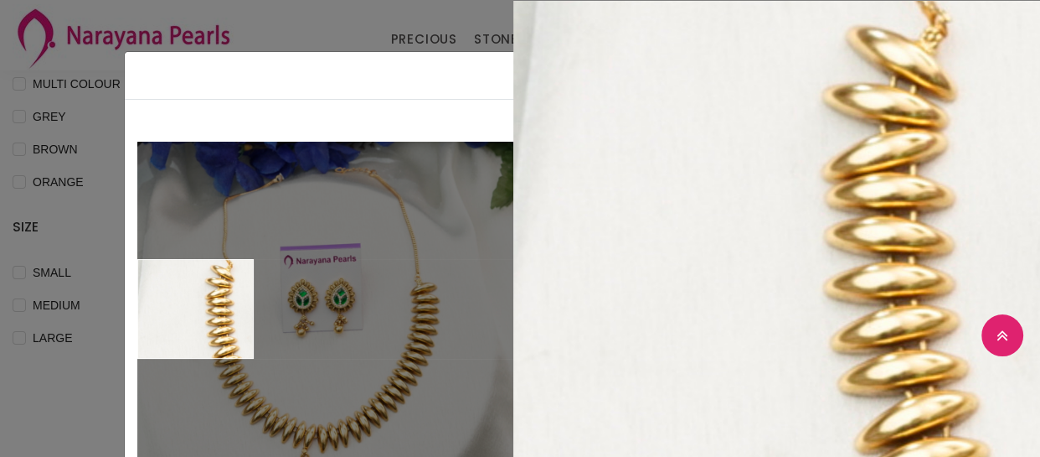
click at [54, 389] on div "× Close Double (click / press) on the image to zoom (in / out). NECKLACE sku : …" at bounding box center [520, 228] width 1040 height 457
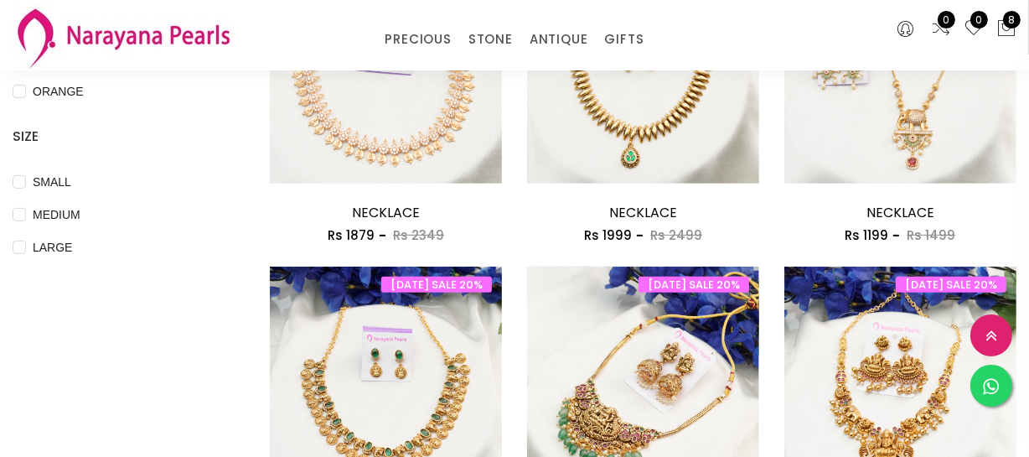
scroll to position [761, 0]
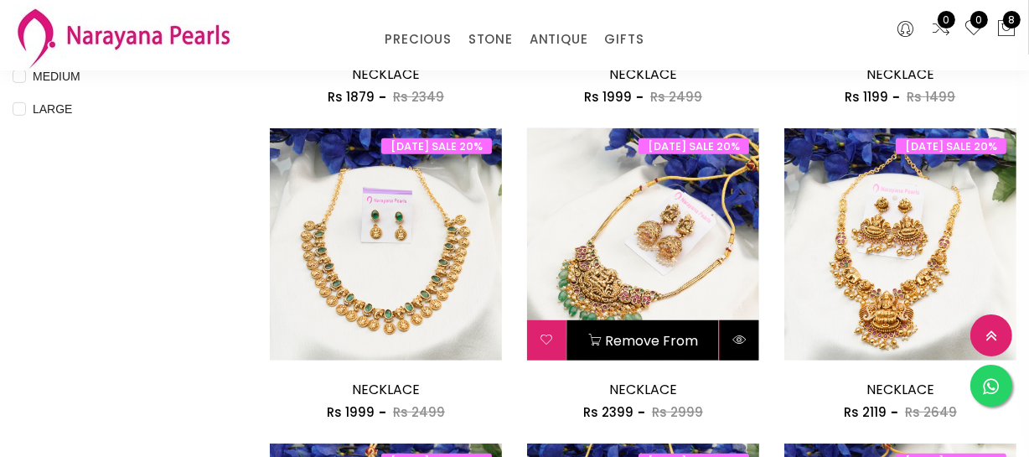
click at [730, 337] on button at bounding box center [739, 340] width 39 height 40
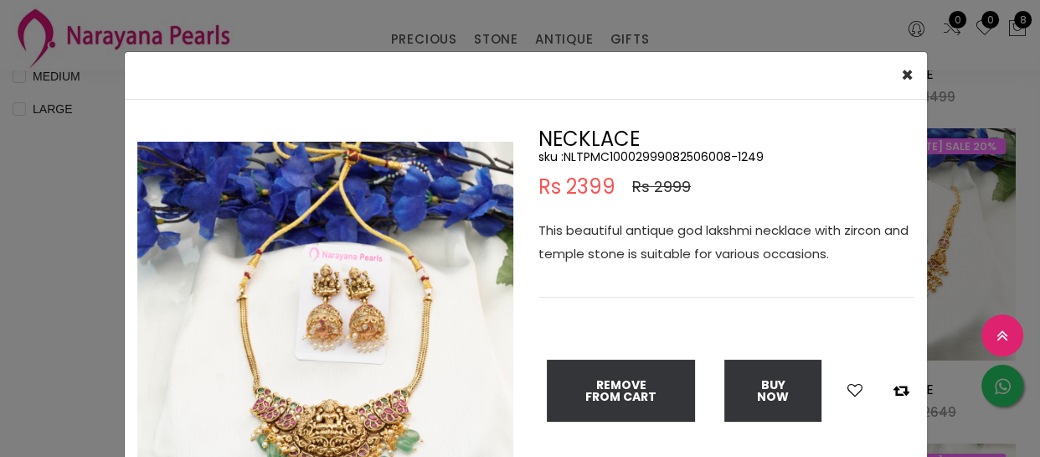
click at [375, 411] on img at bounding box center [325, 330] width 376 height 376
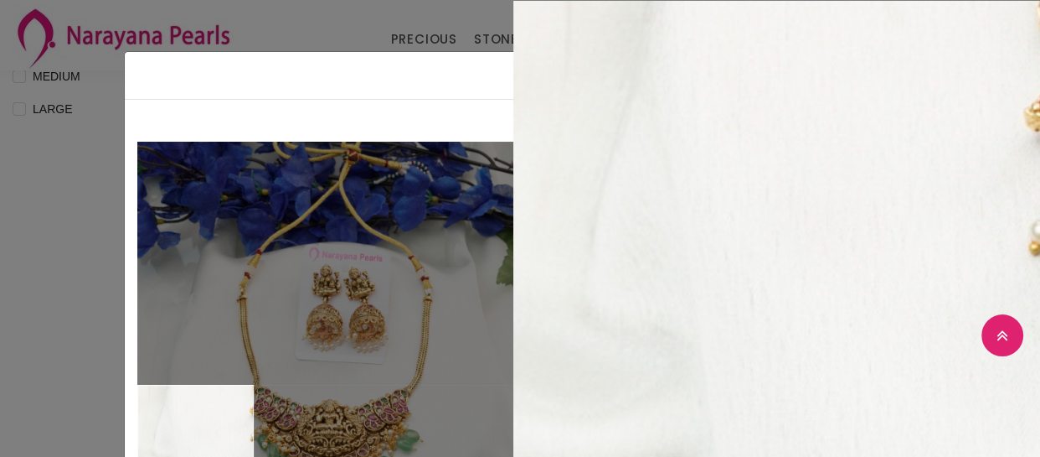
click at [27, 415] on div "× Close Double (click / press) on the image to zoom (in / out). NECKLACE sku : …" at bounding box center [520, 228] width 1040 height 457
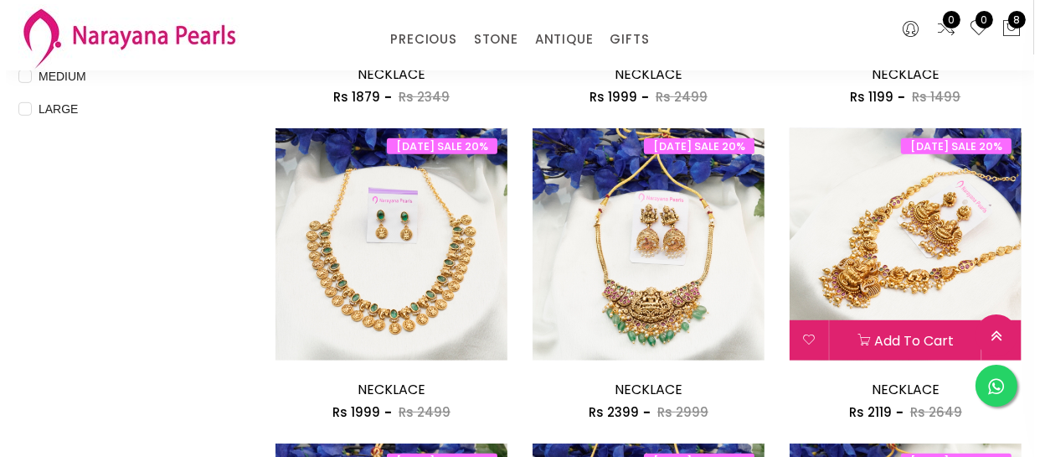
scroll to position [838, 0]
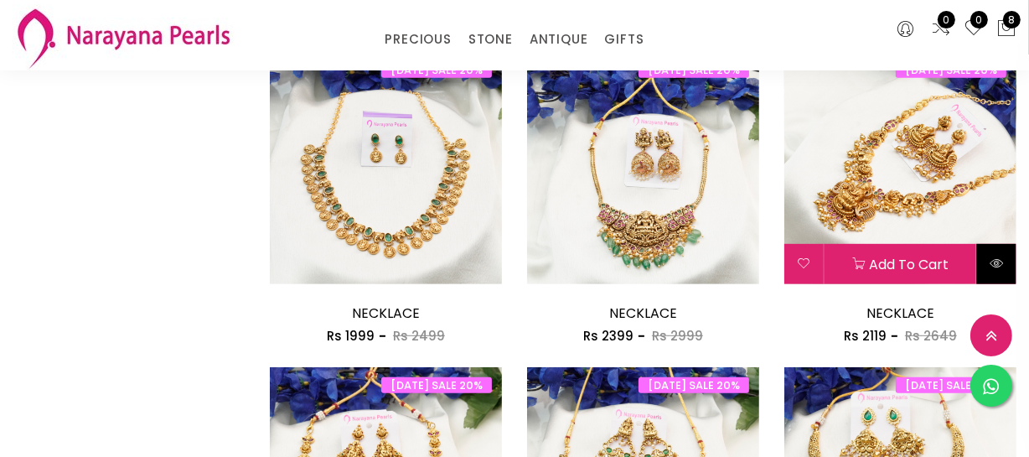
click at [1002, 249] on button at bounding box center [996, 264] width 39 height 40
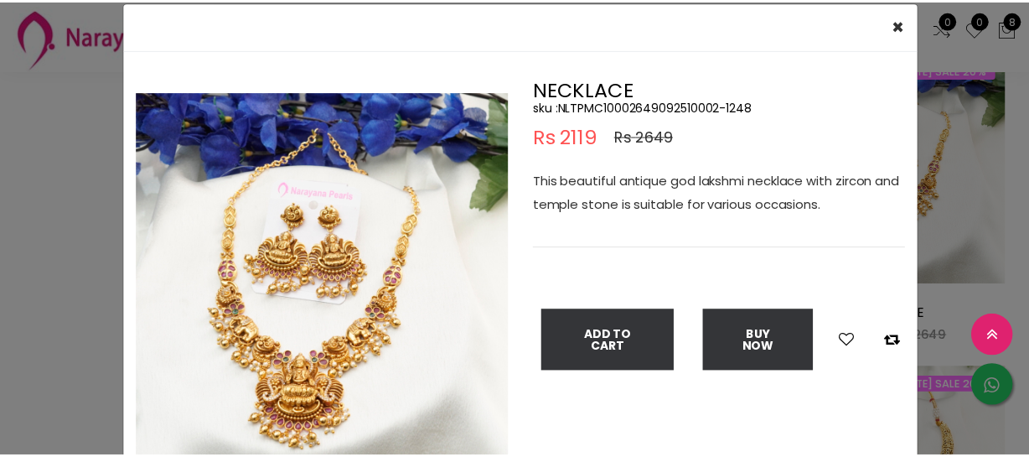
scroll to position [75, 0]
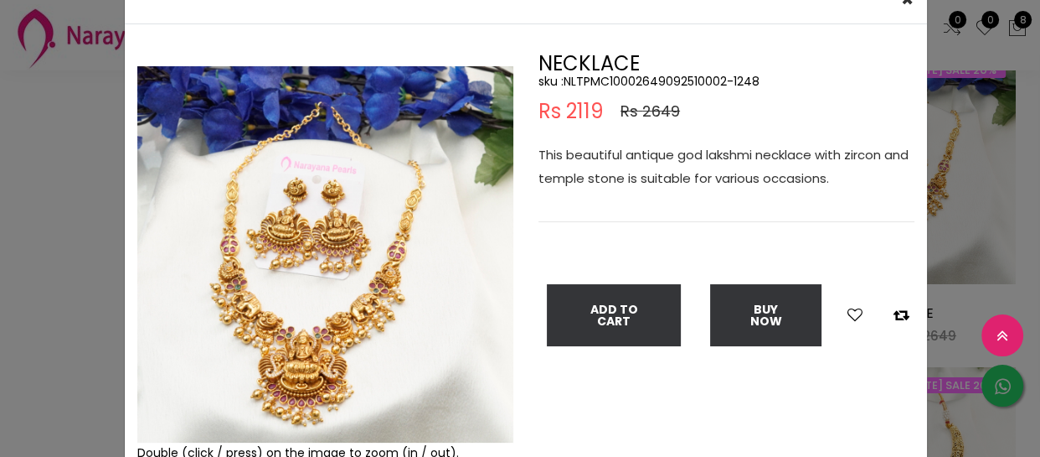
click at [319, 369] on img at bounding box center [325, 254] width 376 height 376
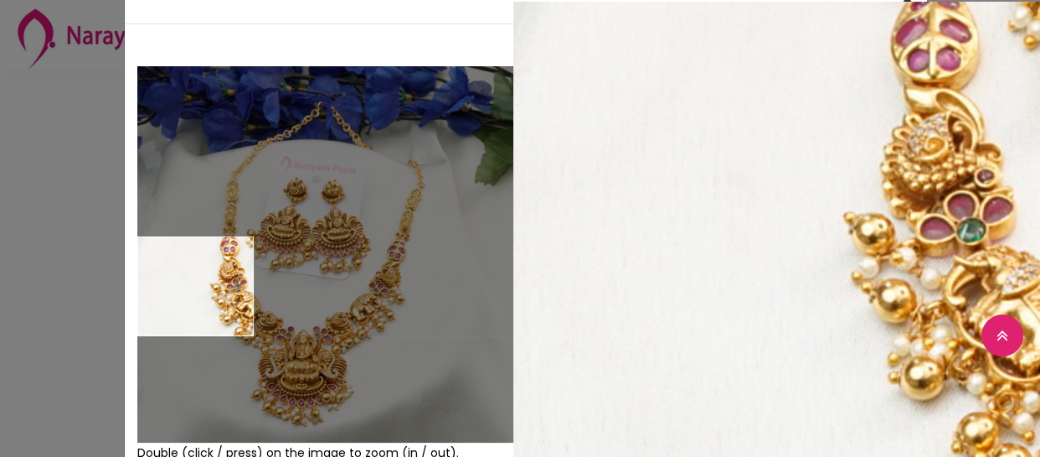
click at [0, 287] on div "× Close Double (click / press) on the image to zoom (in / out). NECKLACE sku : …" at bounding box center [520, 228] width 1040 height 457
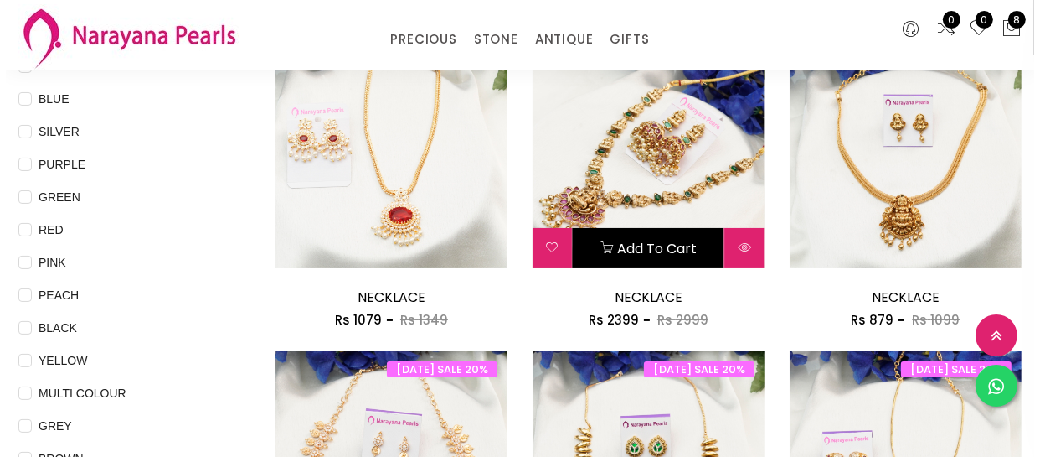
scroll to position [228, 0]
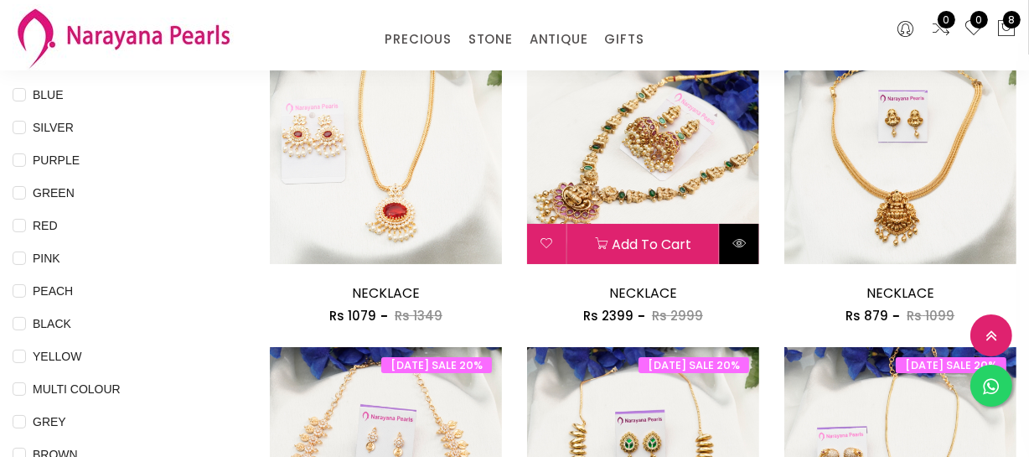
click at [725, 243] on button at bounding box center [739, 244] width 39 height 40
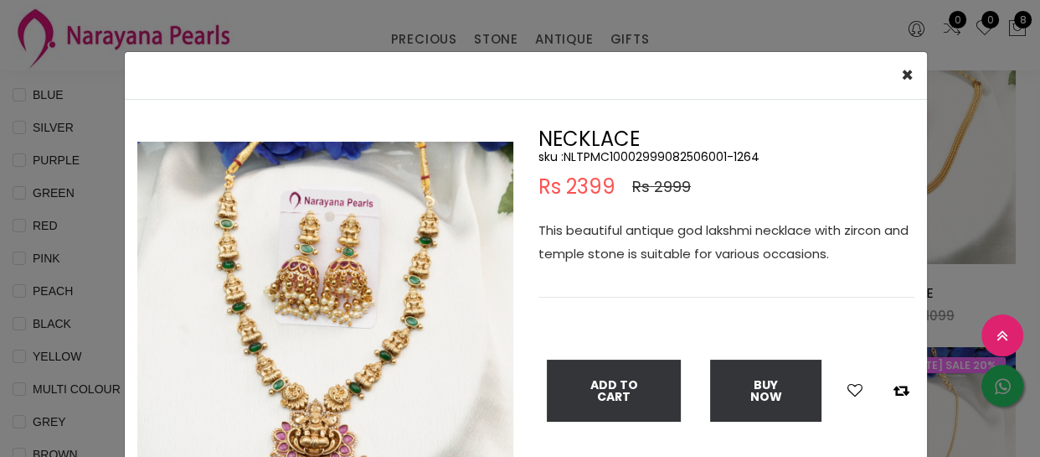
click at [632, 151] on h5 "sku : NLTPMC10002999082506001-1264" at bounding box center [727, 156] width 376 height 15
copy h5 "NLTPMC10002999082506001"
